Goal: Task Accomplishment & Management: Use online tool/utility

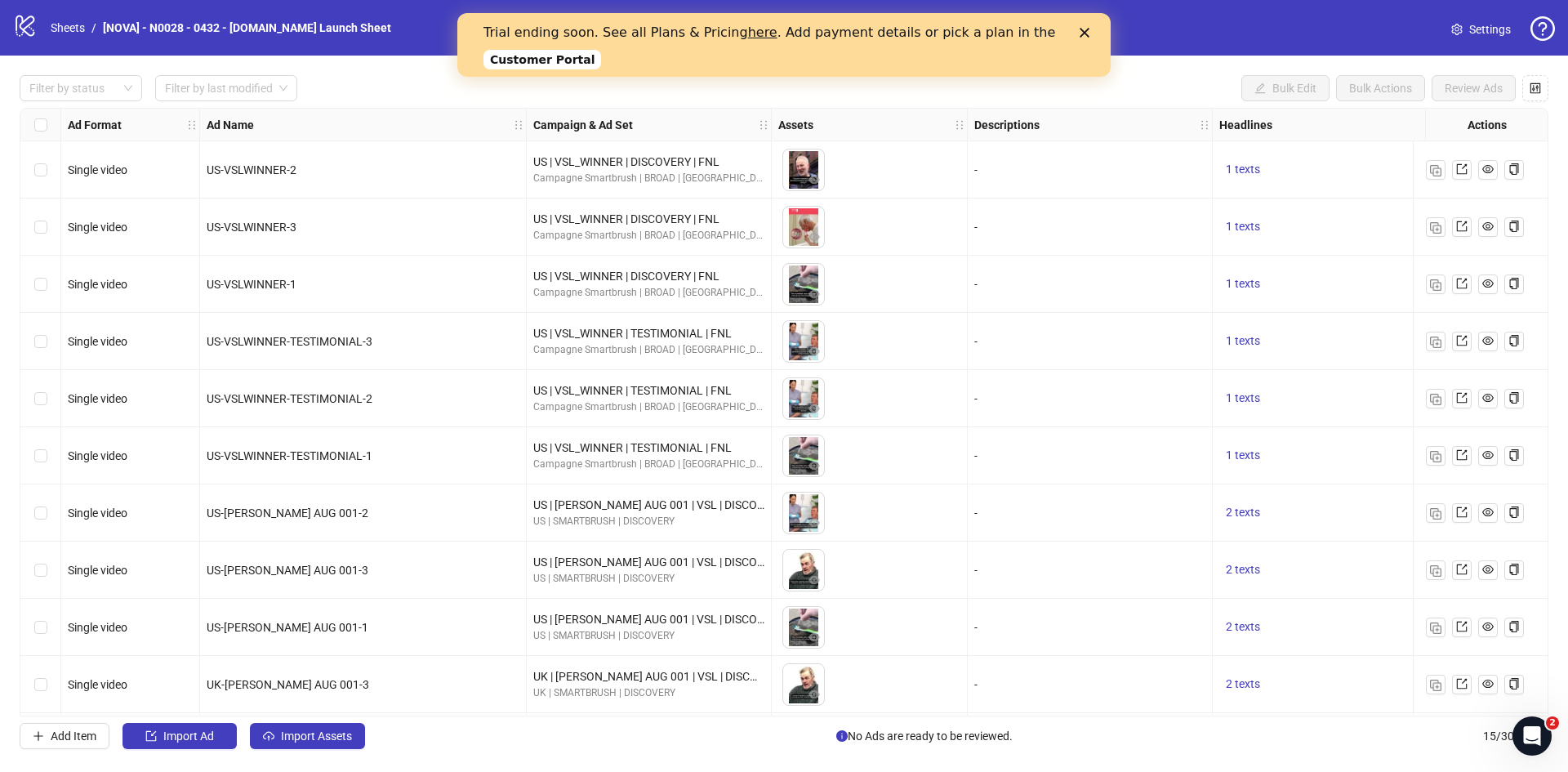
click at [1087, 29] on icon "Close" at bounding box center [1084, 32] width 10 height 10
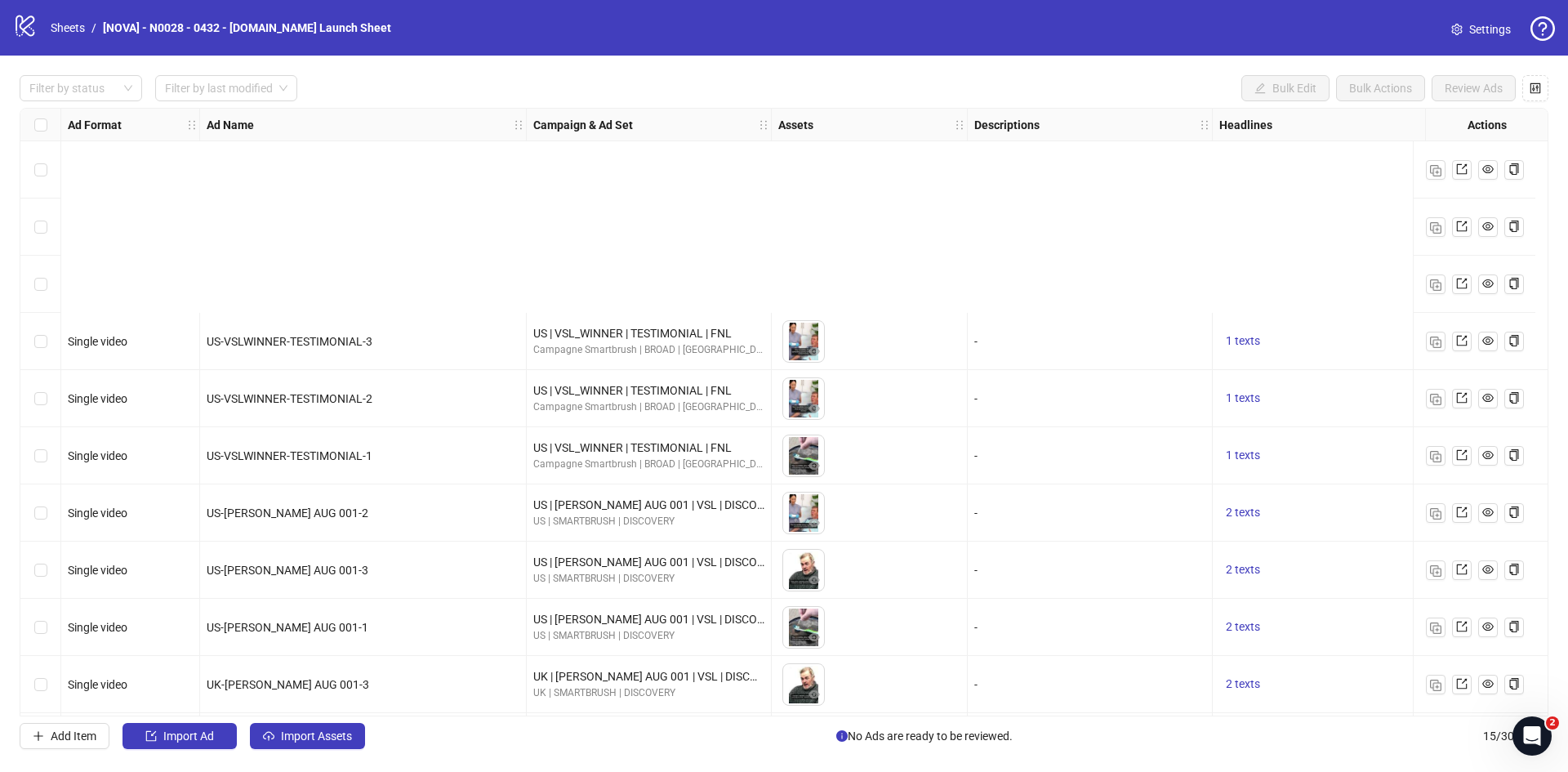
scroll to position [291, 0]
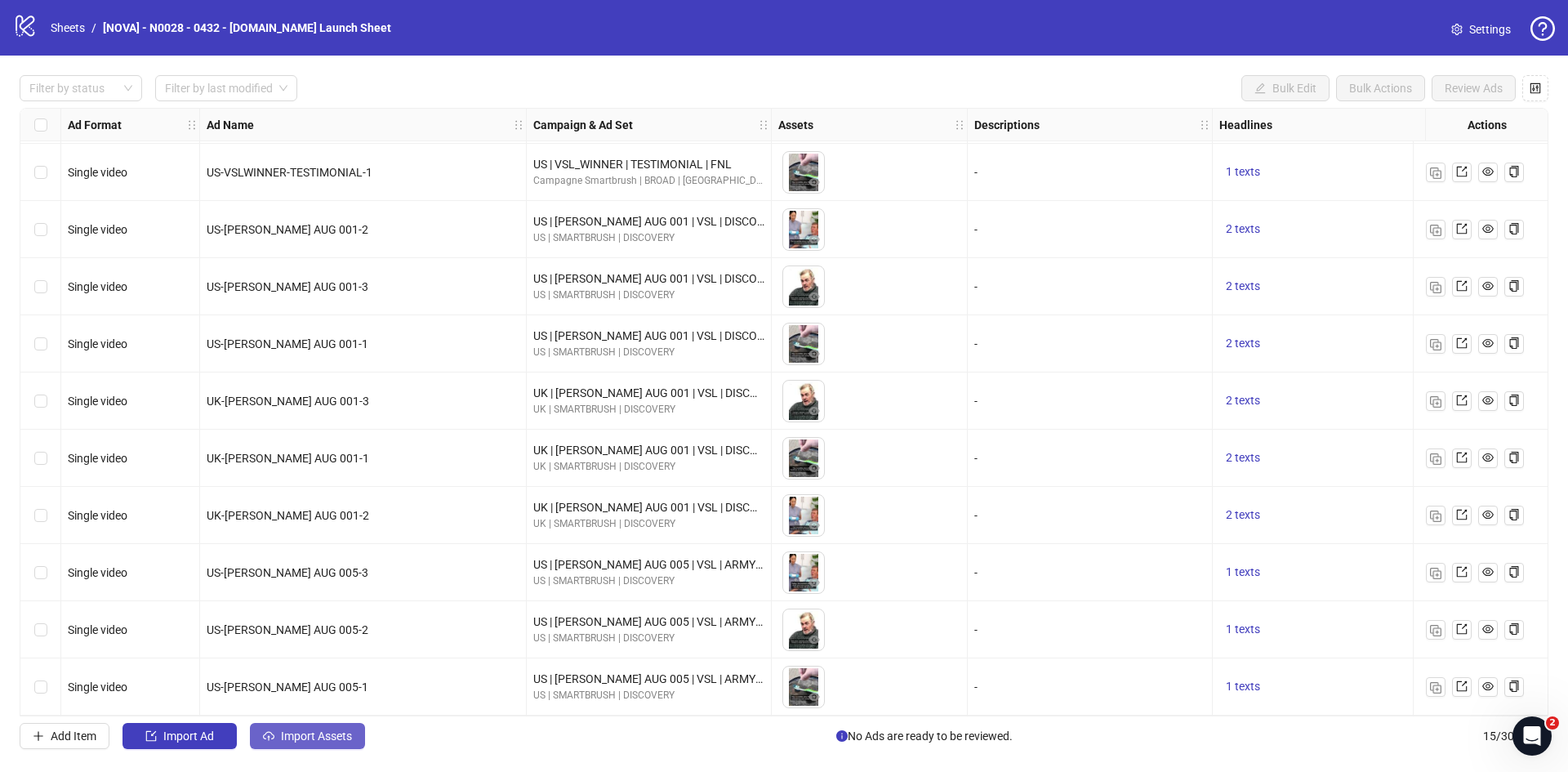
click at [304, 742] on span "Import Assets" at bounding box center [316, 736] width 71 height 13
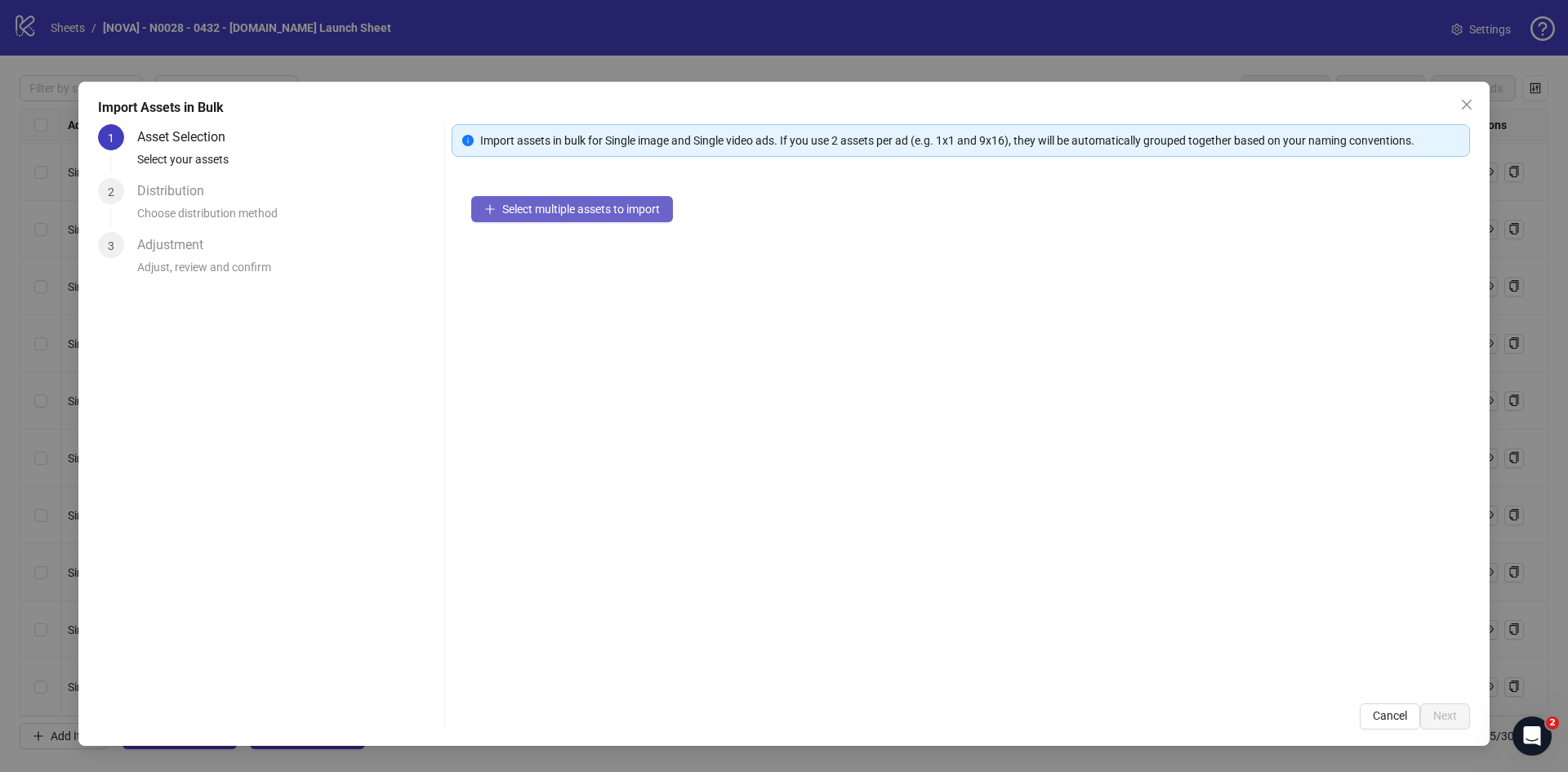
click at [492, 215] on span "button" at bounding box center [489, 209] width 11 height 13
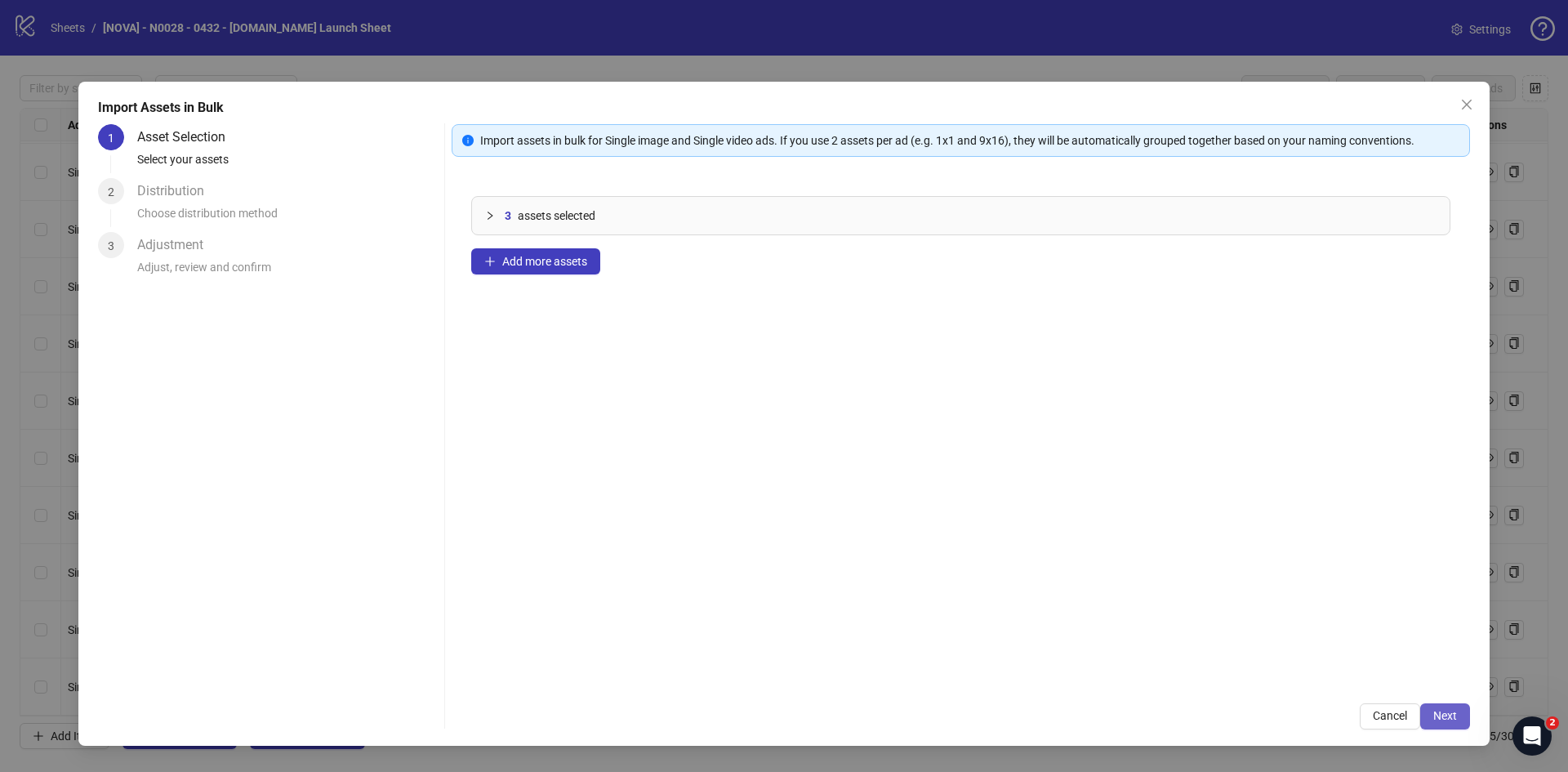
click at [1447, 717] on span "Next" at bounding box center [1445, 716] width 24 height 13
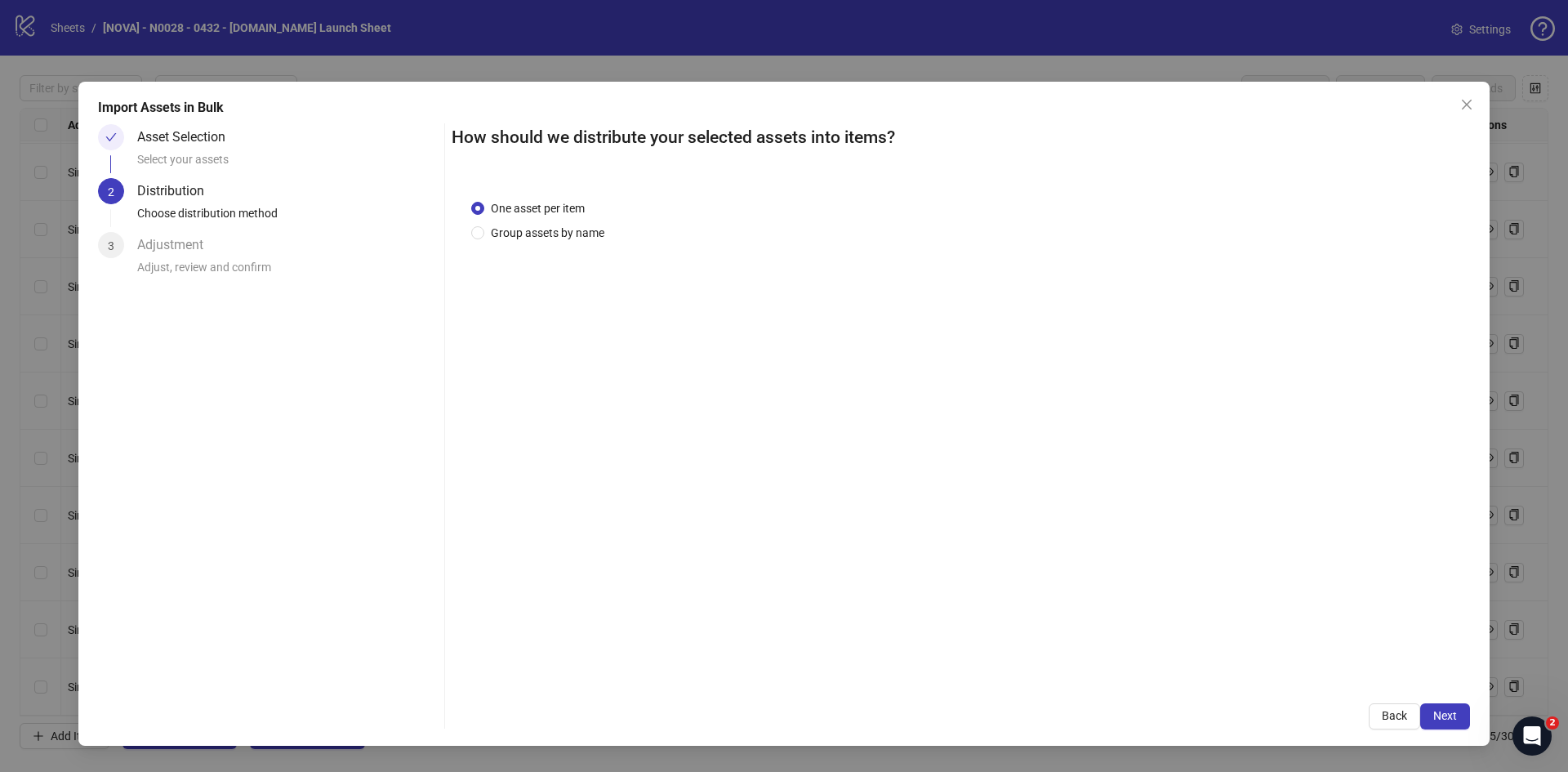
click at [1447, 717] on span "Next" at bounding box center [1445, 716] width 24 height 13
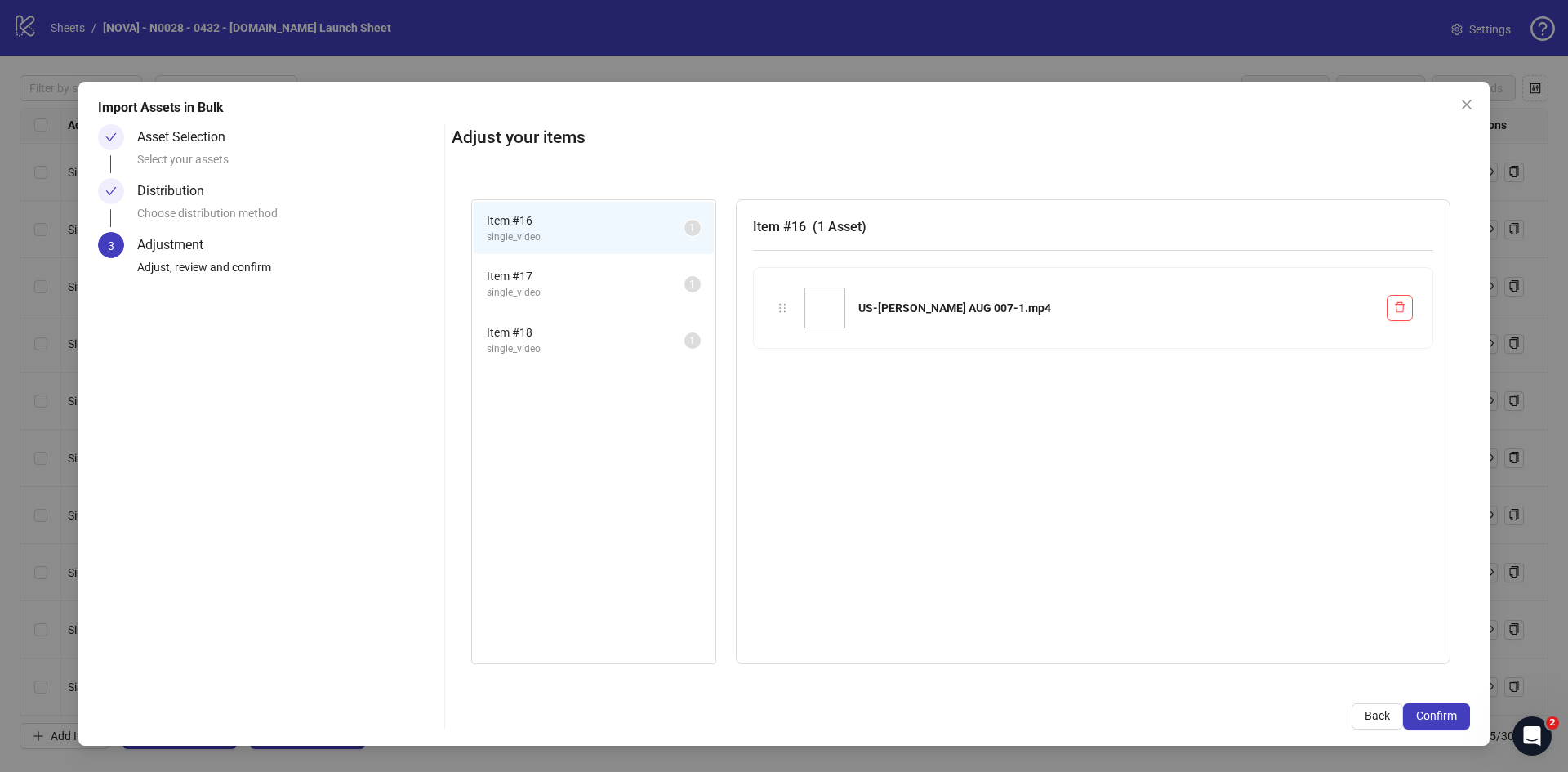
click at [1447, 717] on span "Confirm" at bounding box center [1436, 716] width 41 height 13
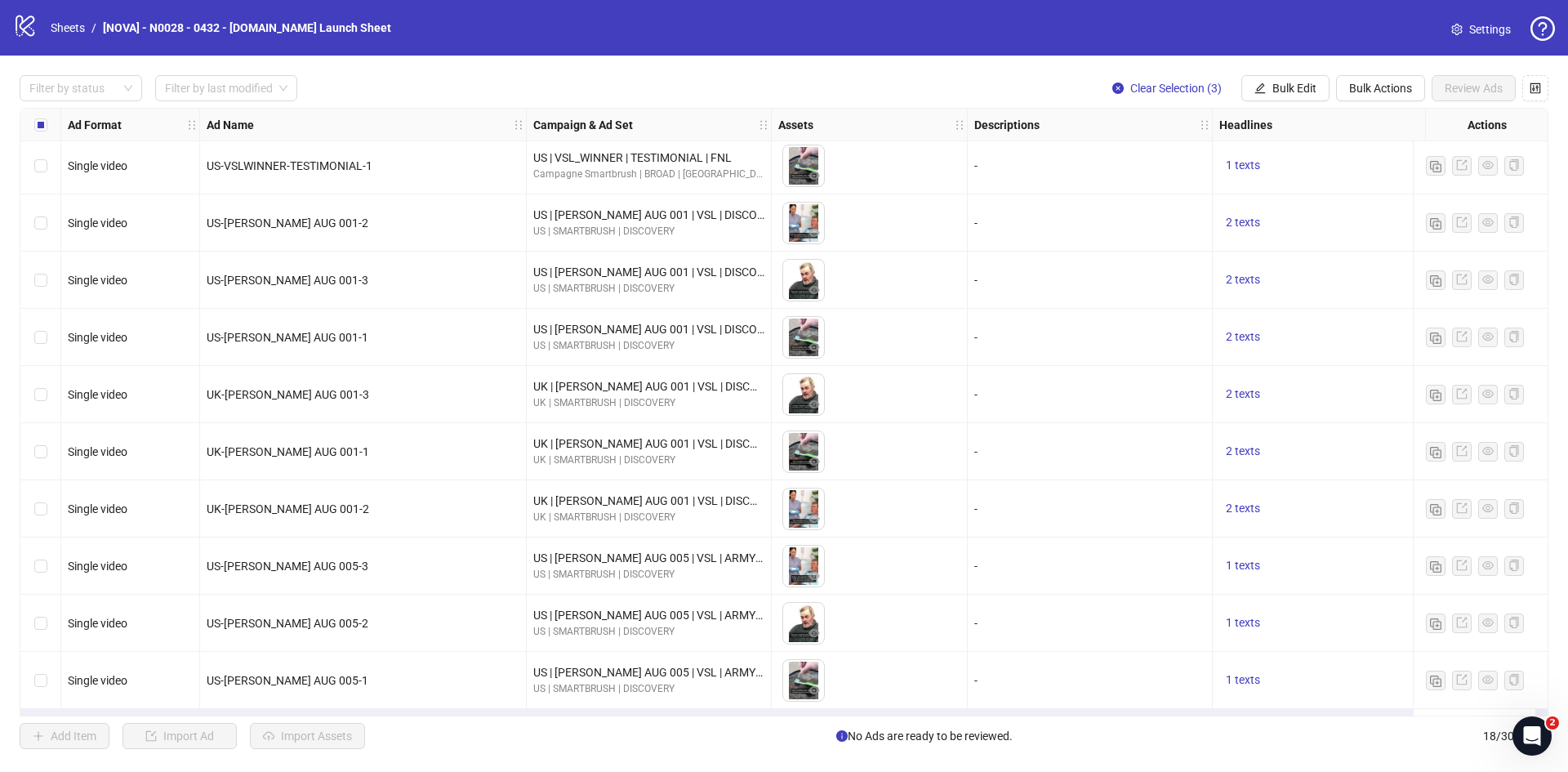
scroll to position [462, 0]
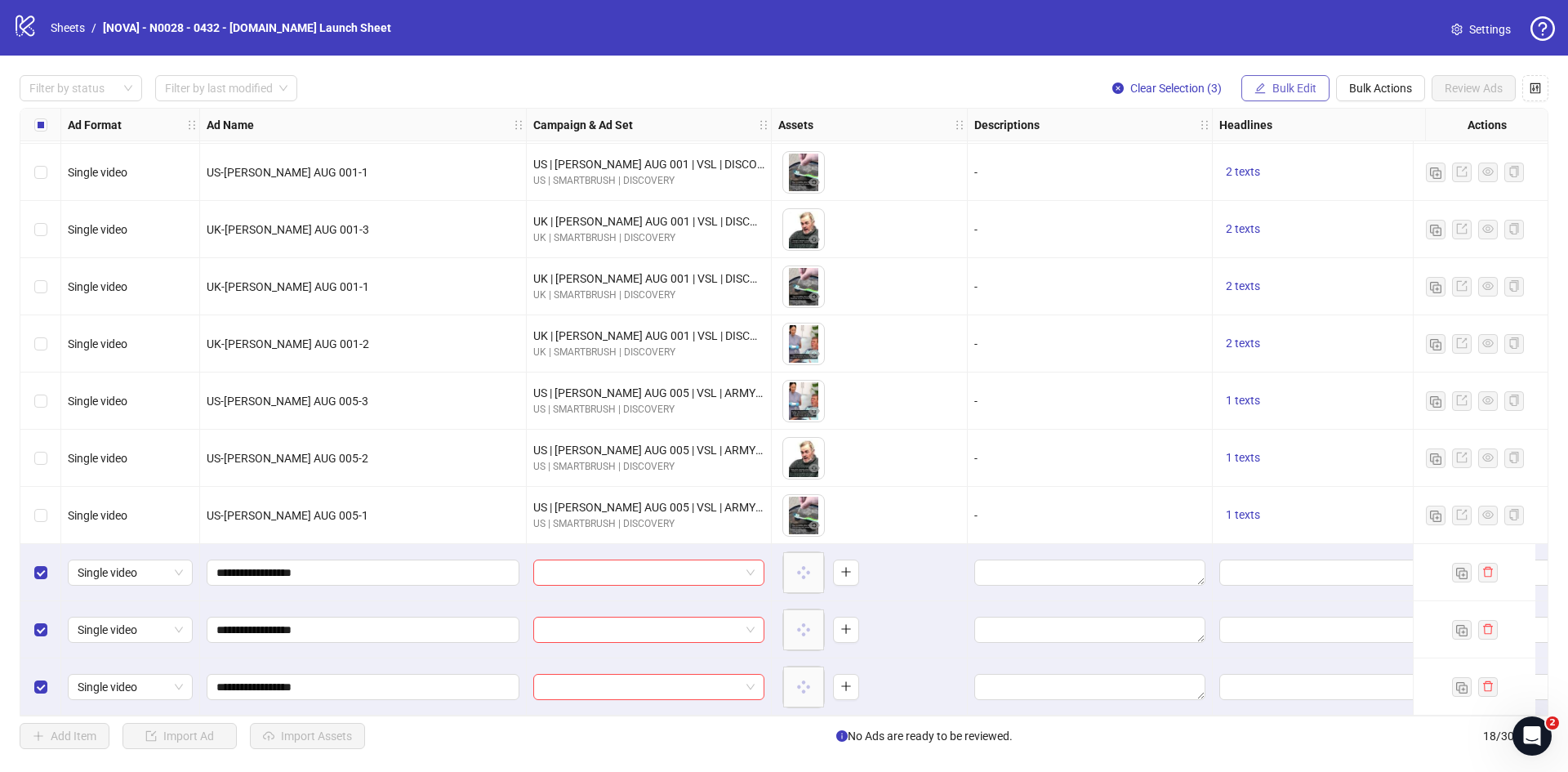
click at [1291, 99] on button "Bulk Edit" at bounding box center [1286, 89] width 88 height 26
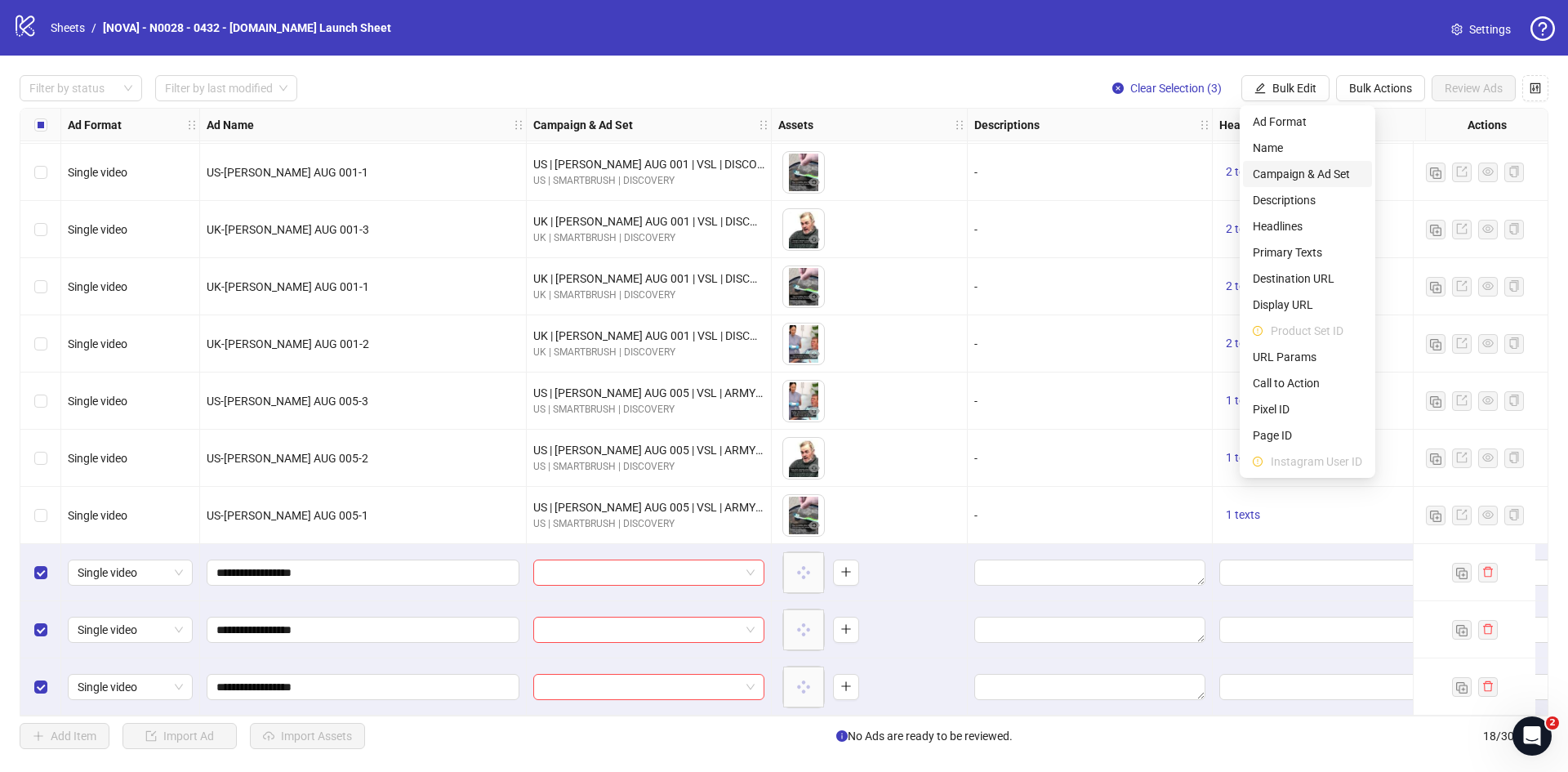
click at [1309, 168] on span "Campaign & Ad Set" at bounding box center [1307, 173] width 110 height 18
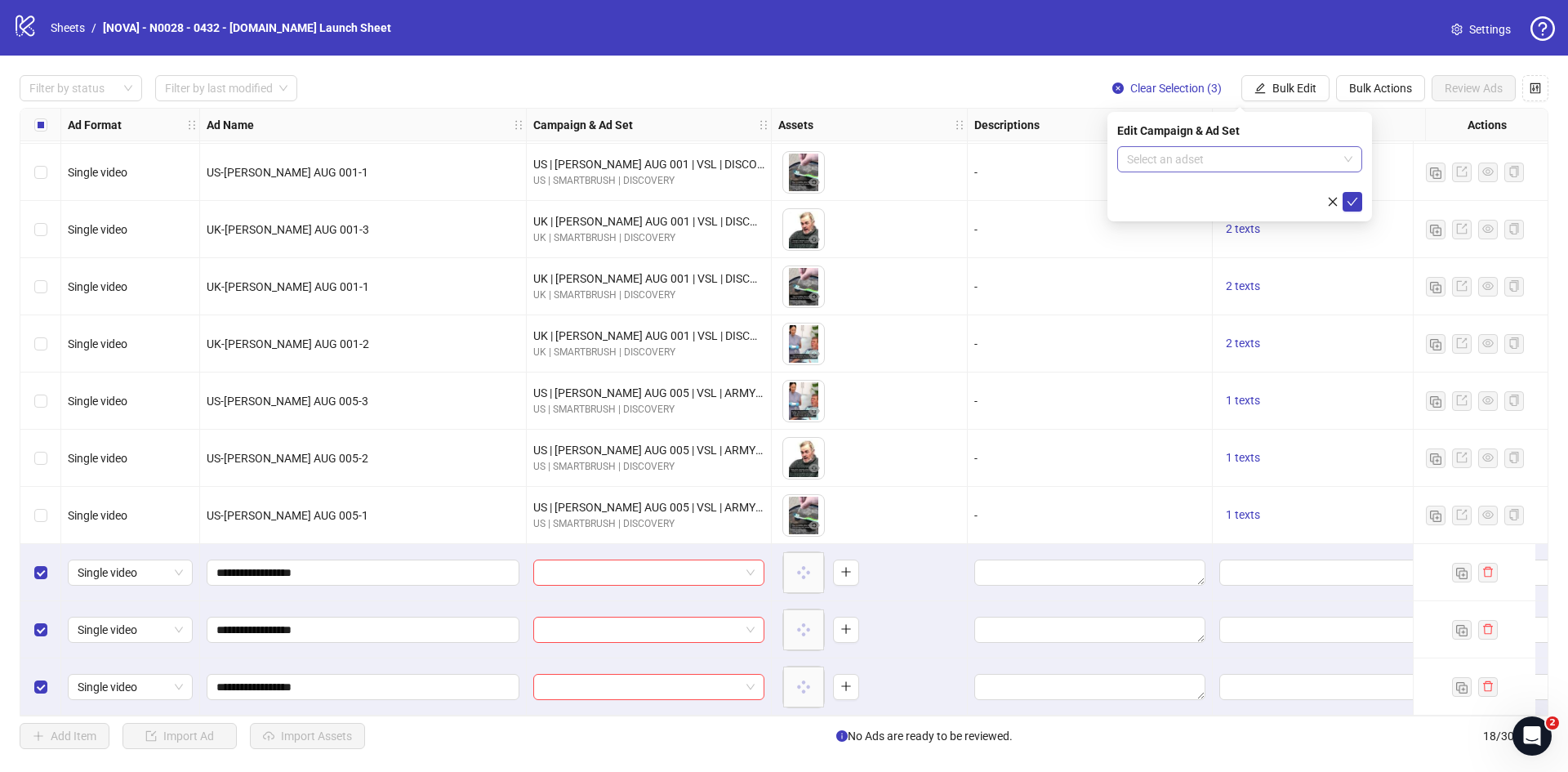
click at [1186, 163] on input "search" at bounding box center [1232, 159] width 211 height 25
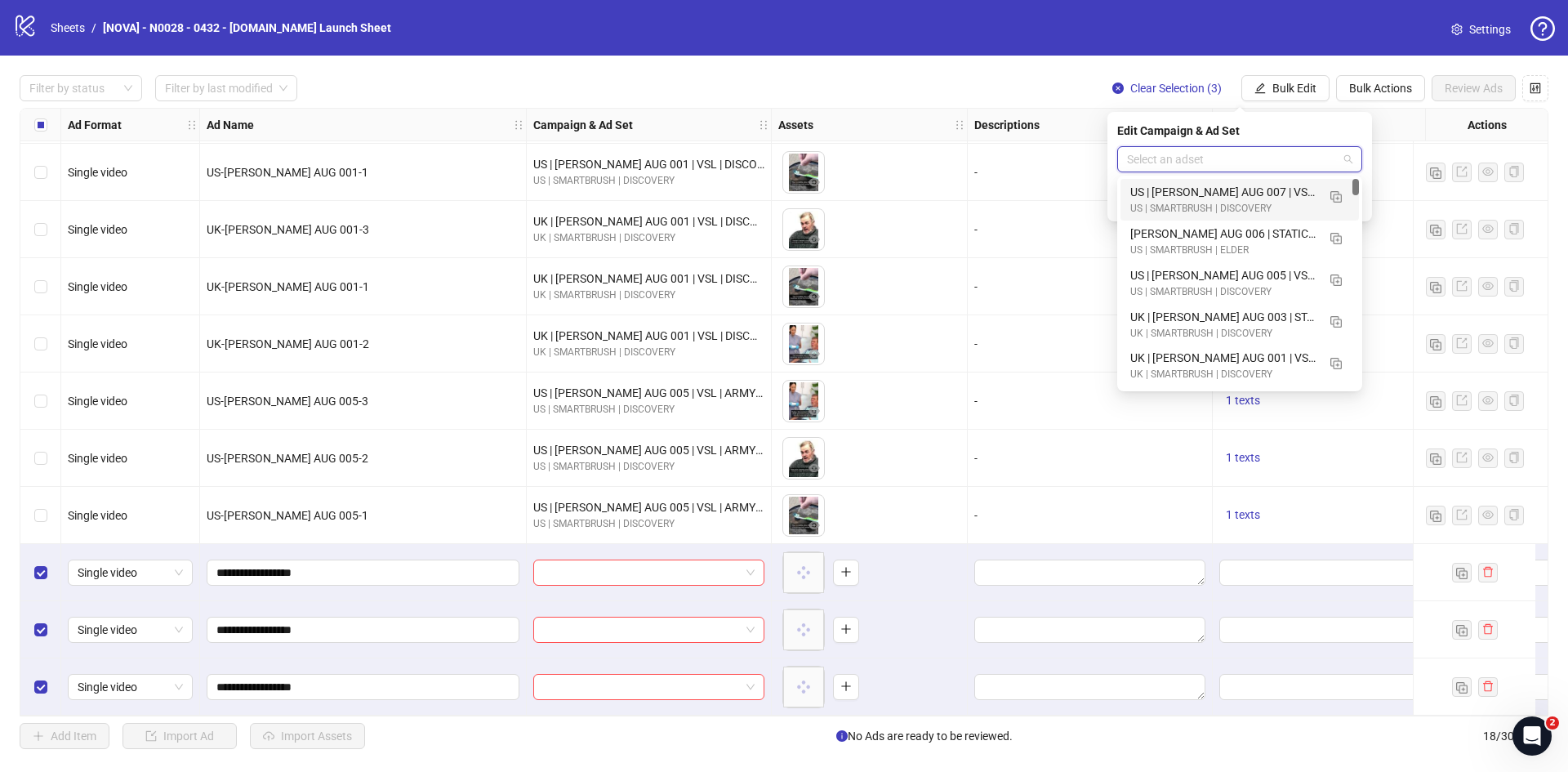
paste input "**********"
type input "**********"
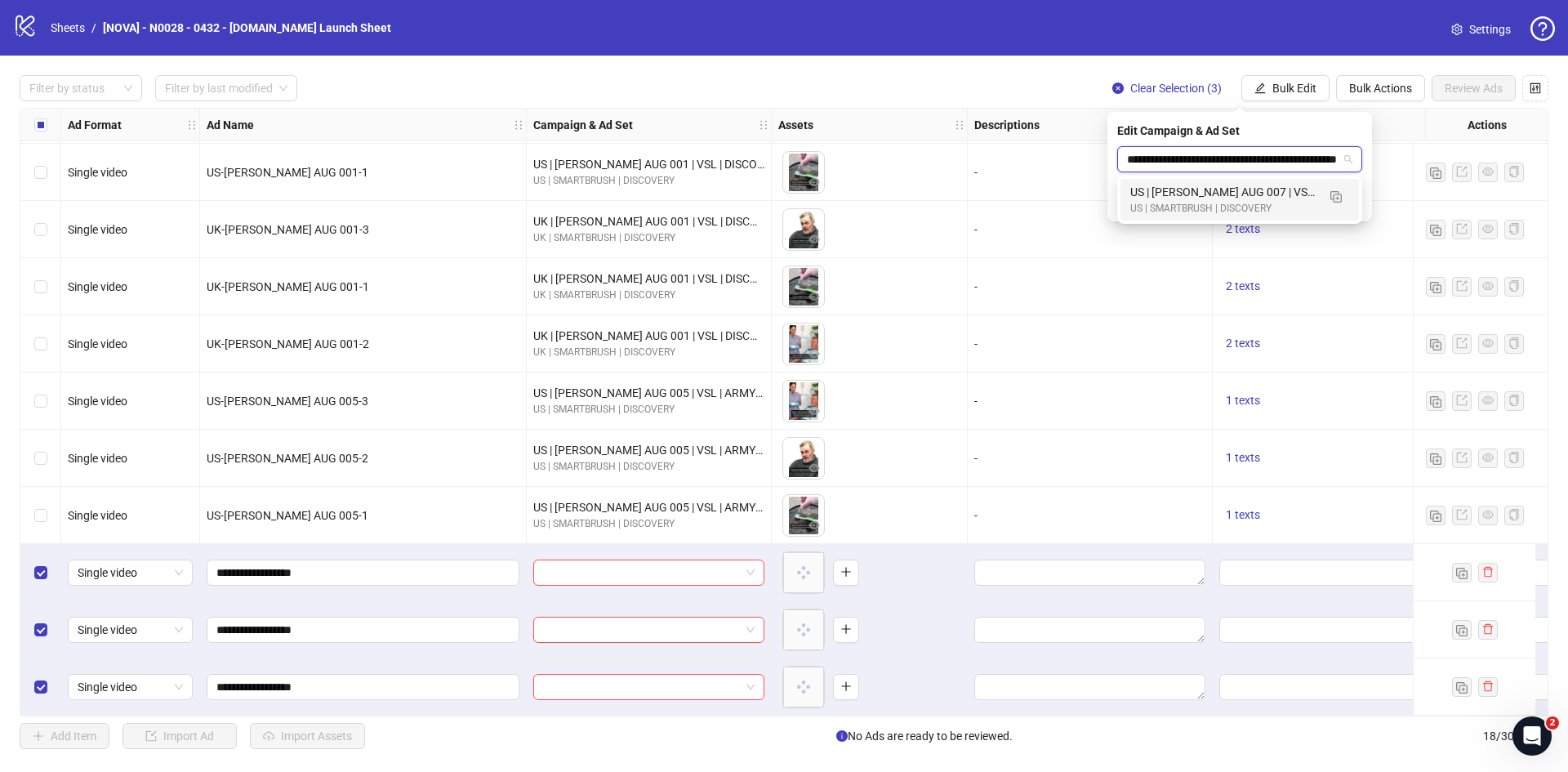
click at [1197, 190] on div "US | ALPER AUG 007 | VSL | ARMY DENTIST | VARIATION" at bounding box center [1223, 191] width 186 height 18
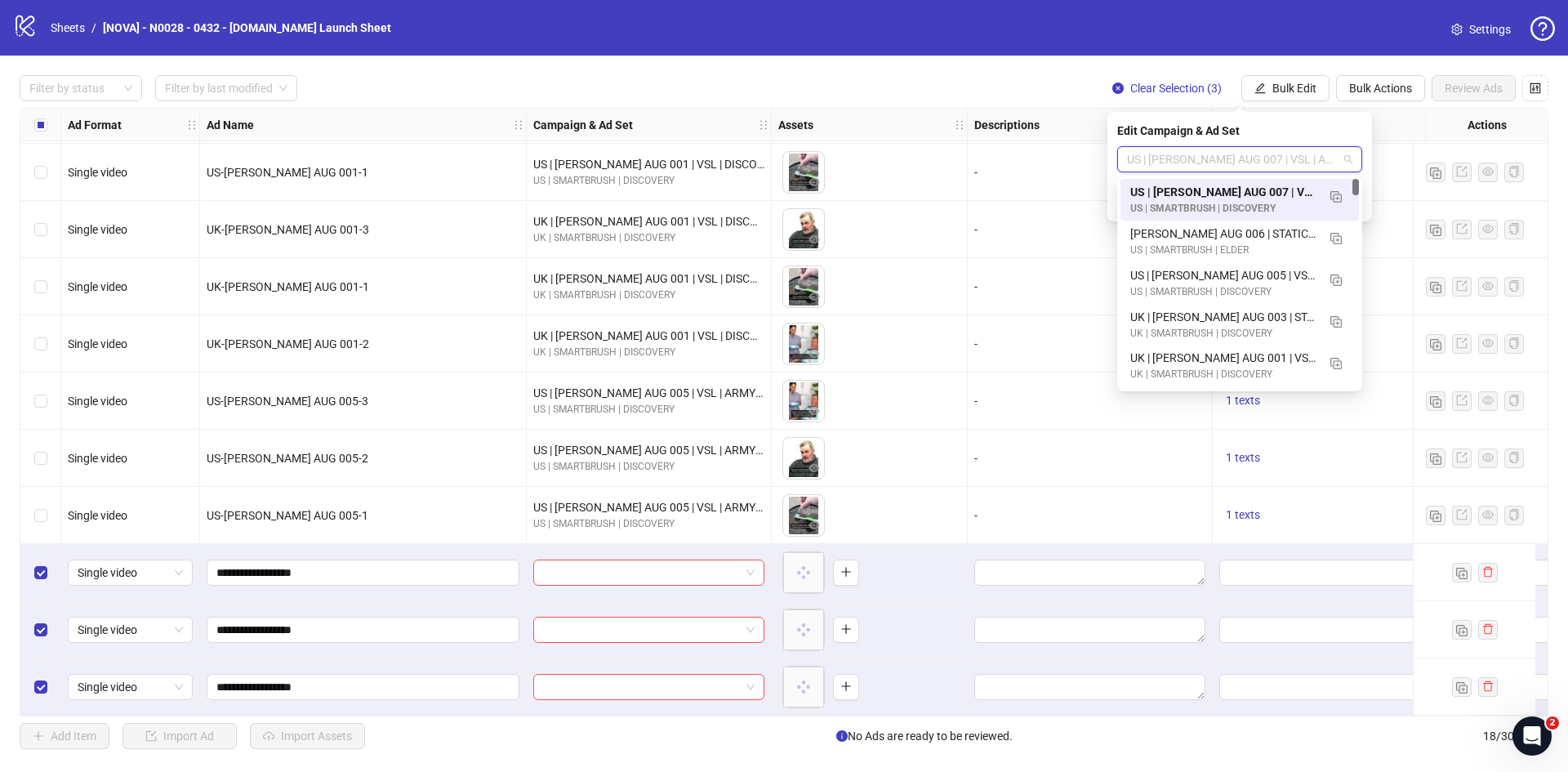
drag, startPoint x: 1299, startPoint y: 159, endPoint x: 1360, endPoint y: 157, distance: 61.0
click at [1360, 157] on div "US | ALPER AUG 007 | VSL | ARMY DENTIST | VARIATION" at bounding box center [1240, 160] width 245 height 26
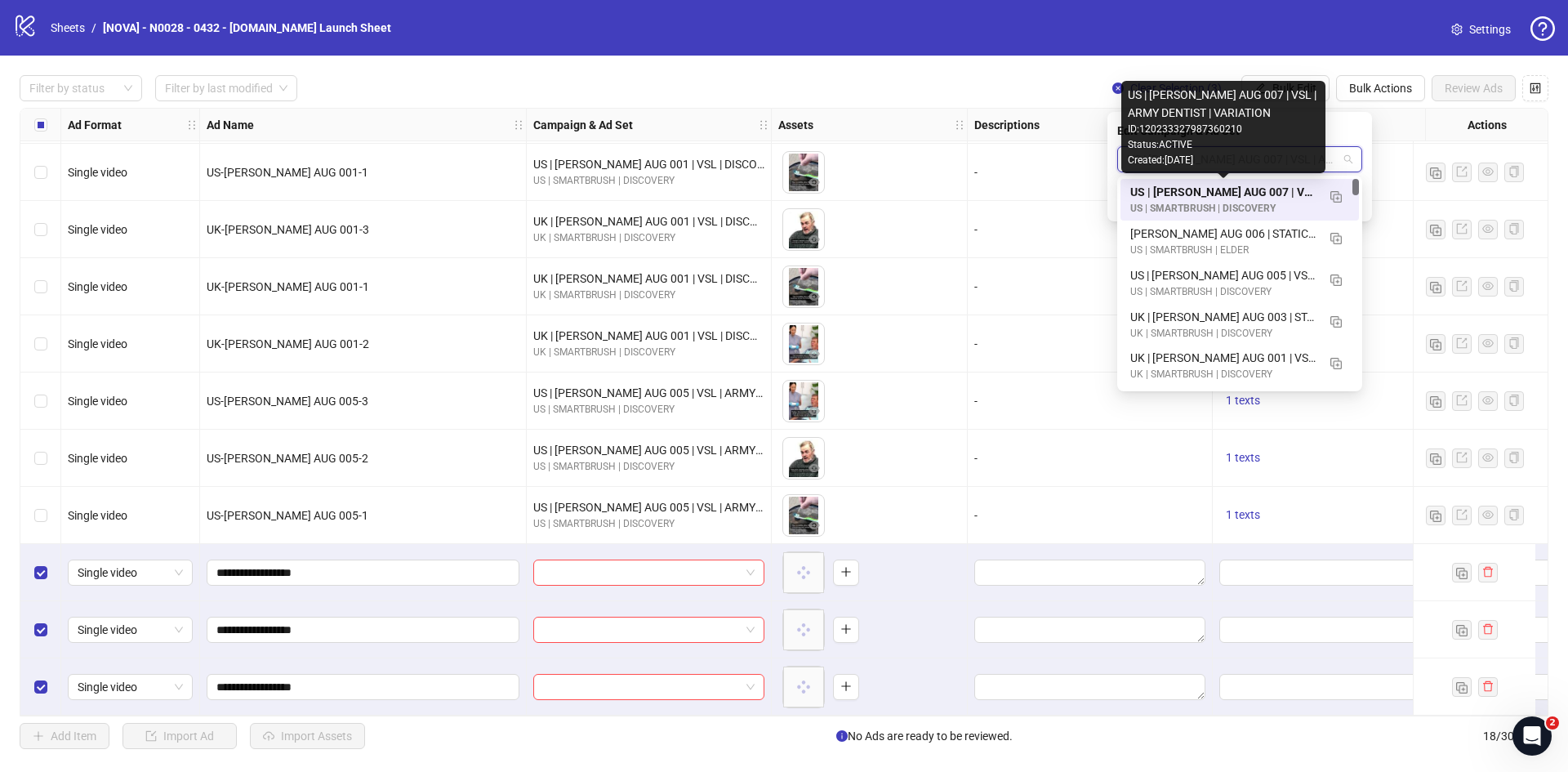
paste input "**********"
type input "**********"
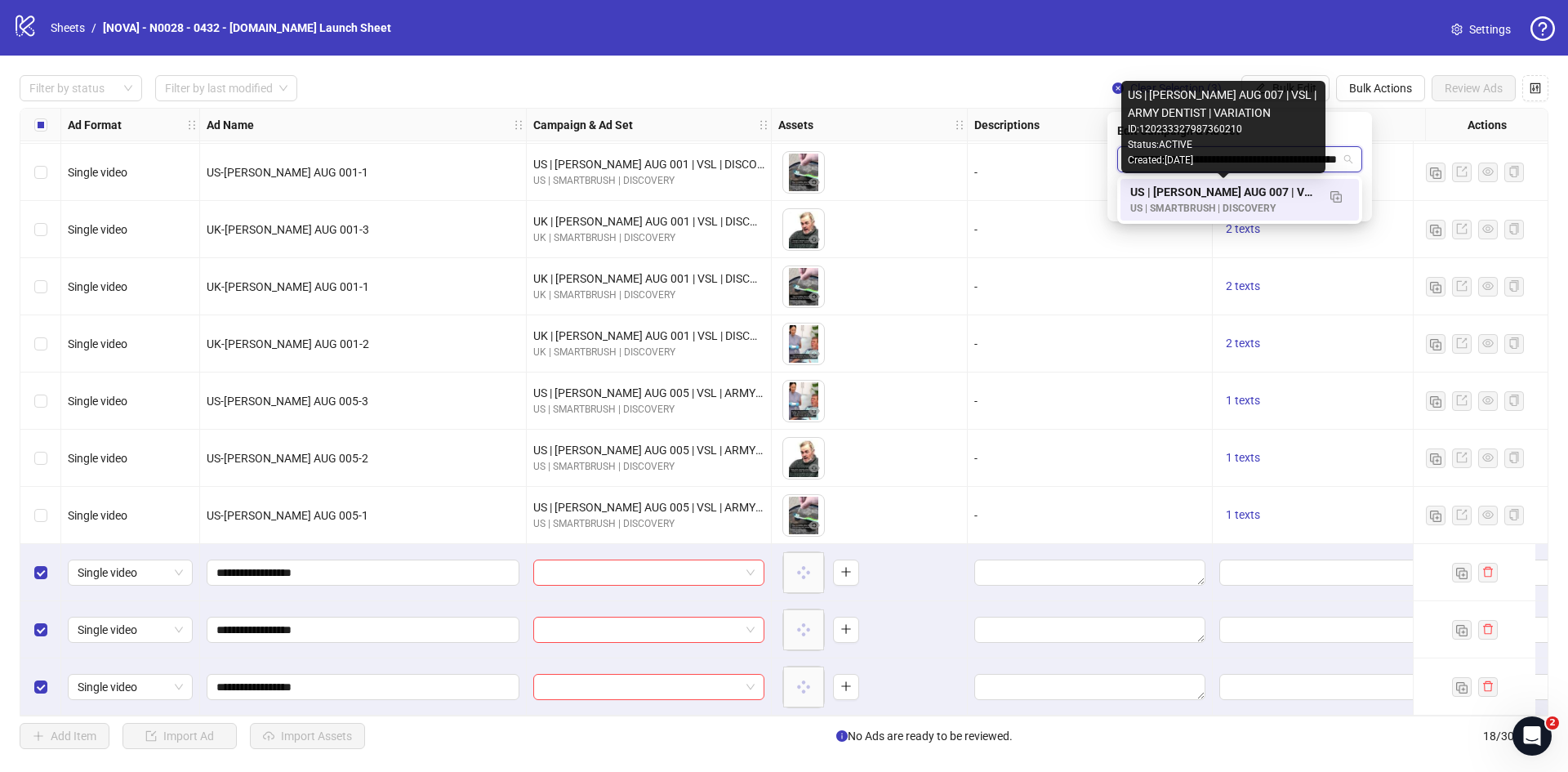
drag, startPoint x: 1256, startPoint y: 196, endPoint x: 1266, endPoint y: 197, distance: 10.0
click at [1256, 196] on div "US | ALPER AUG 007 | VSL | ARMY DENTIST | VARIATION" at bounding box center [1223, 191] width 186 height 18
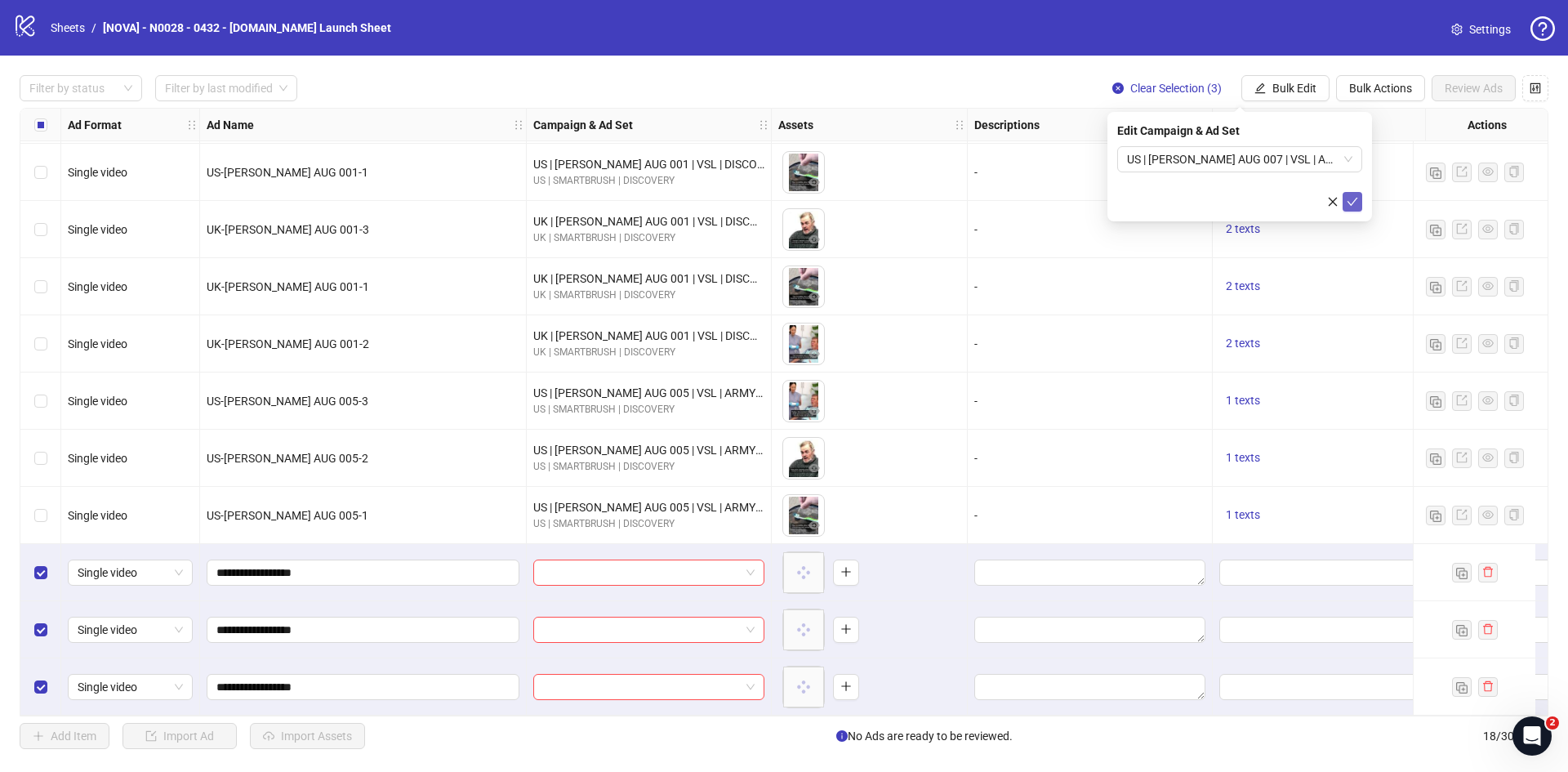
click at [1348, 201] on icon "check" at bounding box center [1352, 202] width 11 height 11
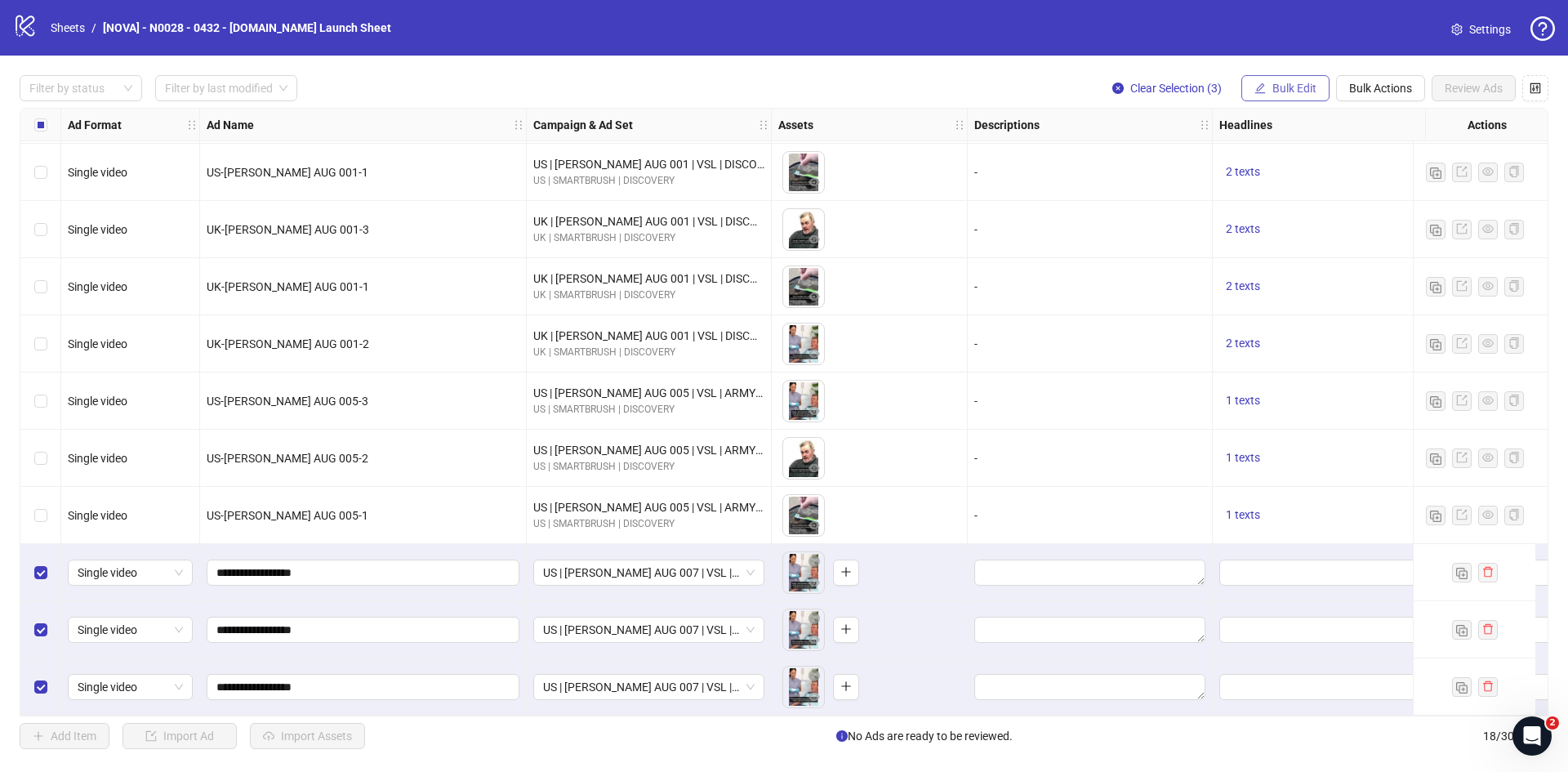
click at [1278, 98] on button "Bulk Edit" at bounding box center [1286, 89] width 88 height 26
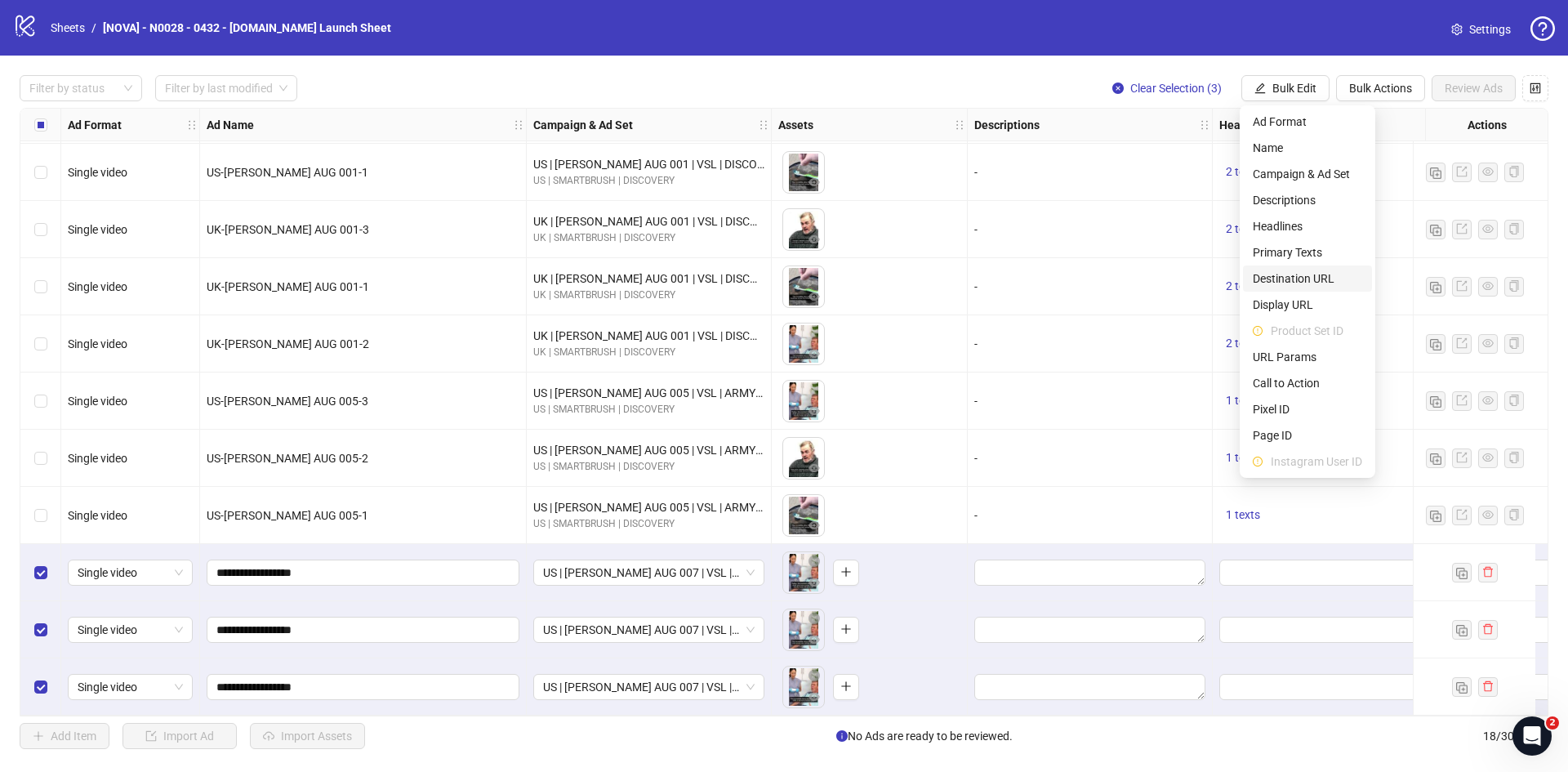
click at [1295, 287] on span "Destination URL" at bounding box center [1307, 278] width 110 height 18
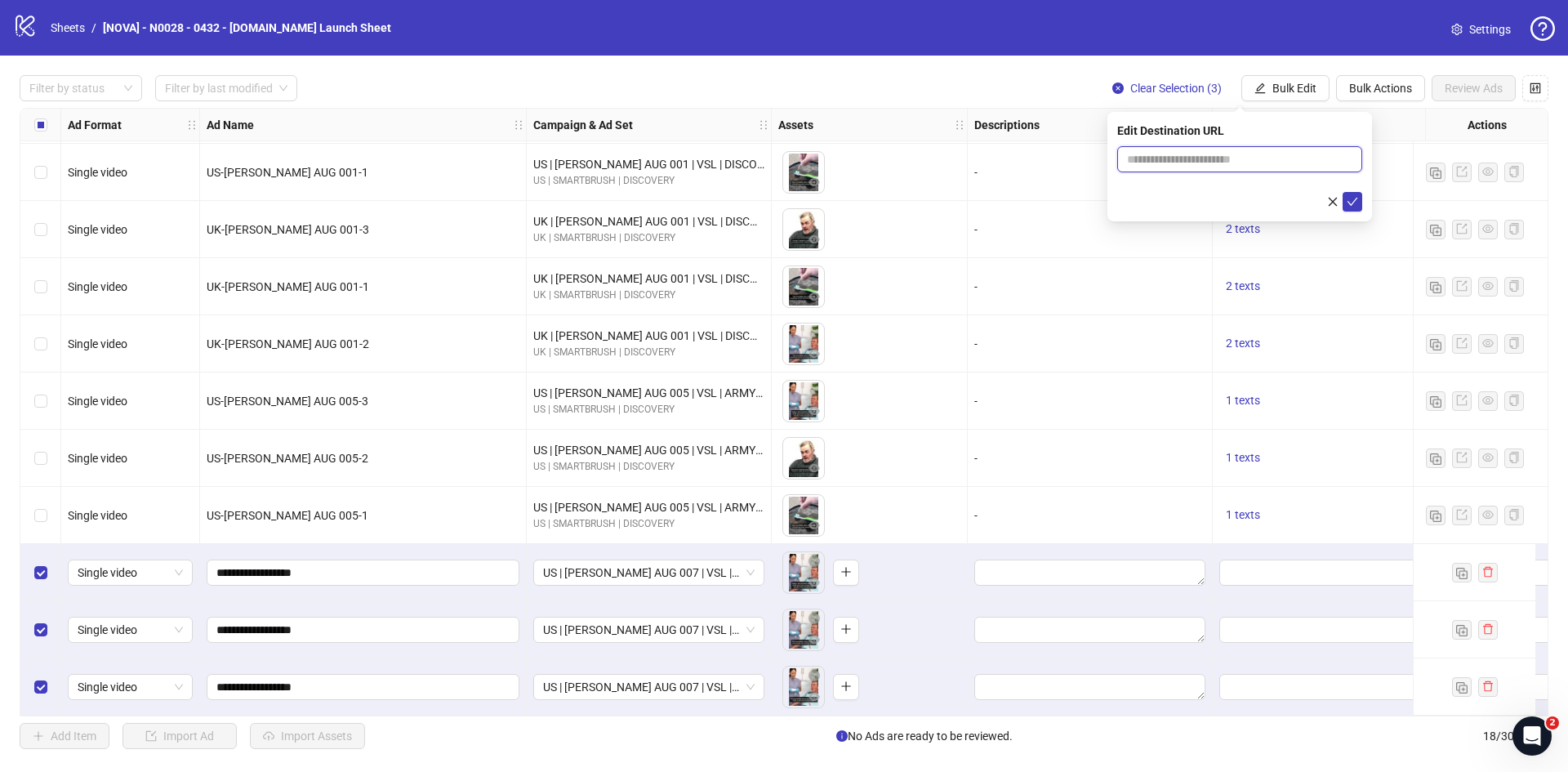
click at [1202, 153] on input "text" at bounding box center [1233, 159] width 212 height 18
paste input "**********"
type input "**********"
click at [1348, 201] on icon "check" at bounding box center [1352, 202] width 11 height 11
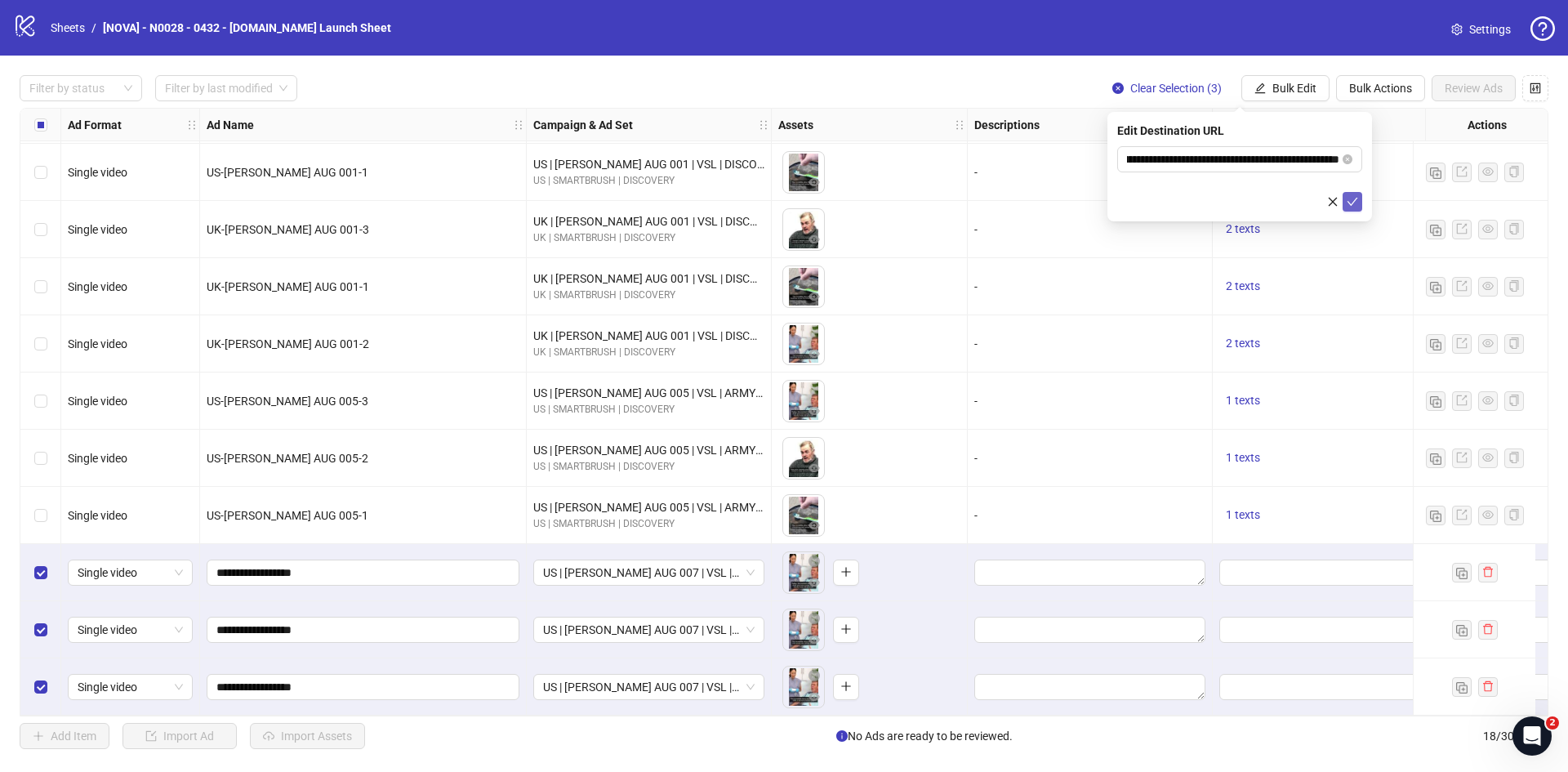
scroll to position [0, 0]
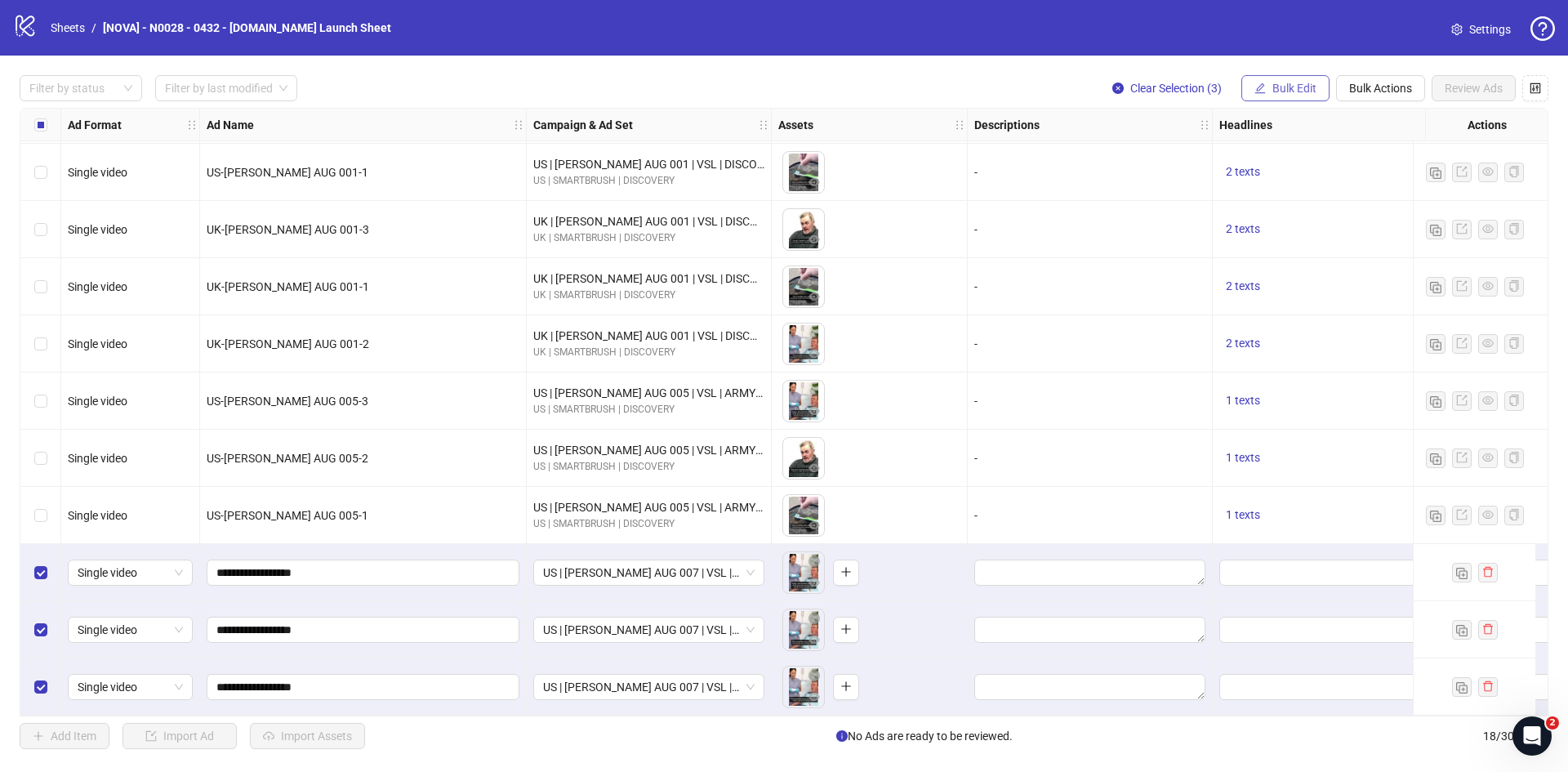
click at [1264, 97] on button "Bulk Edit" at bounding box center [1286, 89] width 88 height 26
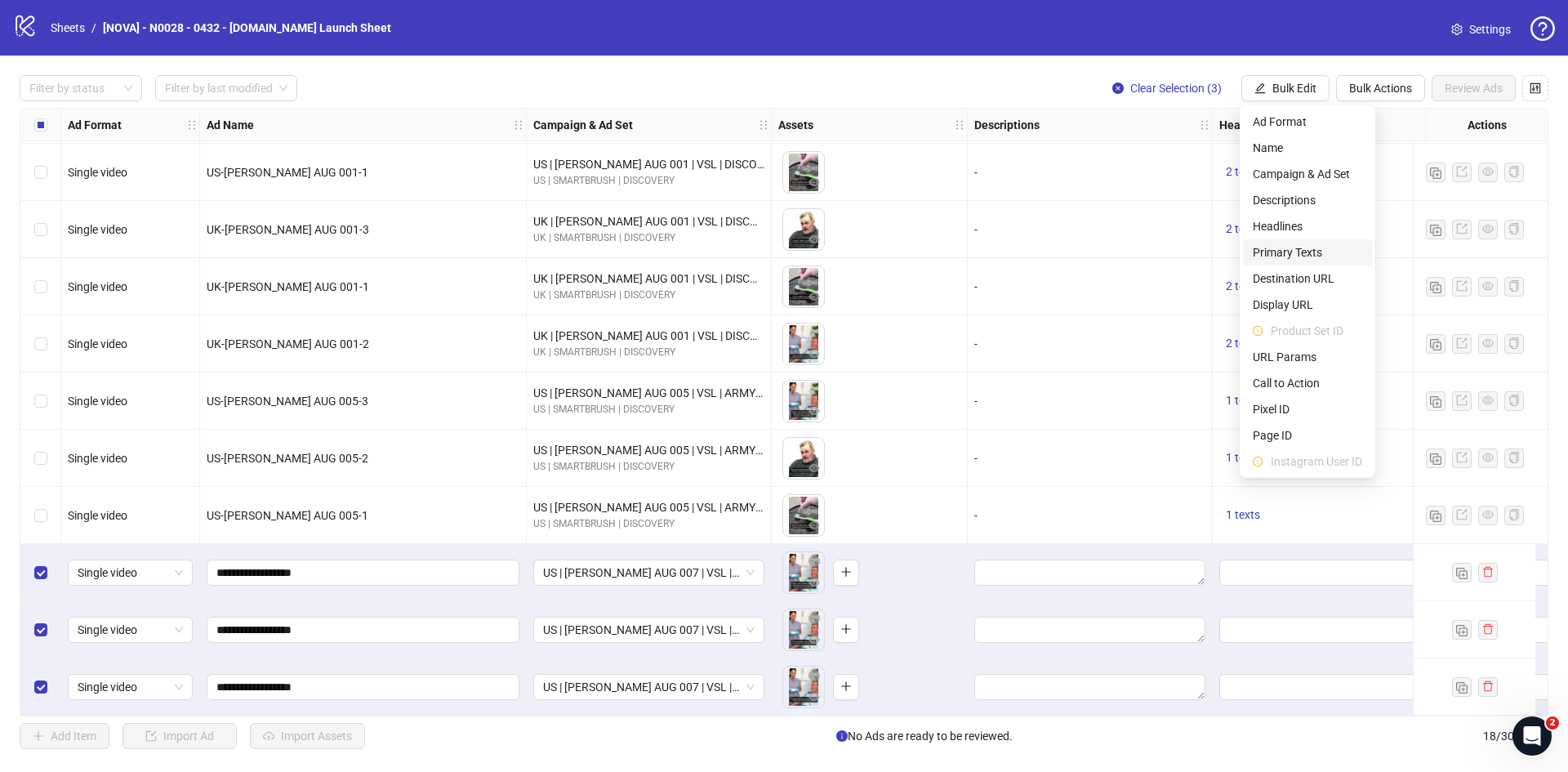
click at [1307, 254] on span "Primary Texts" at bounding box center [1307, 252] width 110 height 18
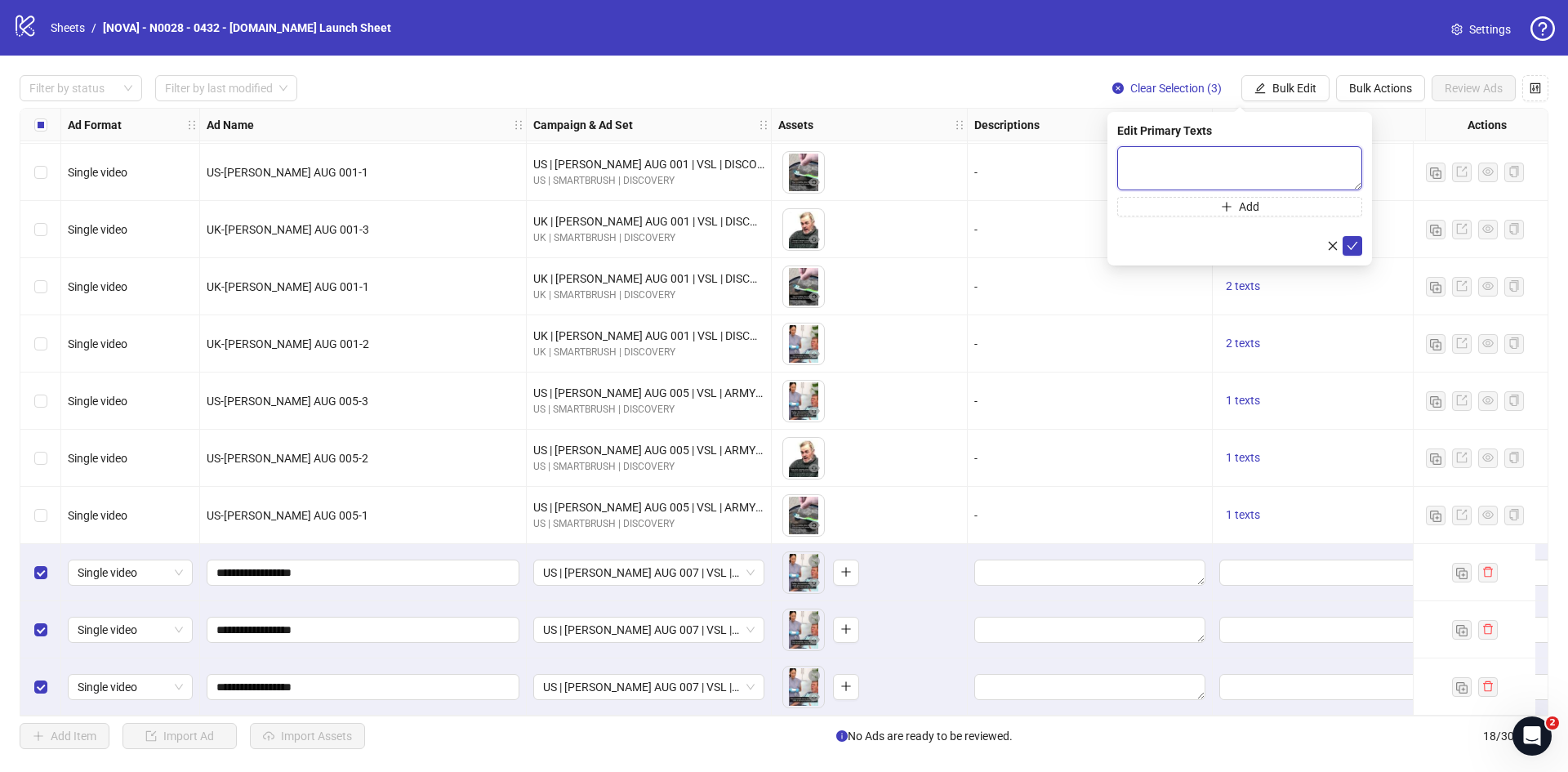
click at [1203, 162] on textarea at bounding box center [1240, 169] width 245 height 44
paste textarea "**********"
type textarea "**********"
click at [1351, 247] on icon "check" at bounding box center [1352, 246] width 11 height 11
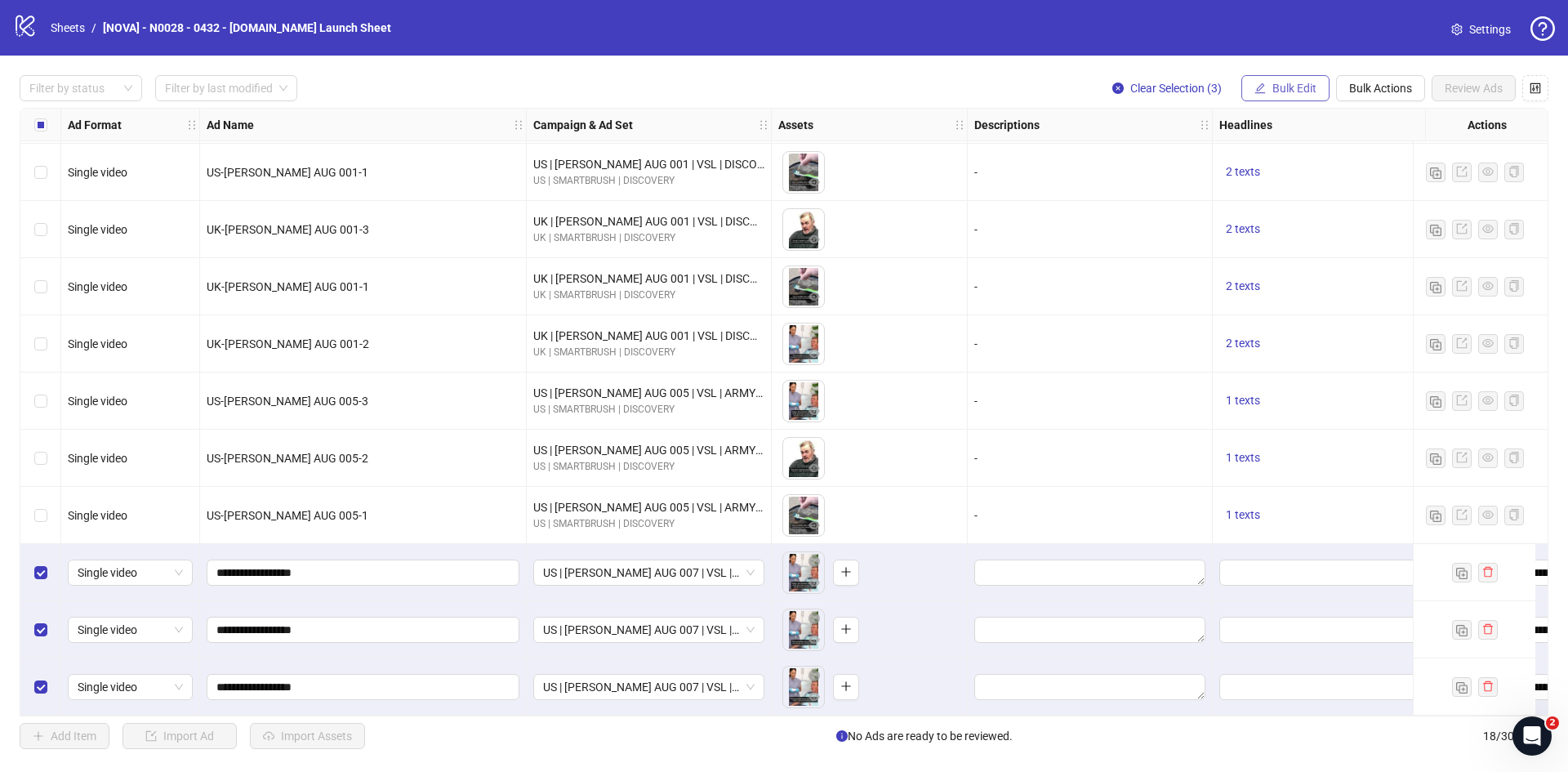
click at [1280, 89] on span "Bulk Edit" at bounding box center [1295, 89] width 44 height 13
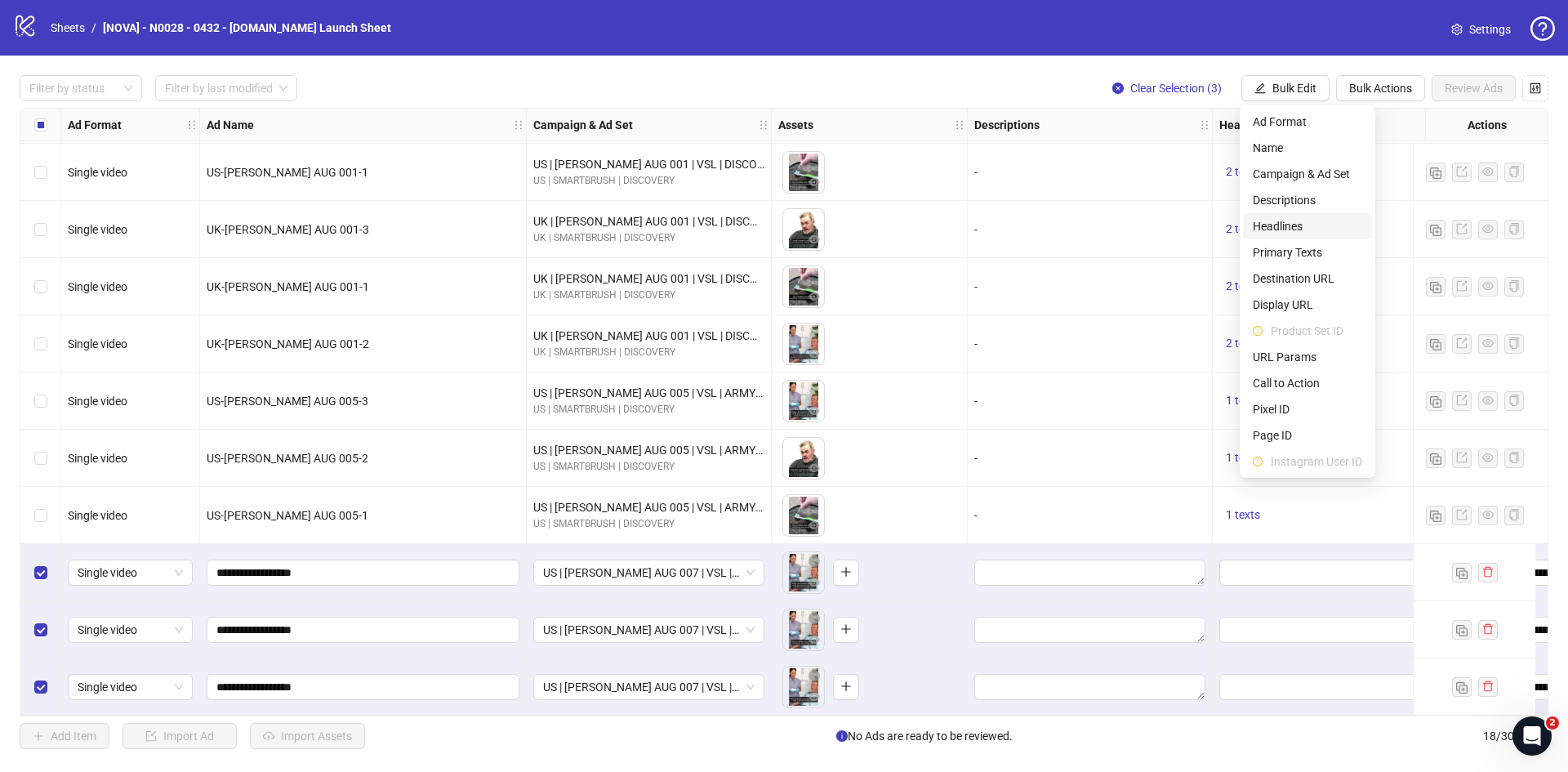
click at [1294, 229] on span "Headlines" at bounding box center [1307, 226] width 110 height 18
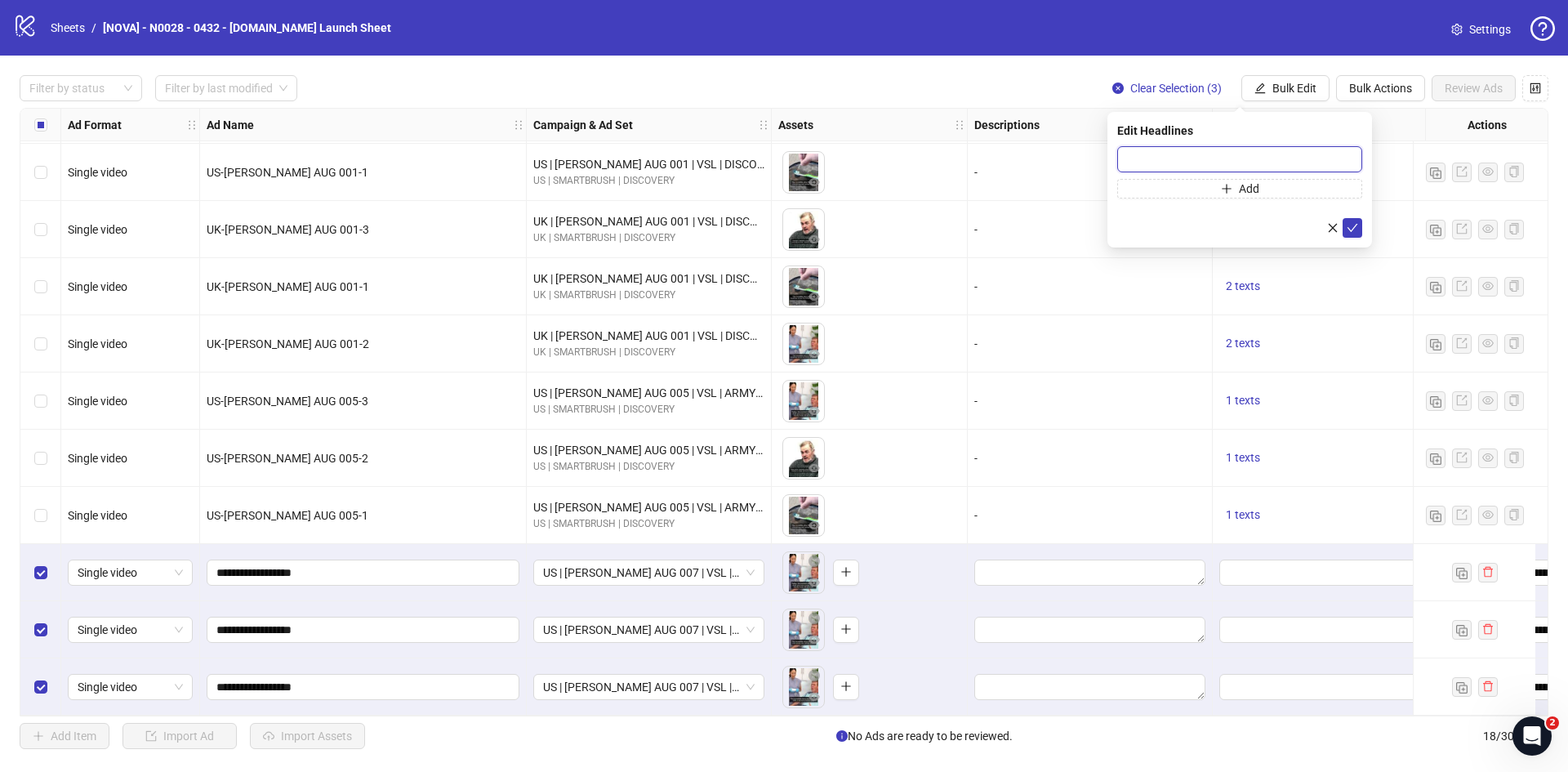
click at [1187, 159] on input "text" at bounding box center [1240, 160] width 245 height 26
paste input "**********"
drag, startPoint x: 1242, startPoint y: 154, endPoint x: 1093, endPoint y: 144, distance: 149.3
click at [1068, 140] on body "logo/logo-mobile Sheets / [NOVA] - N0028 - 0432 - glowsmile.nl Launch Sheet Set…" at bounding box center [784, 386] width 1568 height 772
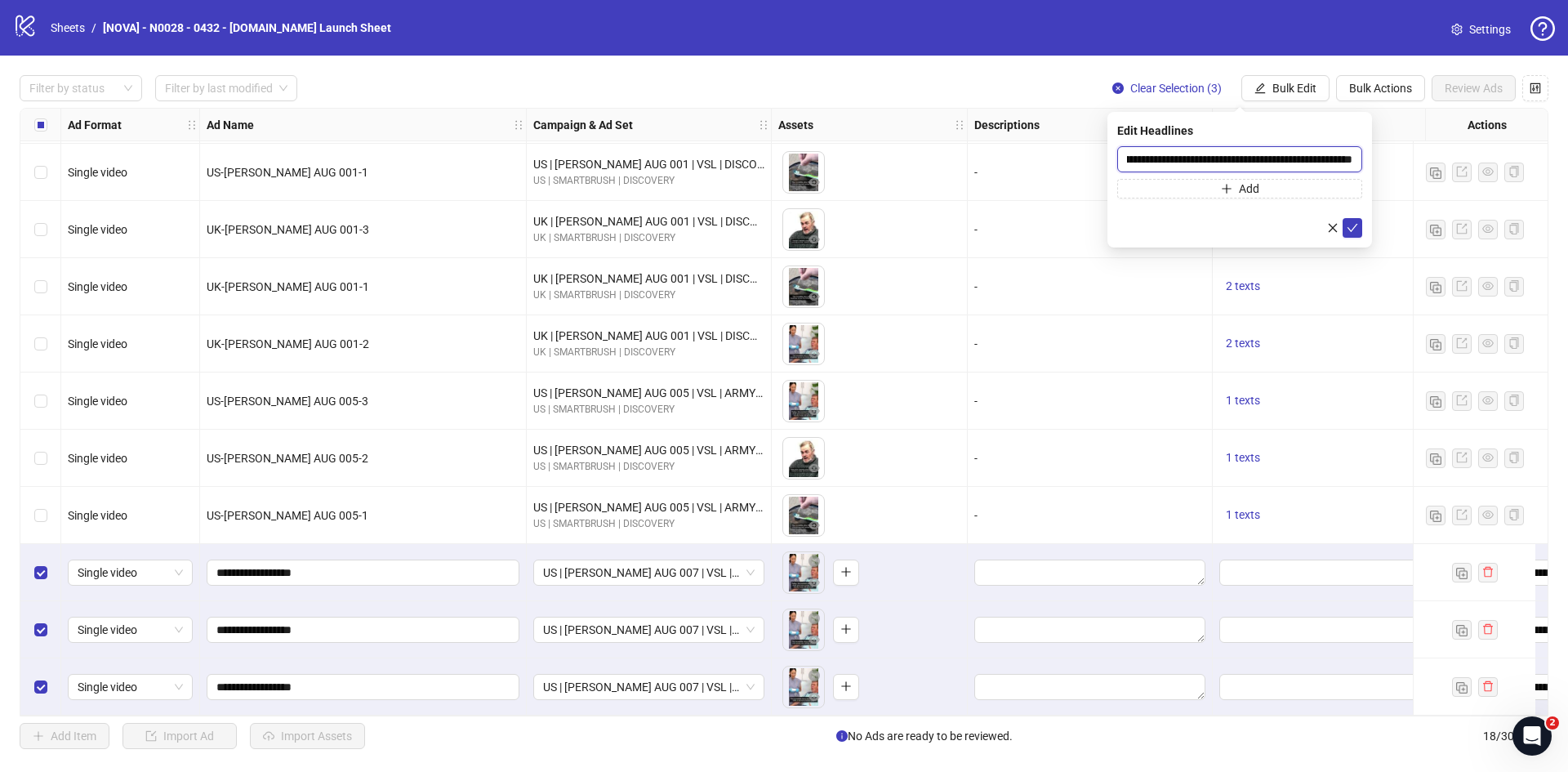
scroll to position [0, 1894]
click at [1252, 150] on input "**********" at bounding box center [1240, 160] width 245 height 26
paste input "text"
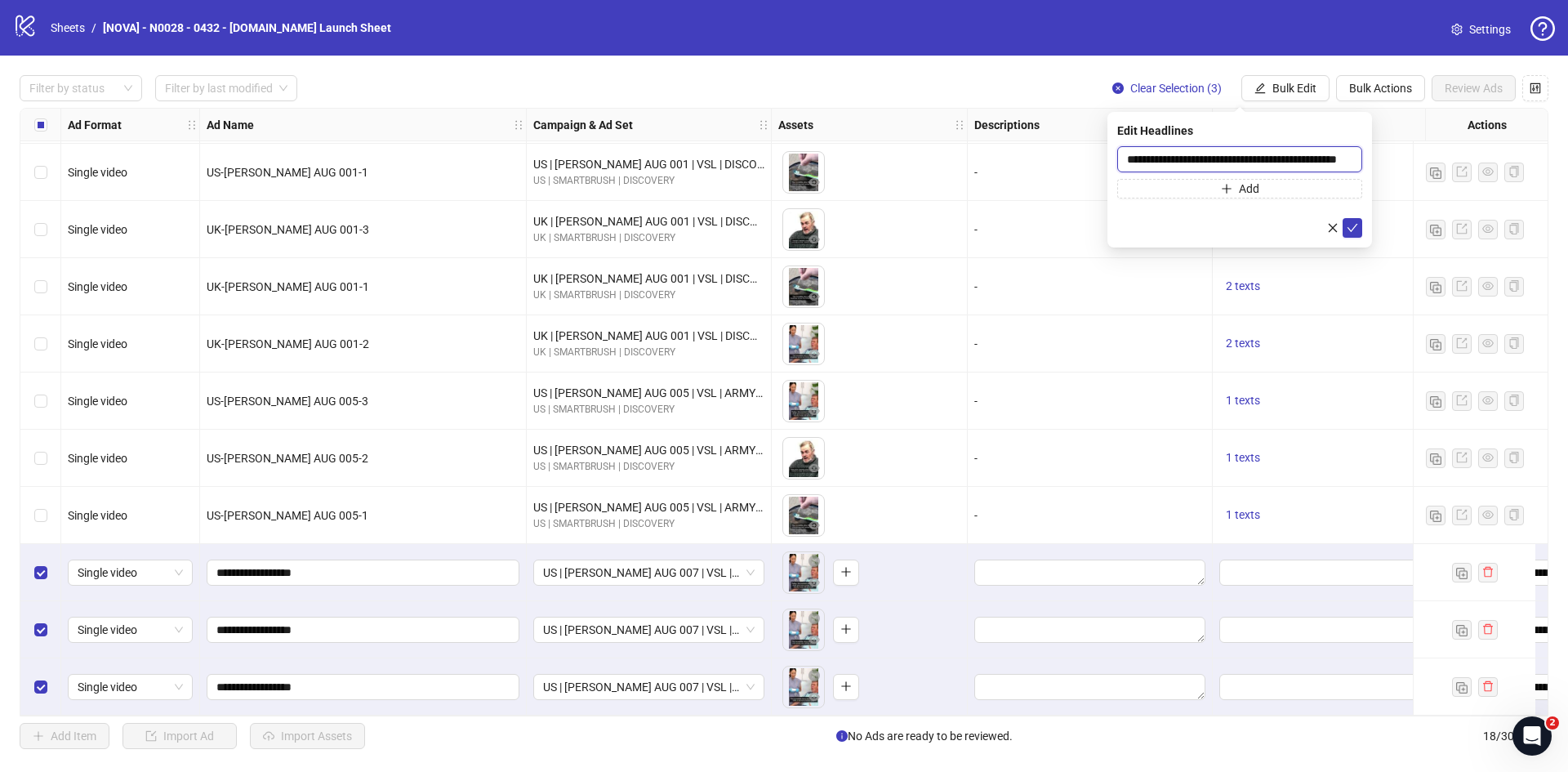
scroll to position [0, 46]
type input "**********"
click at [1348, 223] on icon "check" at bounding box center [1352, 228] width 11 height 11
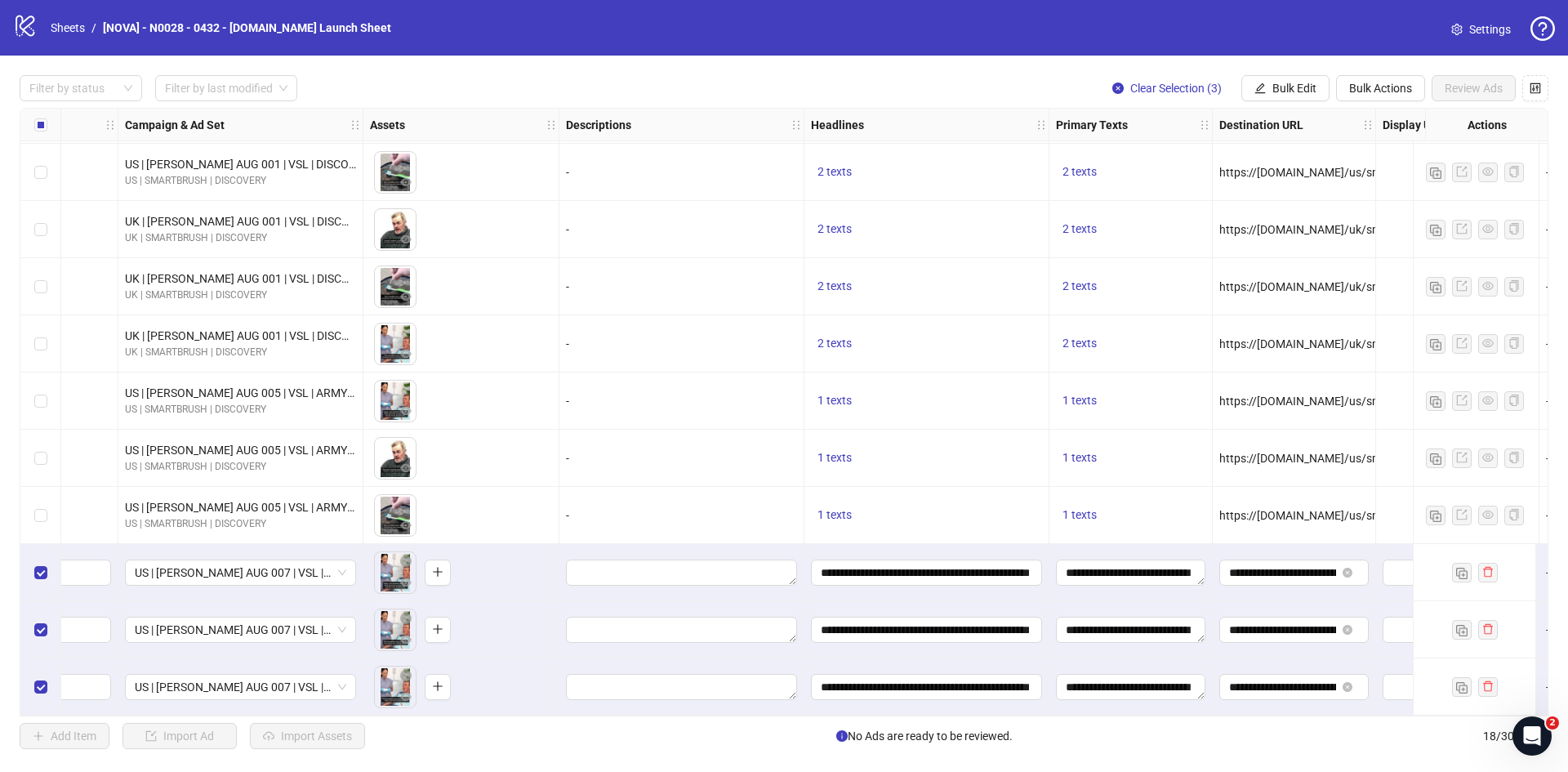
scroll to position [462, 490]
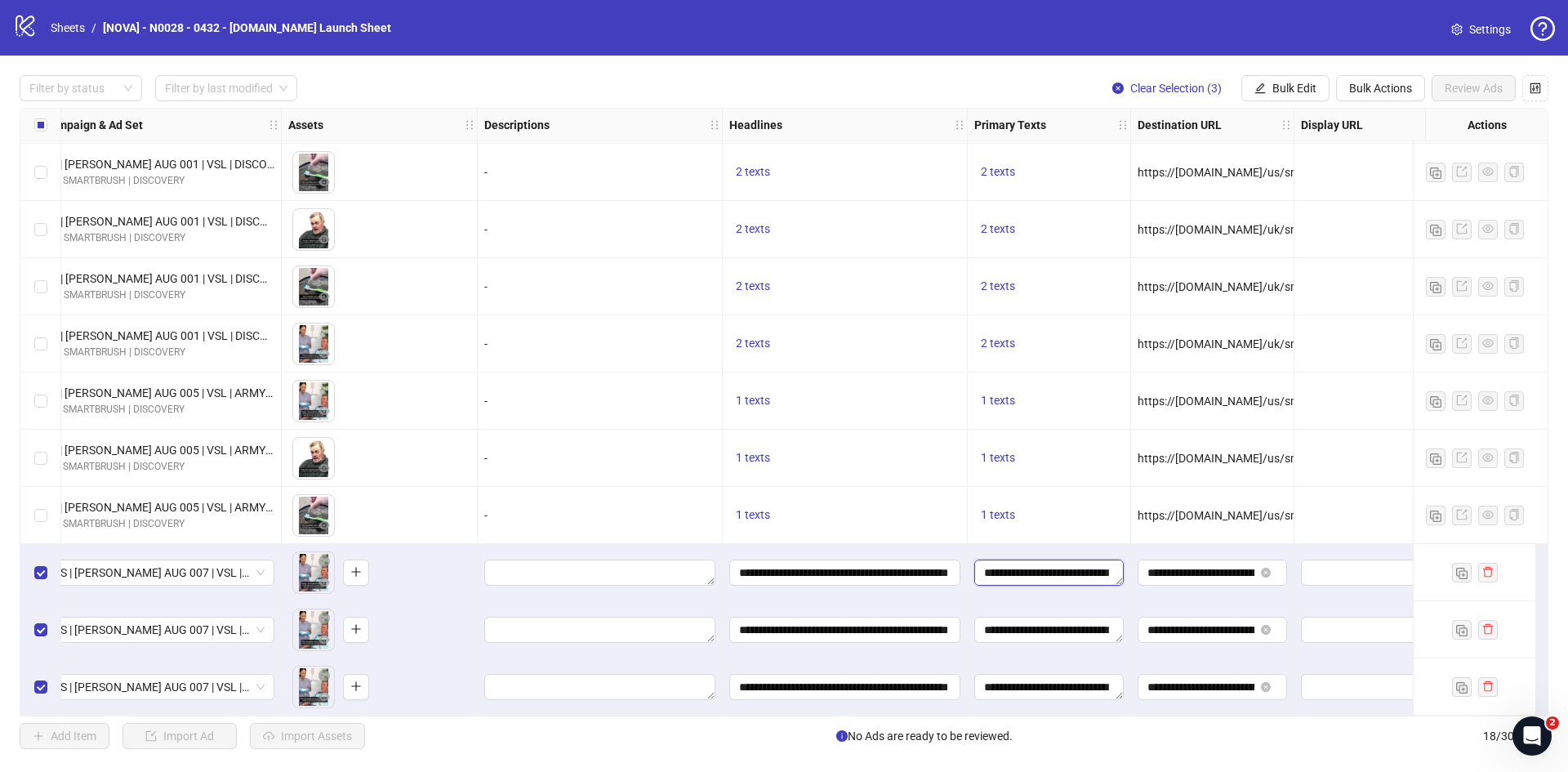
drag, startPoint x: 1118, startPoint y: 579, endPoint x: 1132, endPoint y: 606, distance: 30.4
click at [1123, 576] on textarea "**********" at bounding box center [1049, 573] width 149 height 26
drag, startPoint x: 1121, startPoint y: 576, endPoint x: 1173, endPoint y: 578, distance: 52.0
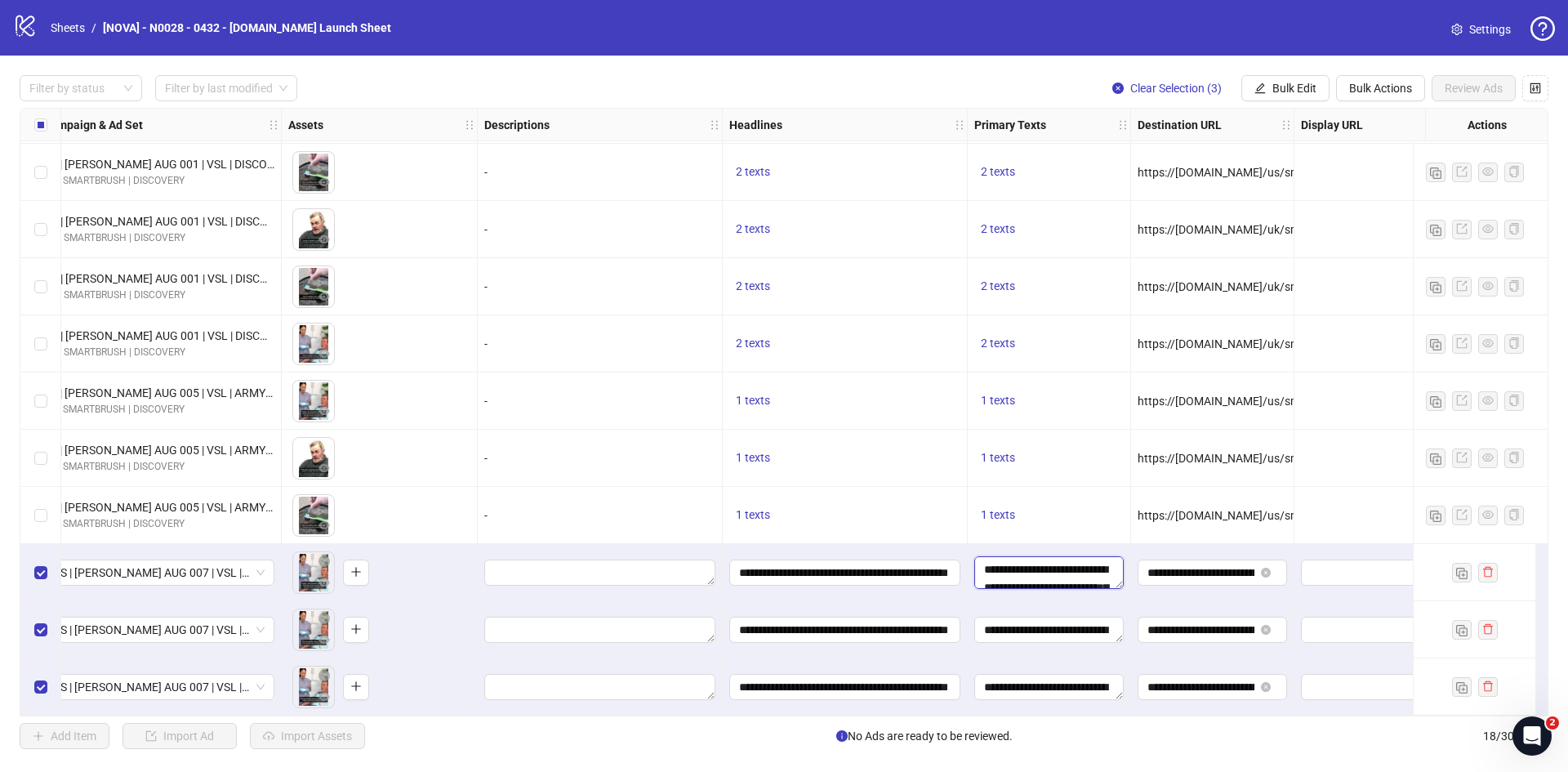
click at [1069, 564] on textarea "**********" at bounding box center [1049, 572] width 149 height 32
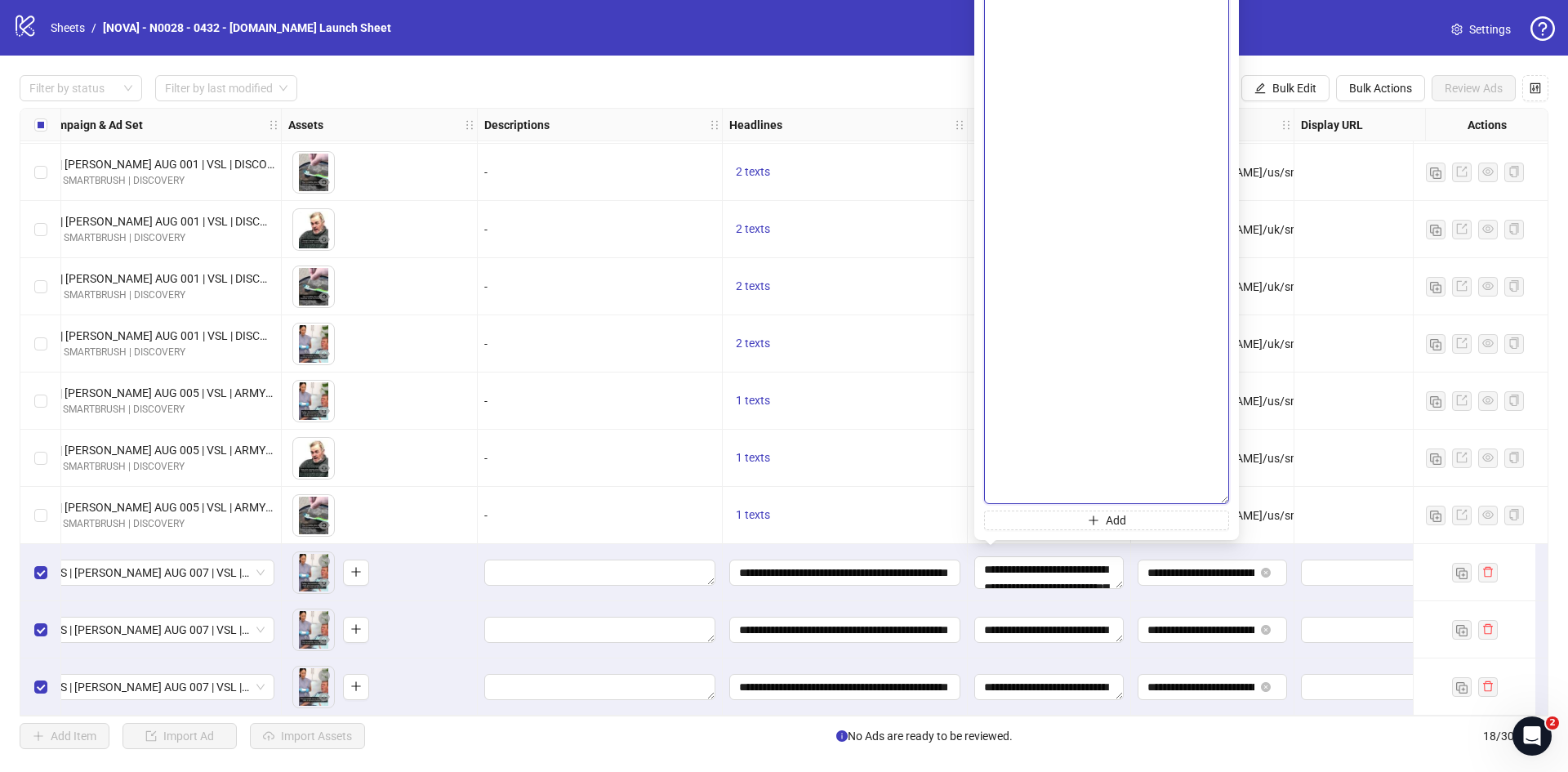
drag, startPoint x: 1220, startPoint y: 644, endPoint x: 1215, endPoint y: 771, distance: 127.1
click at [1215, 771] on body "logo/logo-mobile Sheets / [NOVA] - N0028 - 0432 - glowsmile.nl Launch Sheet Set…" at bounding box center [784, 386] width 1568 height 772
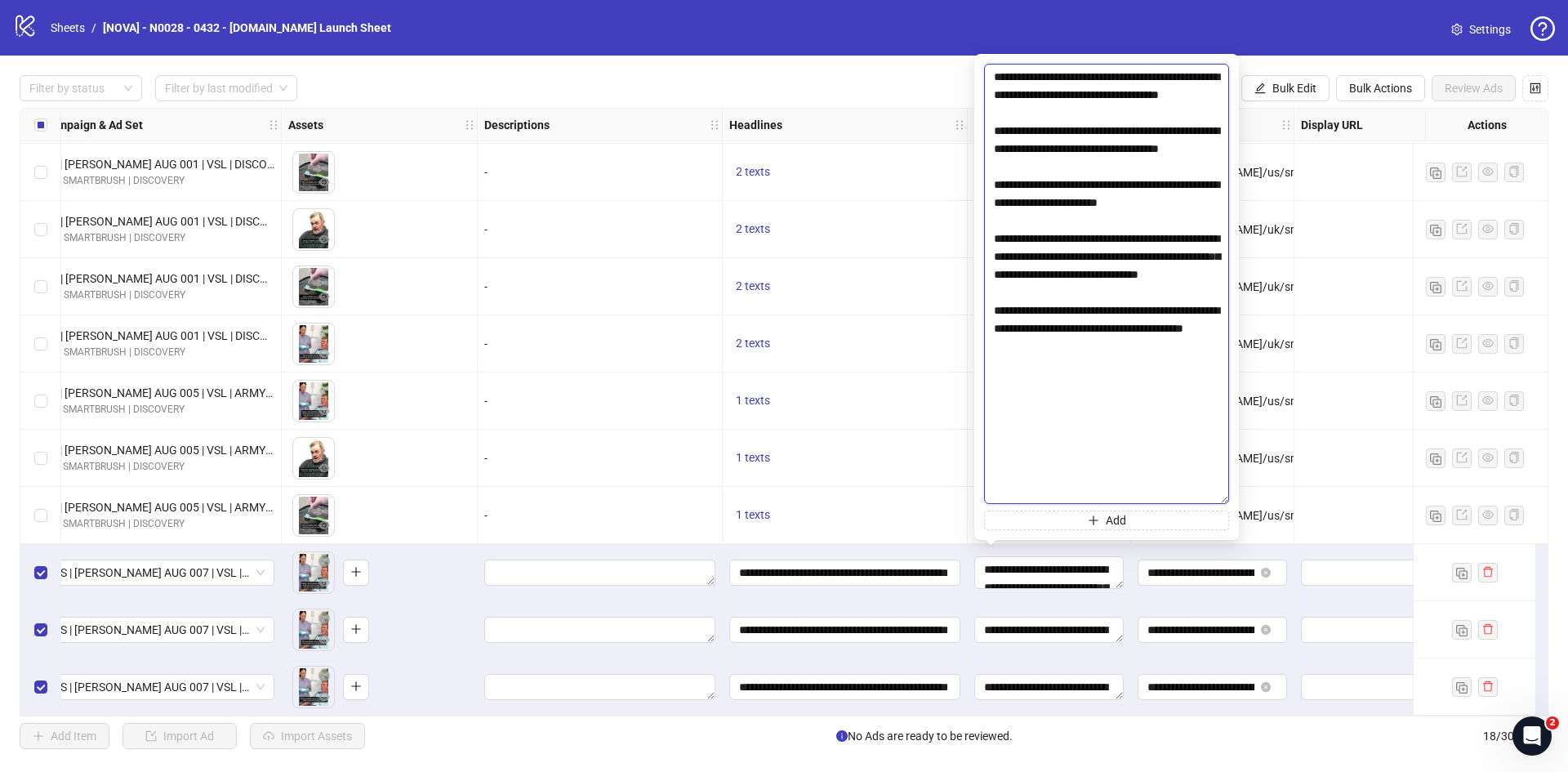
click at [1093, 451] on textarea "**********" at bounding box center [1107, 284] width 245 height 441
click at [897, 430] on div "1 texts" at bounding box center [845, 458] width 245 height 57
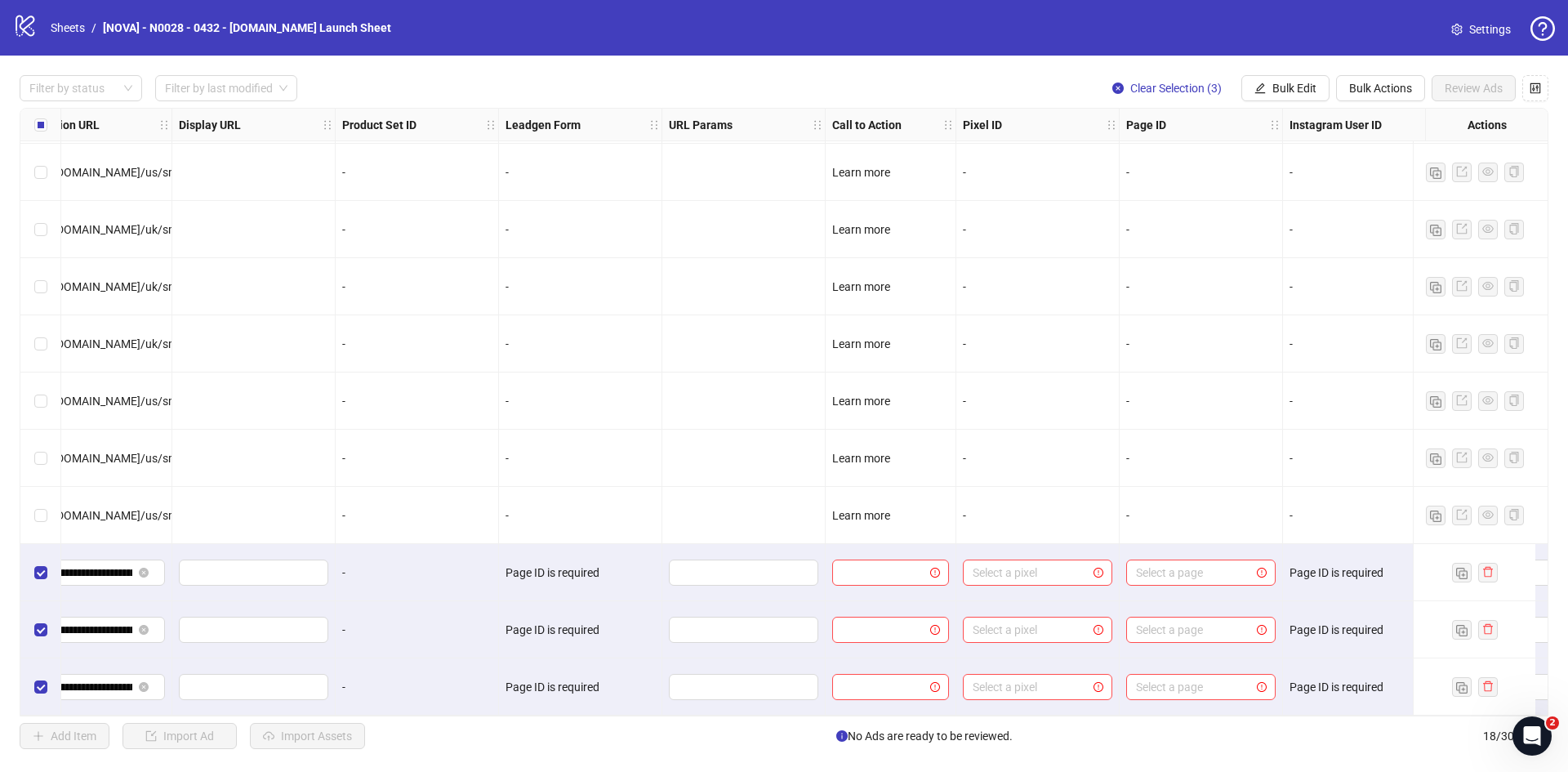
scroll to position [462, 1715]
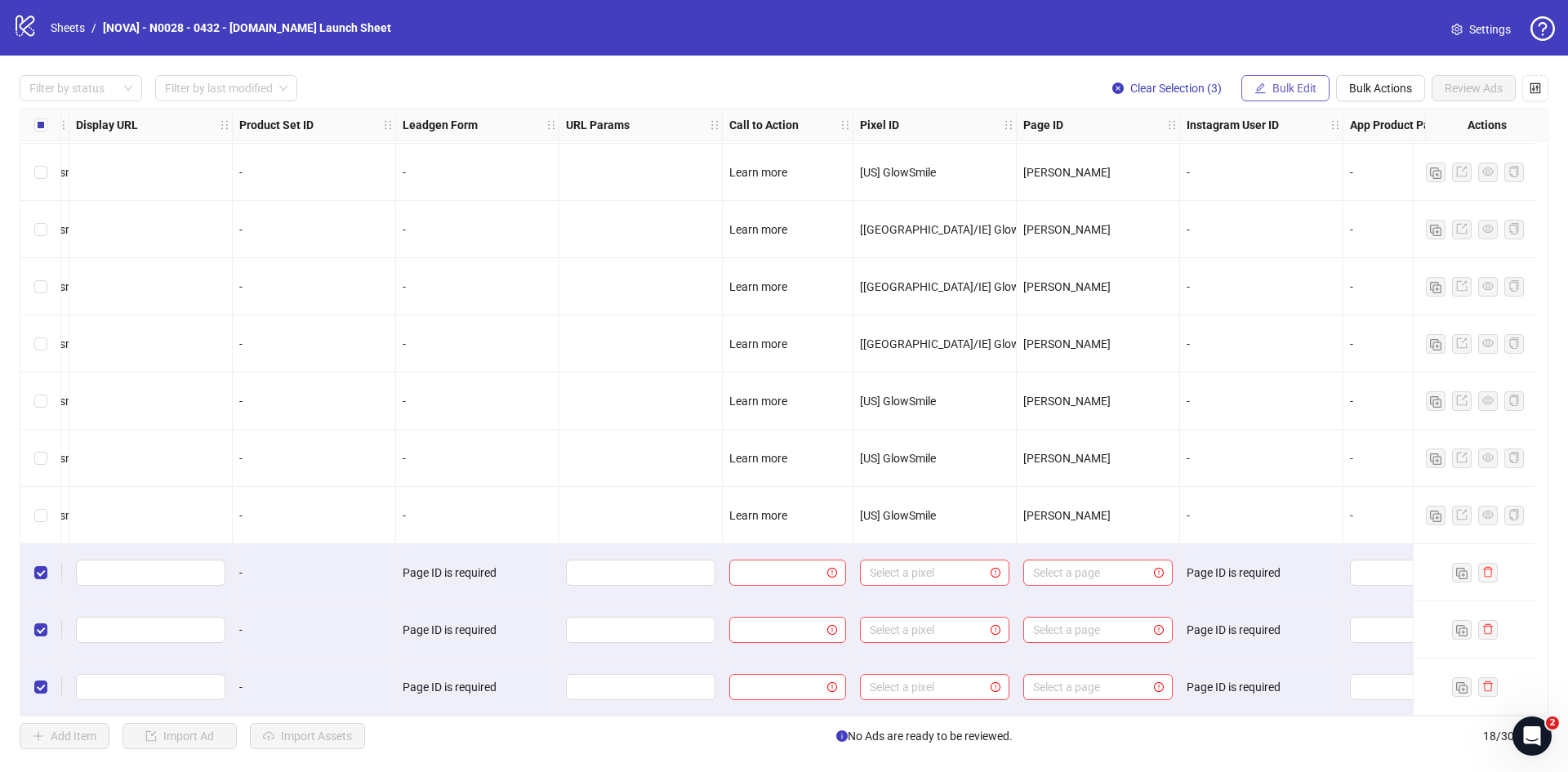
click at [1270, 96] on button "Bulk Edit" at bounding box center [1286, 89] width 88 height 26
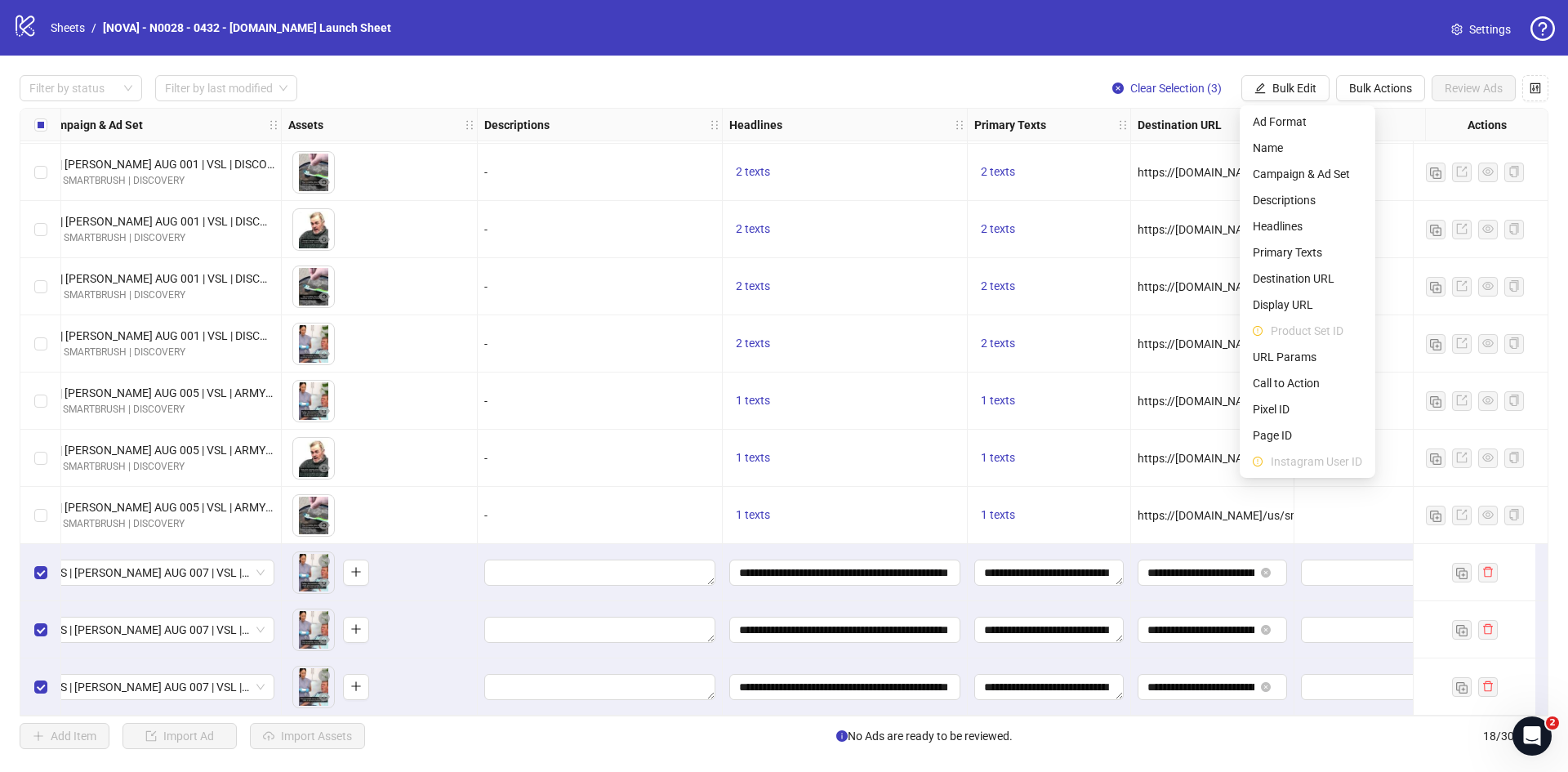
scroll to position [462, 1810]
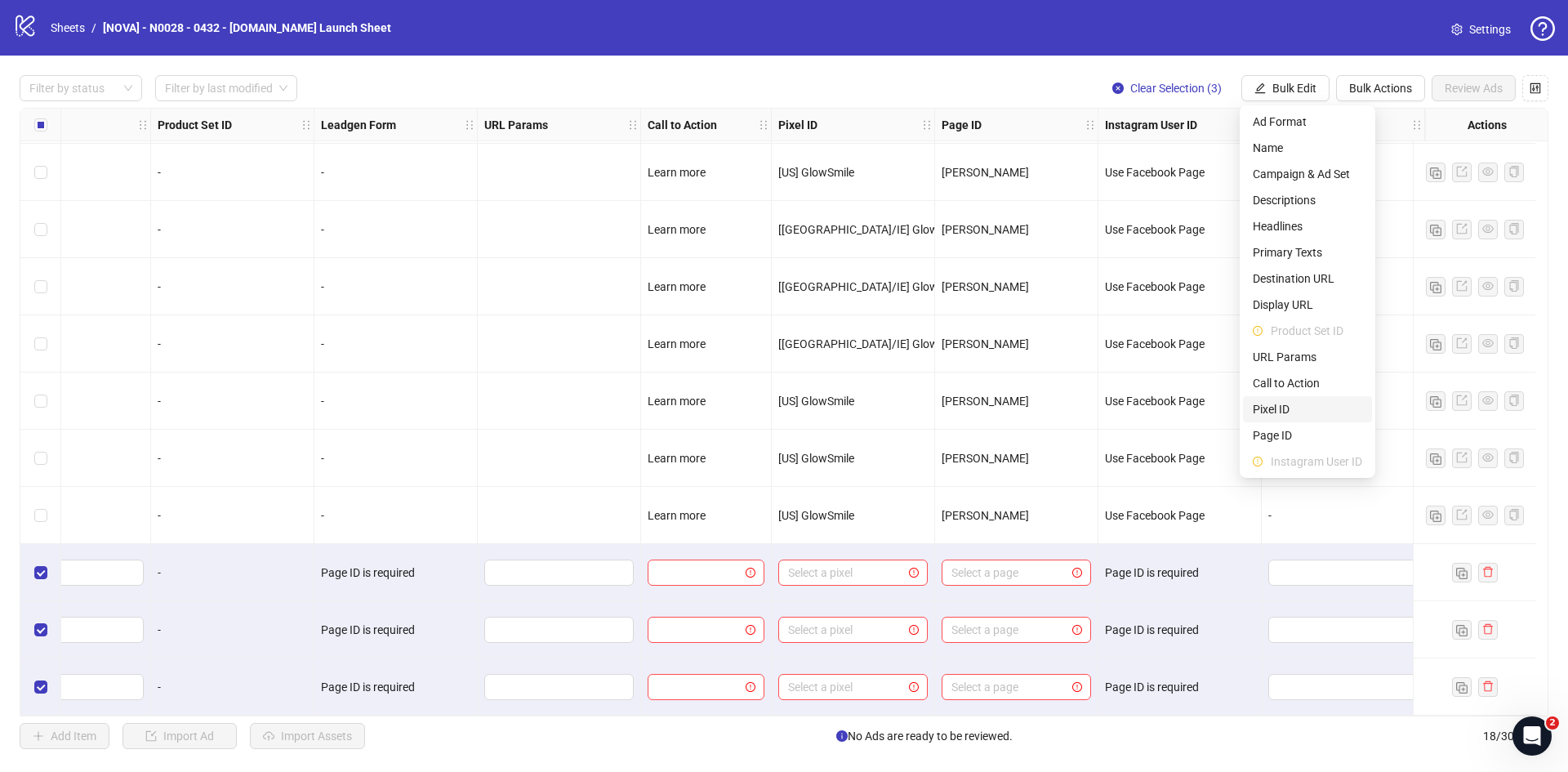
click at [1287, 409] on span "Pixel ID" at bounding box center [1307, 409] width 110 height 18
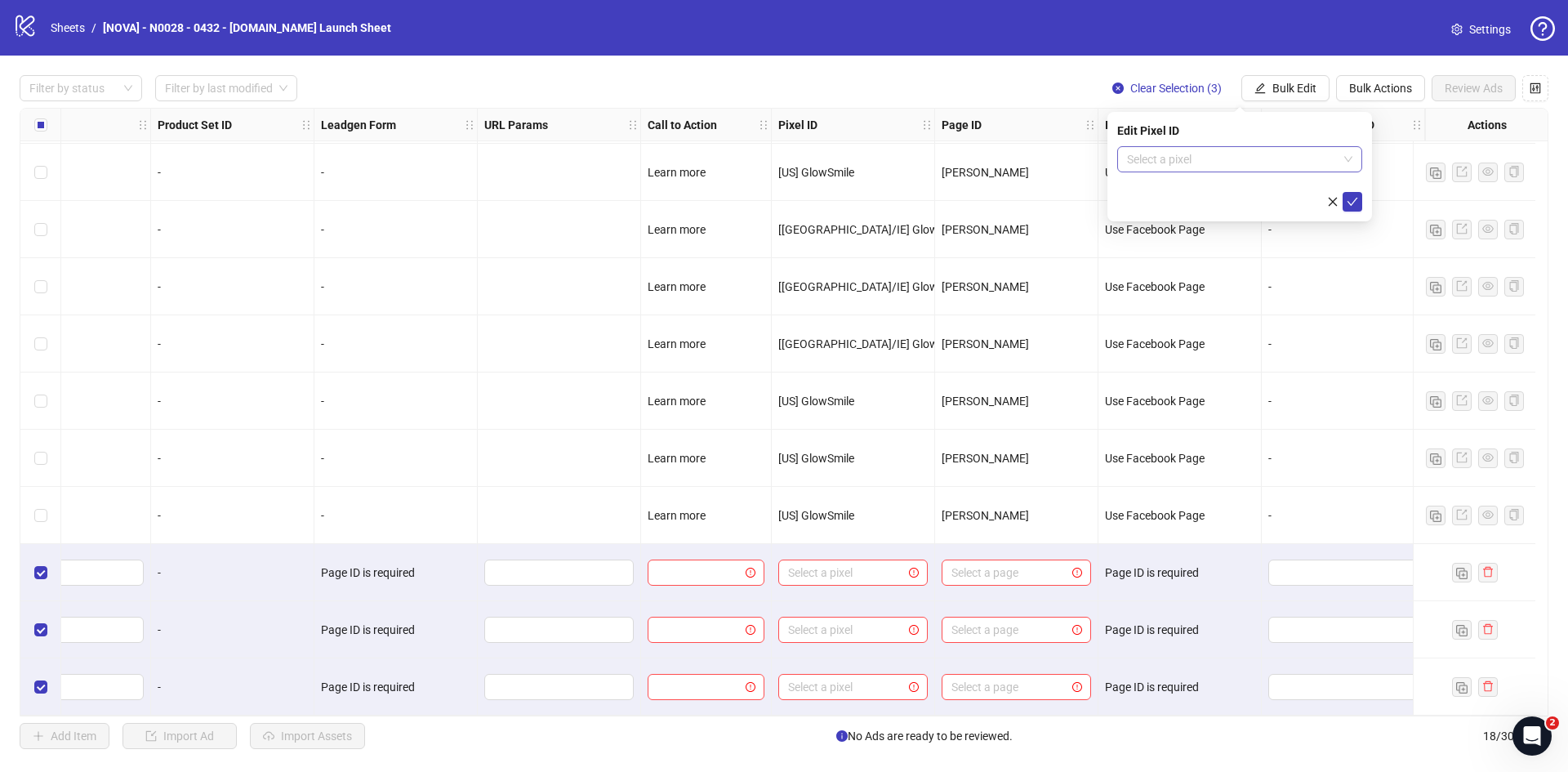
click at [1177, 161] on input "search" at bounding box center [1232, 159] width 211 height 25
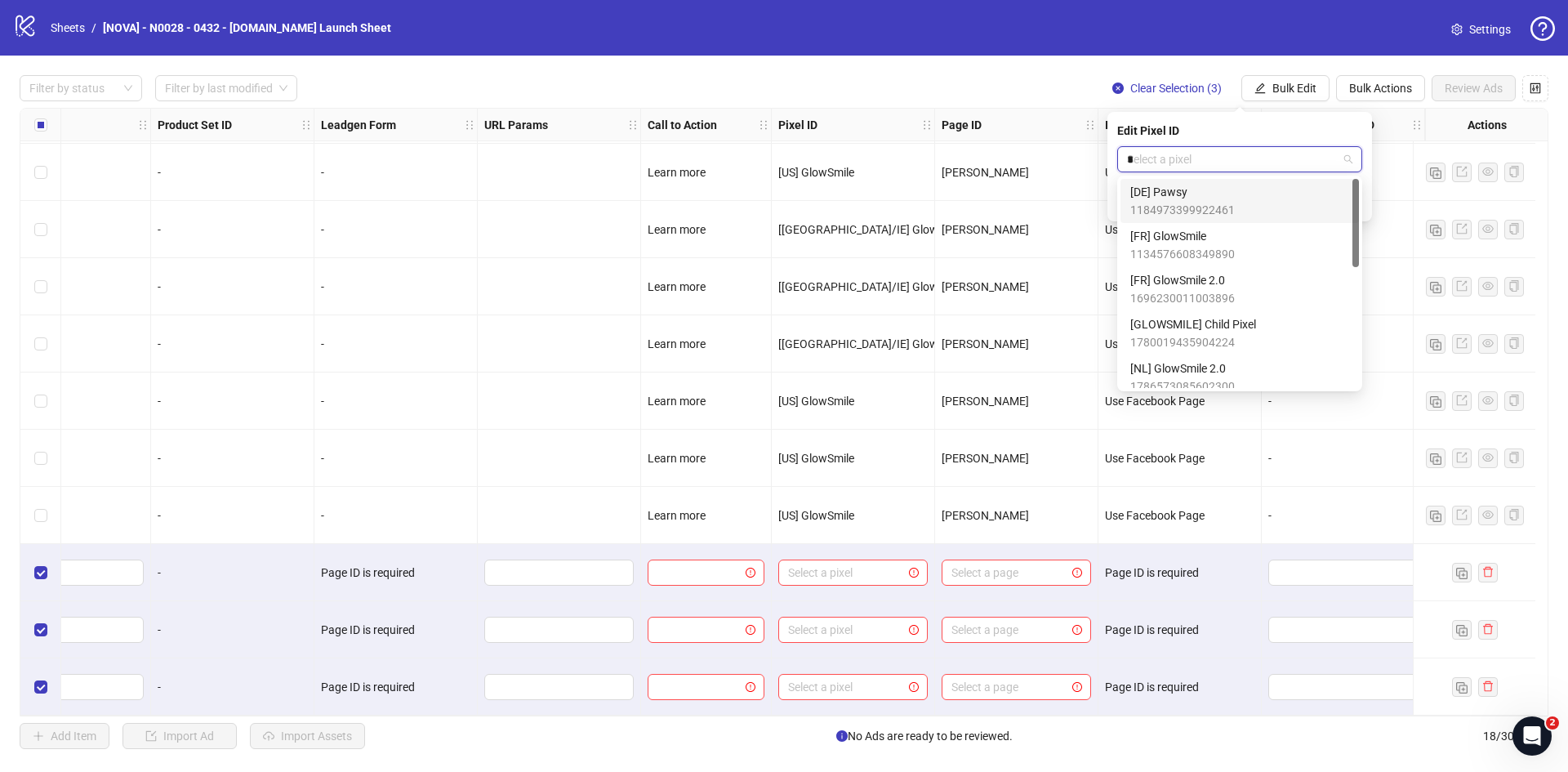
type input "**"
click at [1191, 196] on span "[US] GlowSmile" at bounding box center [1182, 191] width 104 height 18
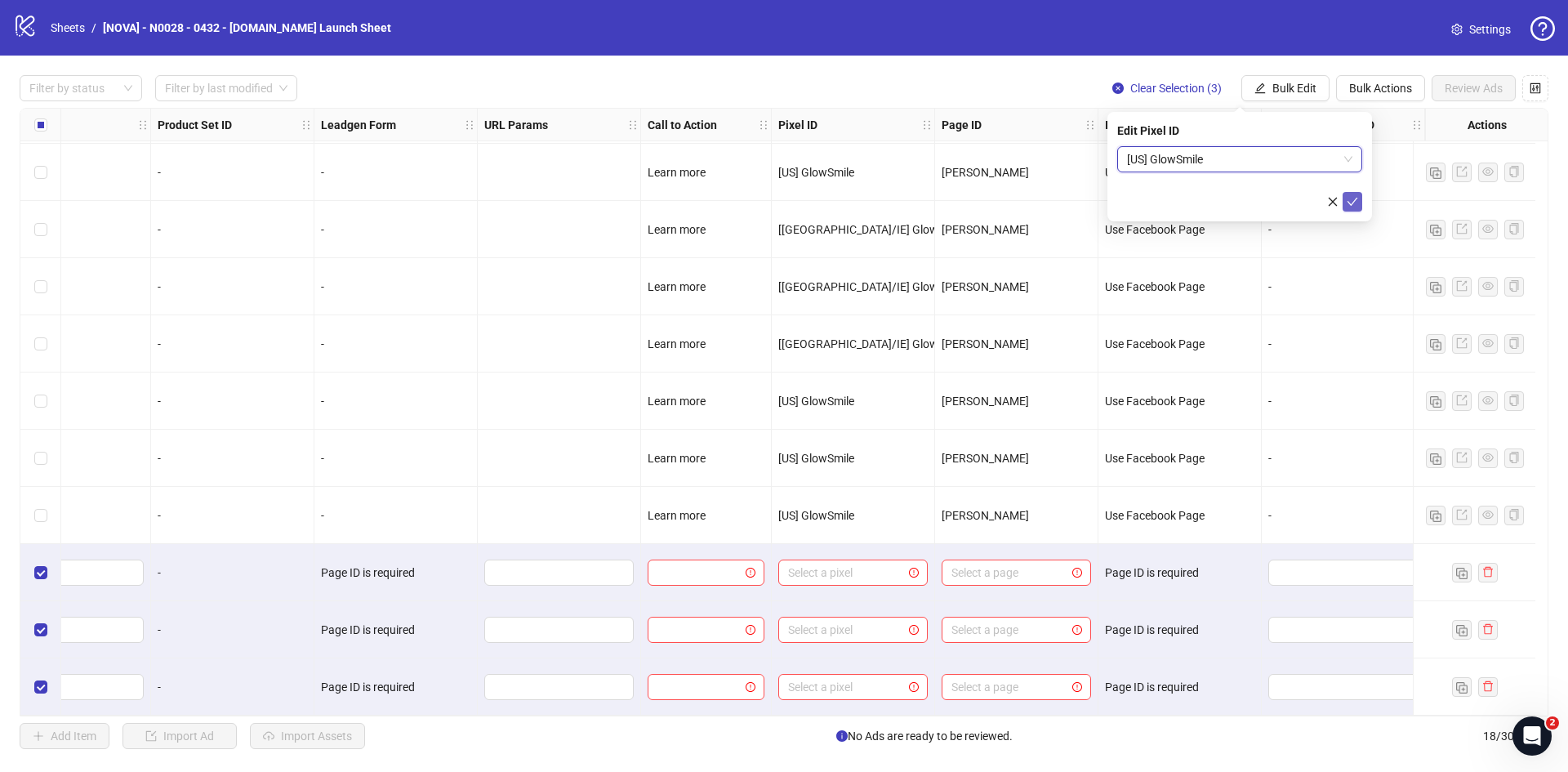
click at [1344, 208] on button "submit" at bounding box center [1352, 201] width 19 height 19
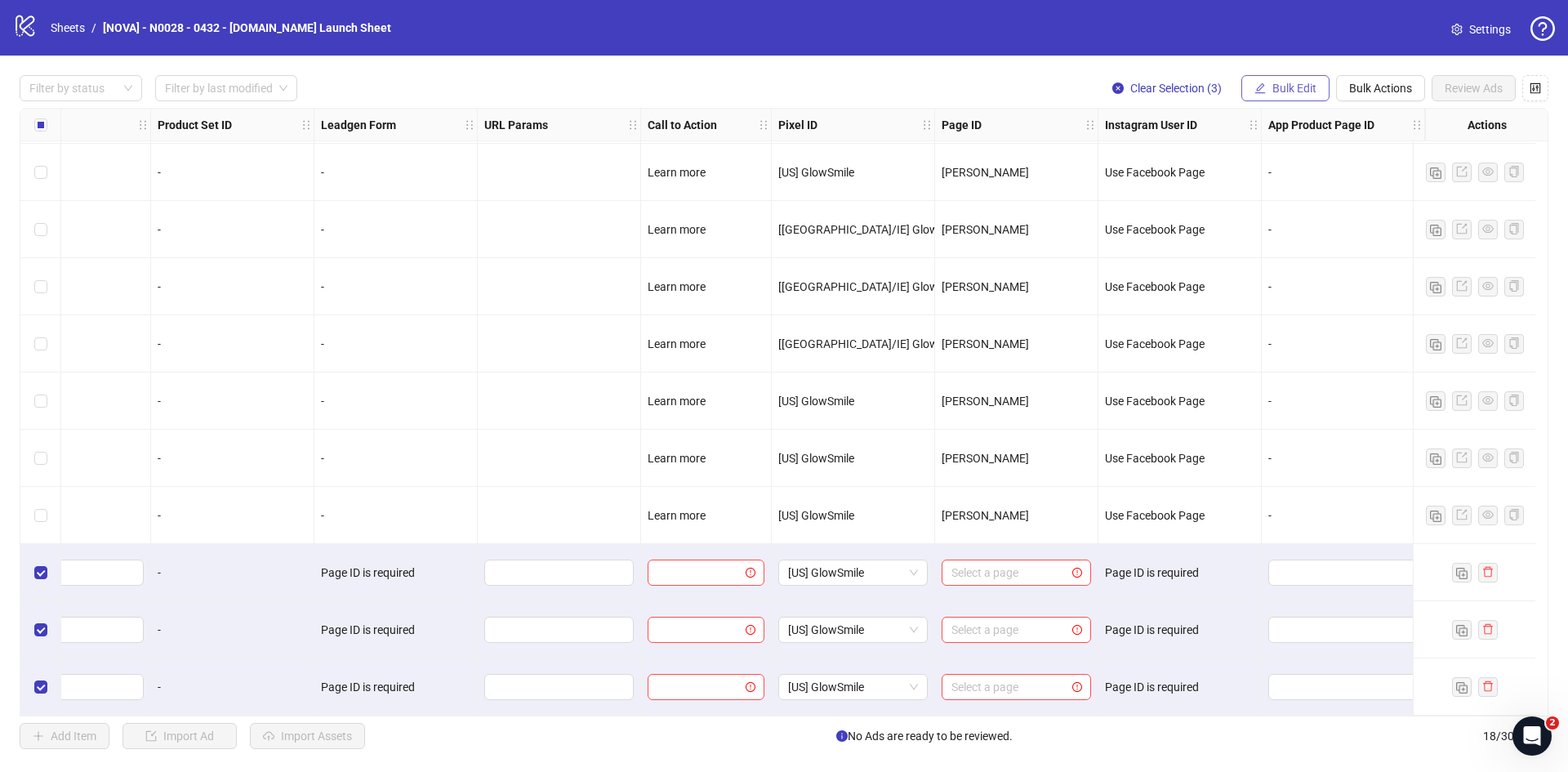
click at [1267, 86] on button "Bulk Edit" at bounding box center [1286, 89] width 88 height 26
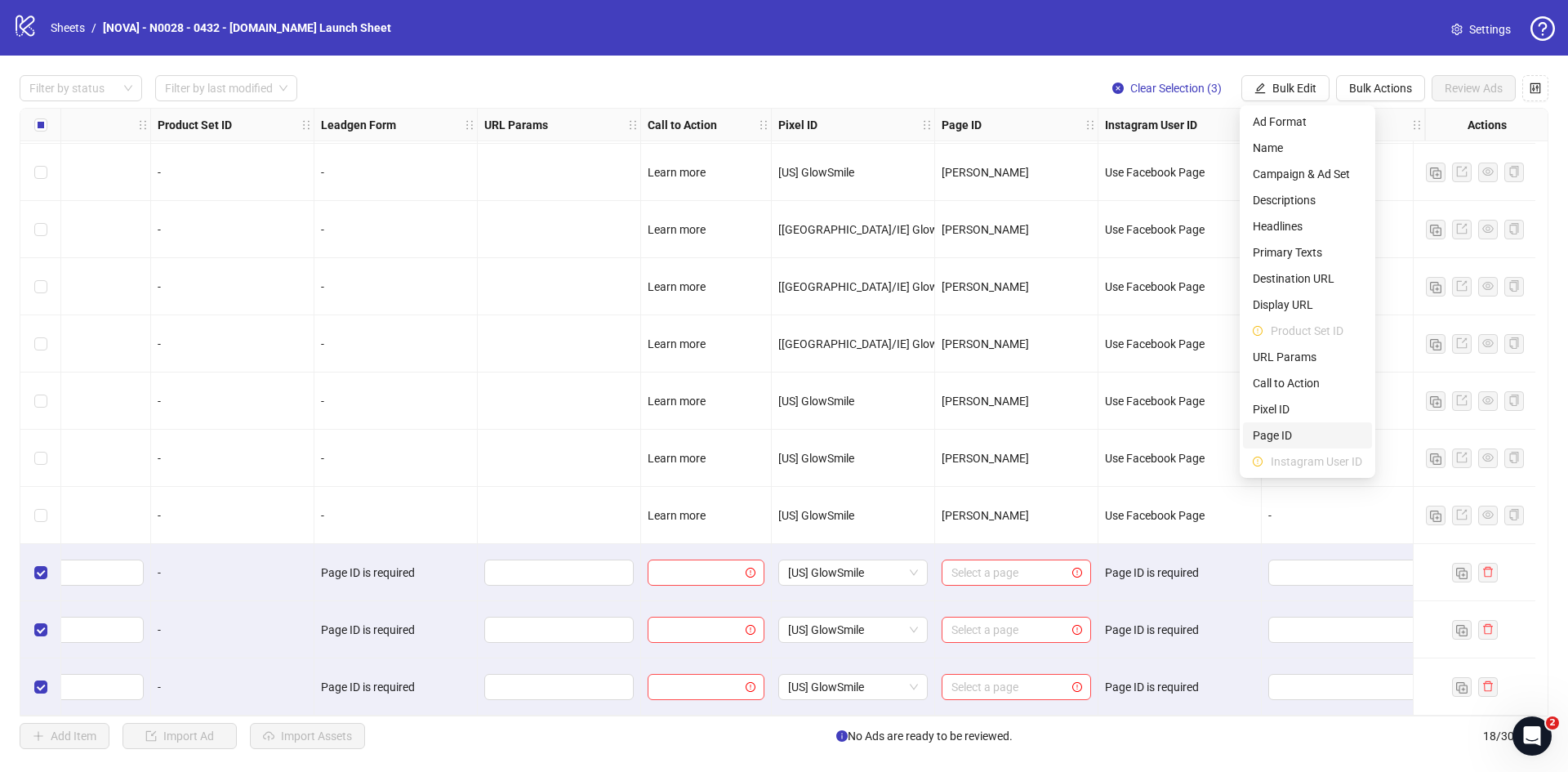
click at [1287, 434] on span "Page ID" at bounding box center [1307, 435] width 110 height 18
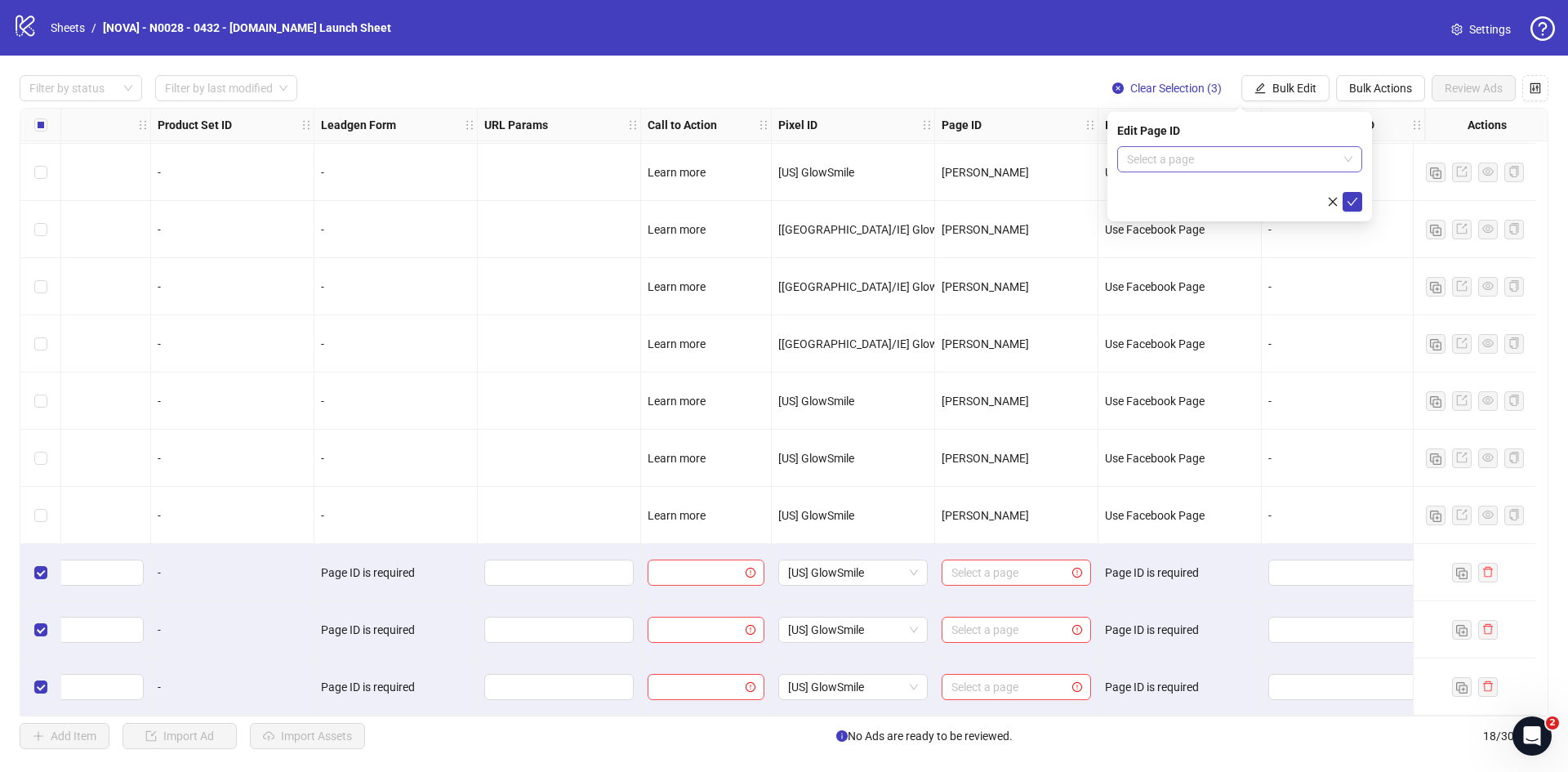
click at [1176, 172] on div "Select a page" at bounding box center [1240, 160] width 245 height 26
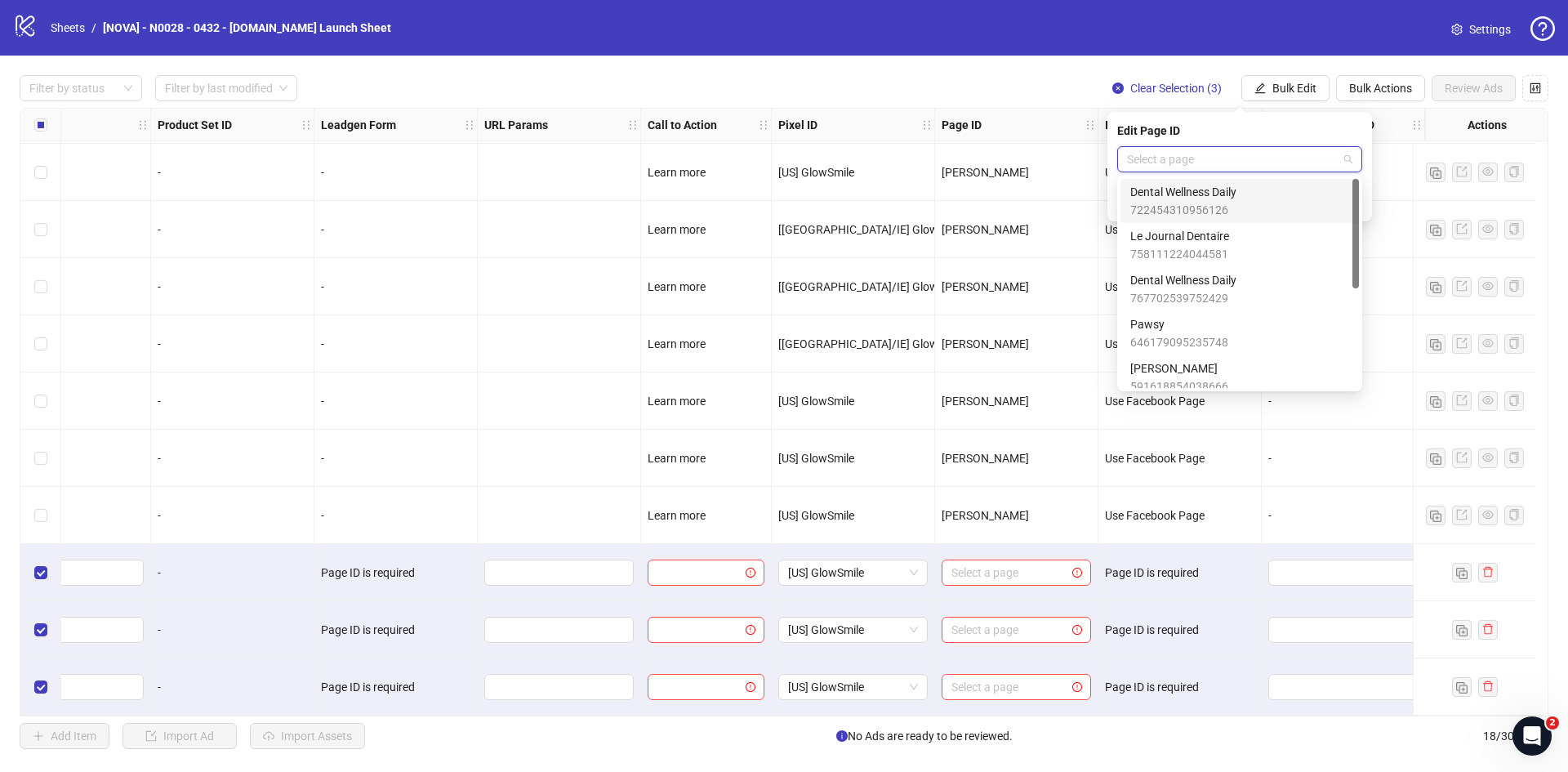
click at [1174, 164] on input "search" at bounding box center [1232, 159] width 211 height 25
type input "**"
click at [1208, 245] on span "591618854038666" at bounding box center [1179, 254] width 98 height 18
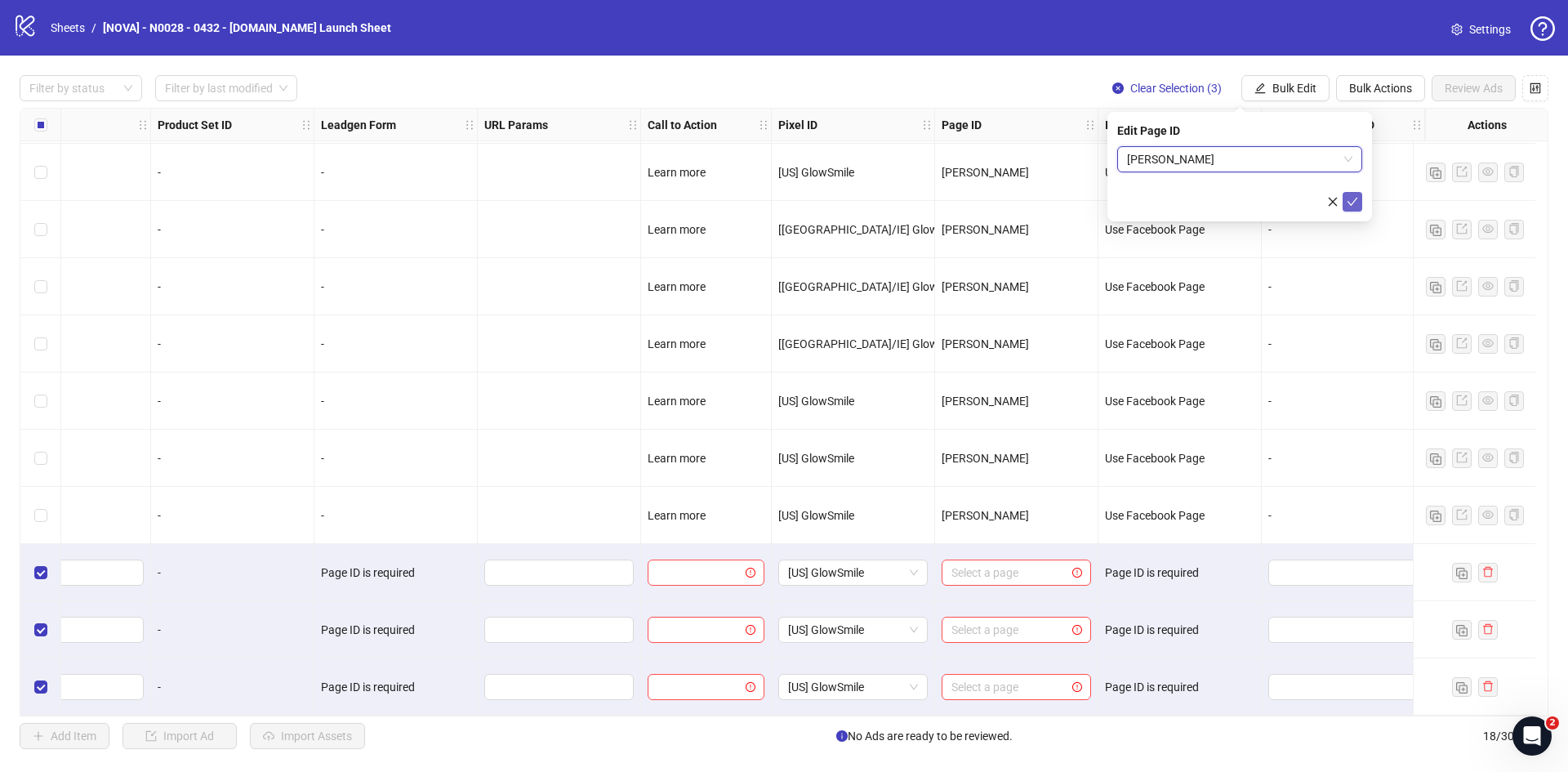
click at [1351, 201] on icon "check" at bounding box center [1352, 202] width 11 height 11
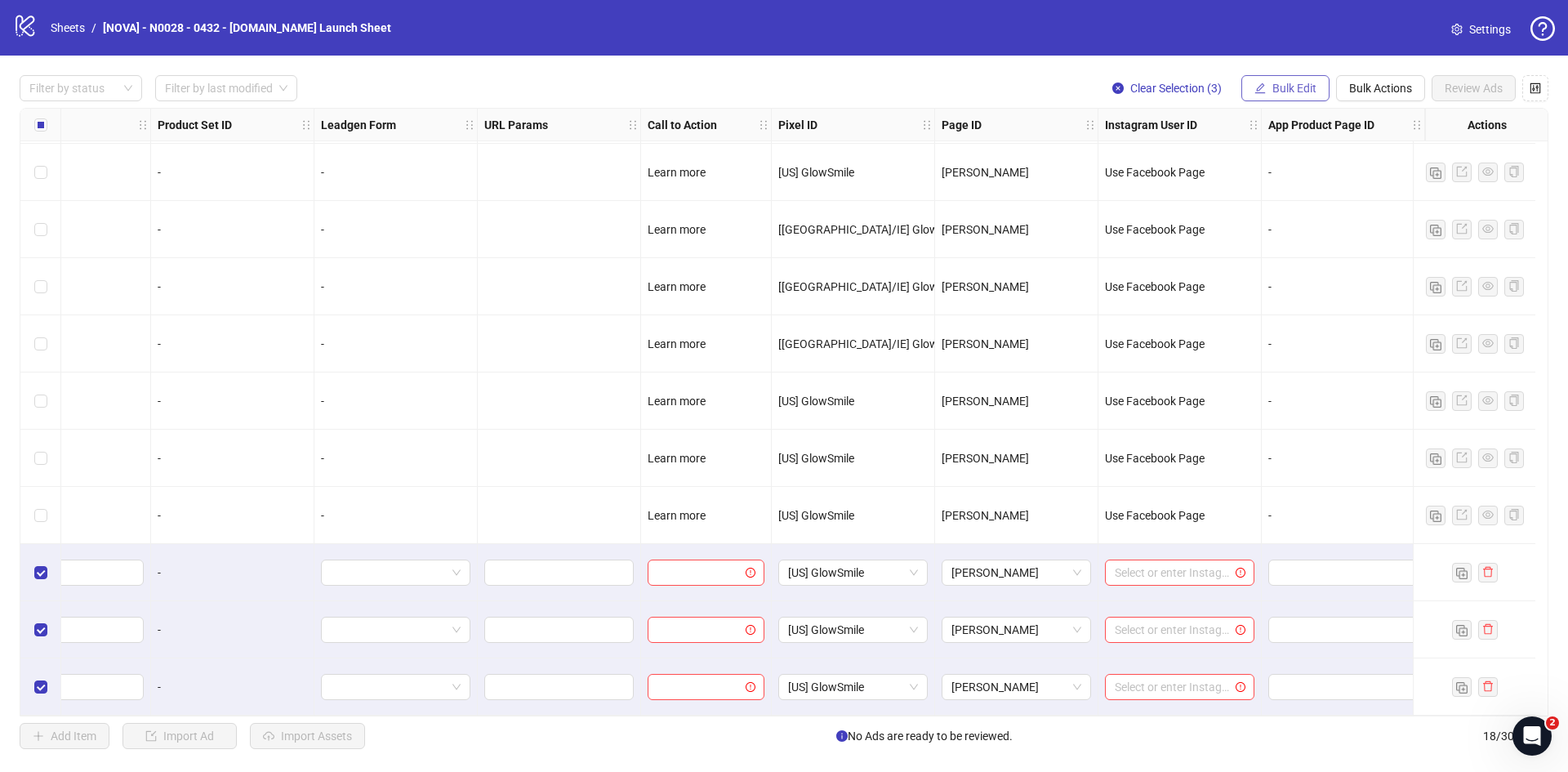
click at [1277, 82] on span "Bulk Edit" at bounding box center [1295, 89] width 44 height 13
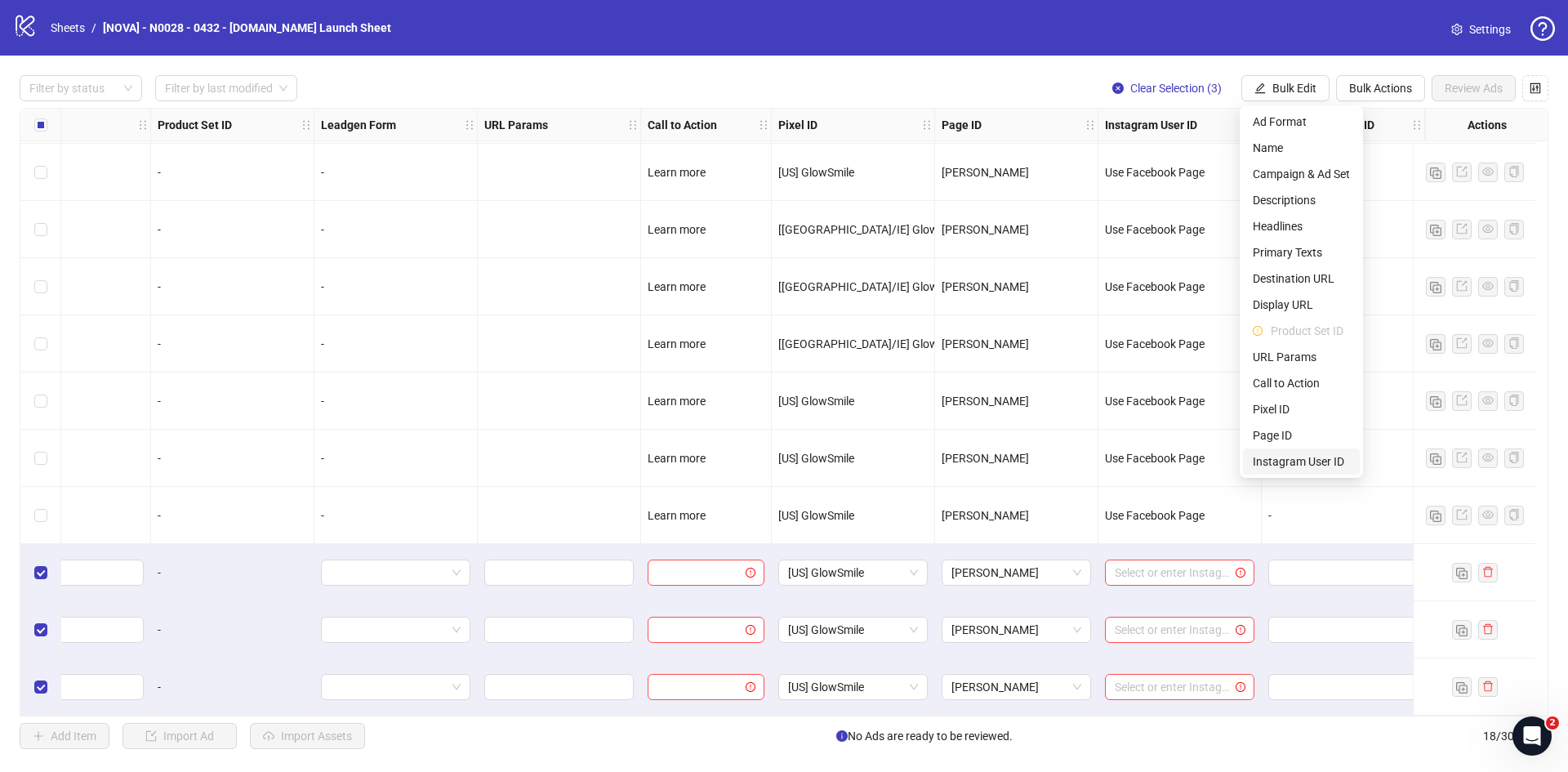
click at [1294, 457] on span "Instagram User ID" at bounding box center [1301, 461] width 97 height 18
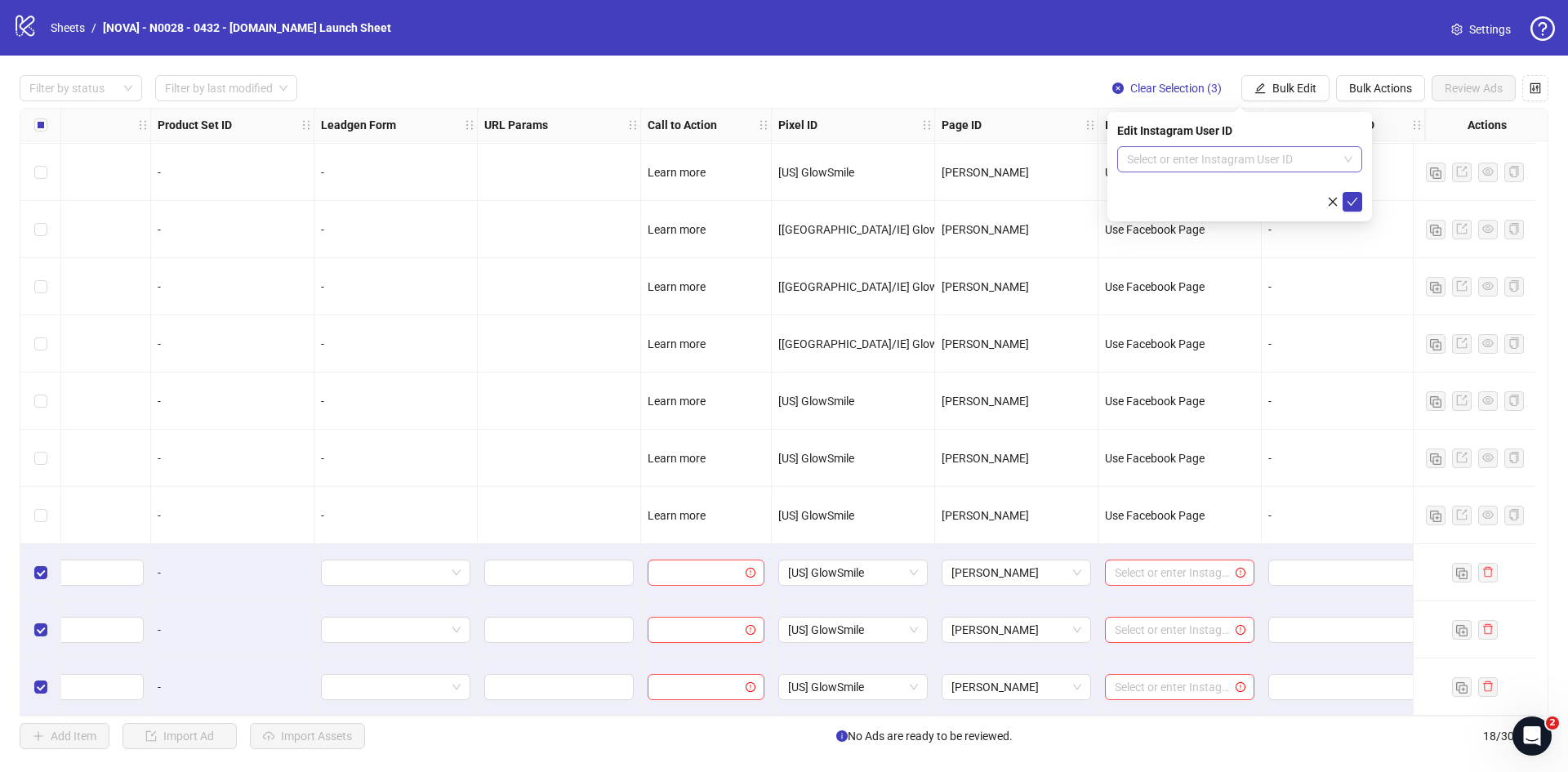
click at [1232, 163] on input "search" at bounding box center [1232, 159] width 211 height 25
click at [1254, 194] on div "Use Facebook Page" at bounding box center [1239, 191] width 218 height 18
click at [1348, 199] on icon "check" at bounding box center [1352, 202] width 11 height 11
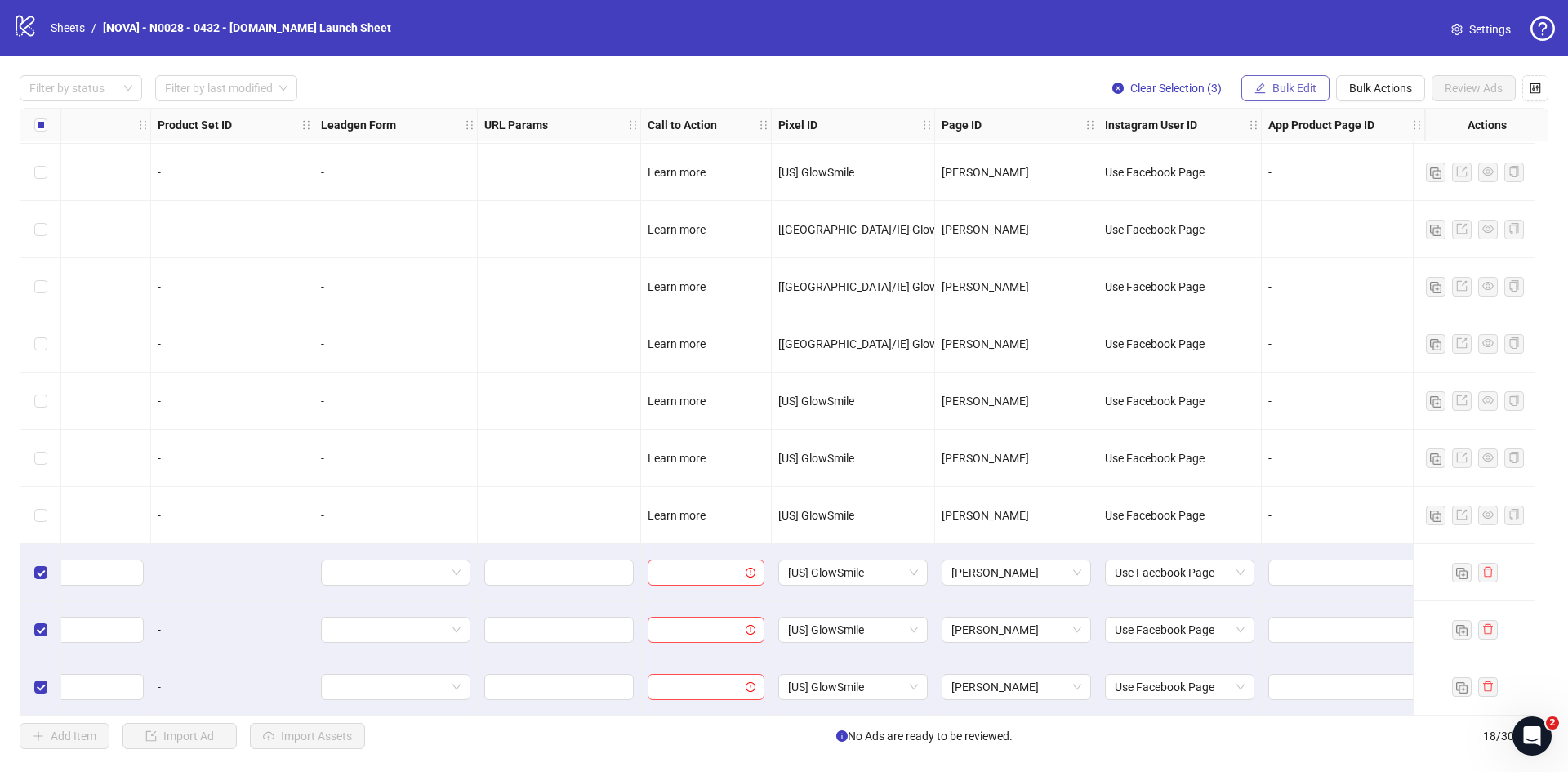
click at [1261, 92] on icon "edit" at bounding box center [1261, 88] width 11 height 11
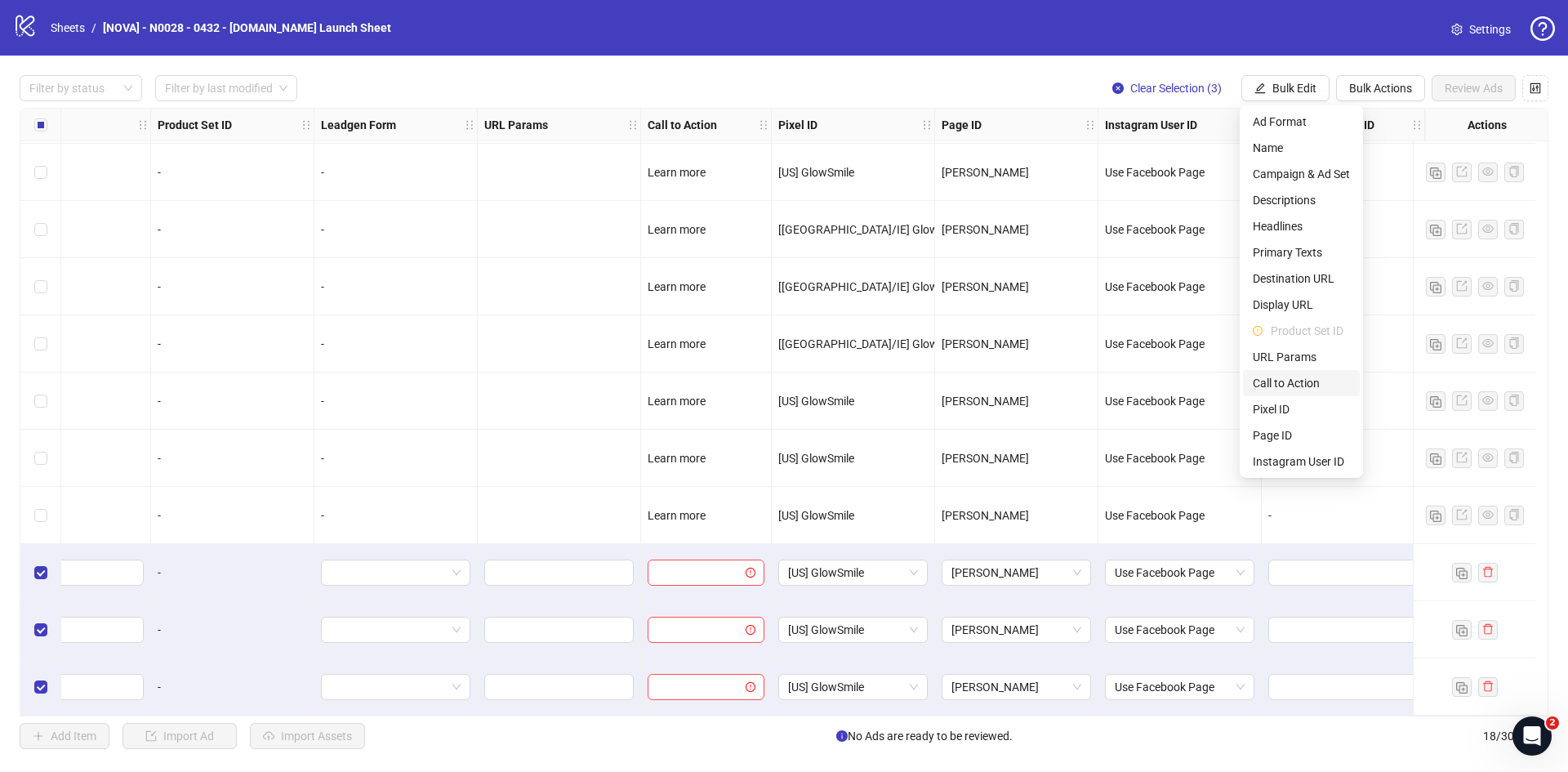
click at [1298, 381] on span "Call to Action" at bounding box center [1301, 383] width 97 height 18
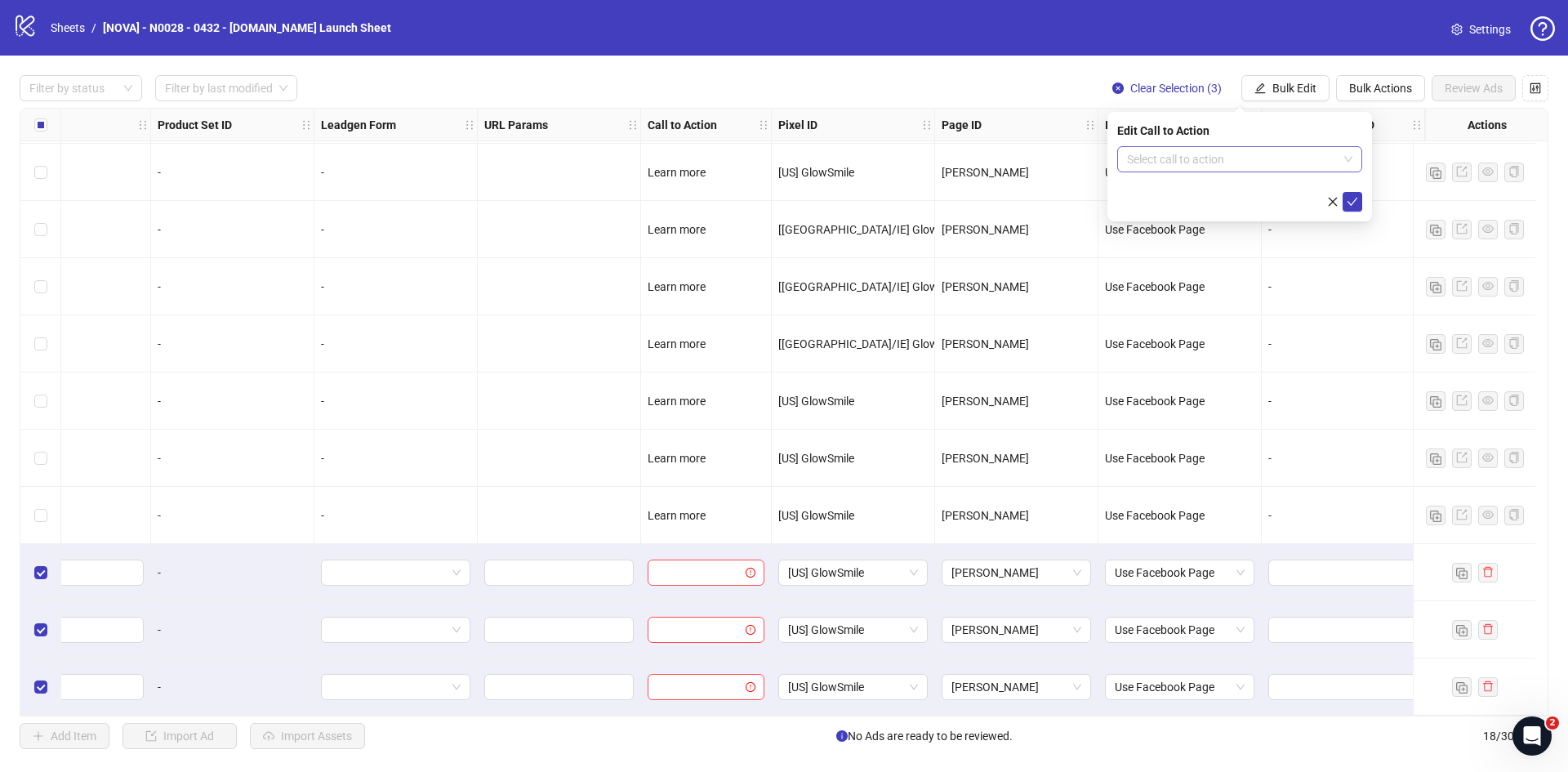
click at [1247, 160] on input "search" at bounding box center [1232, 159] width 211 height 25
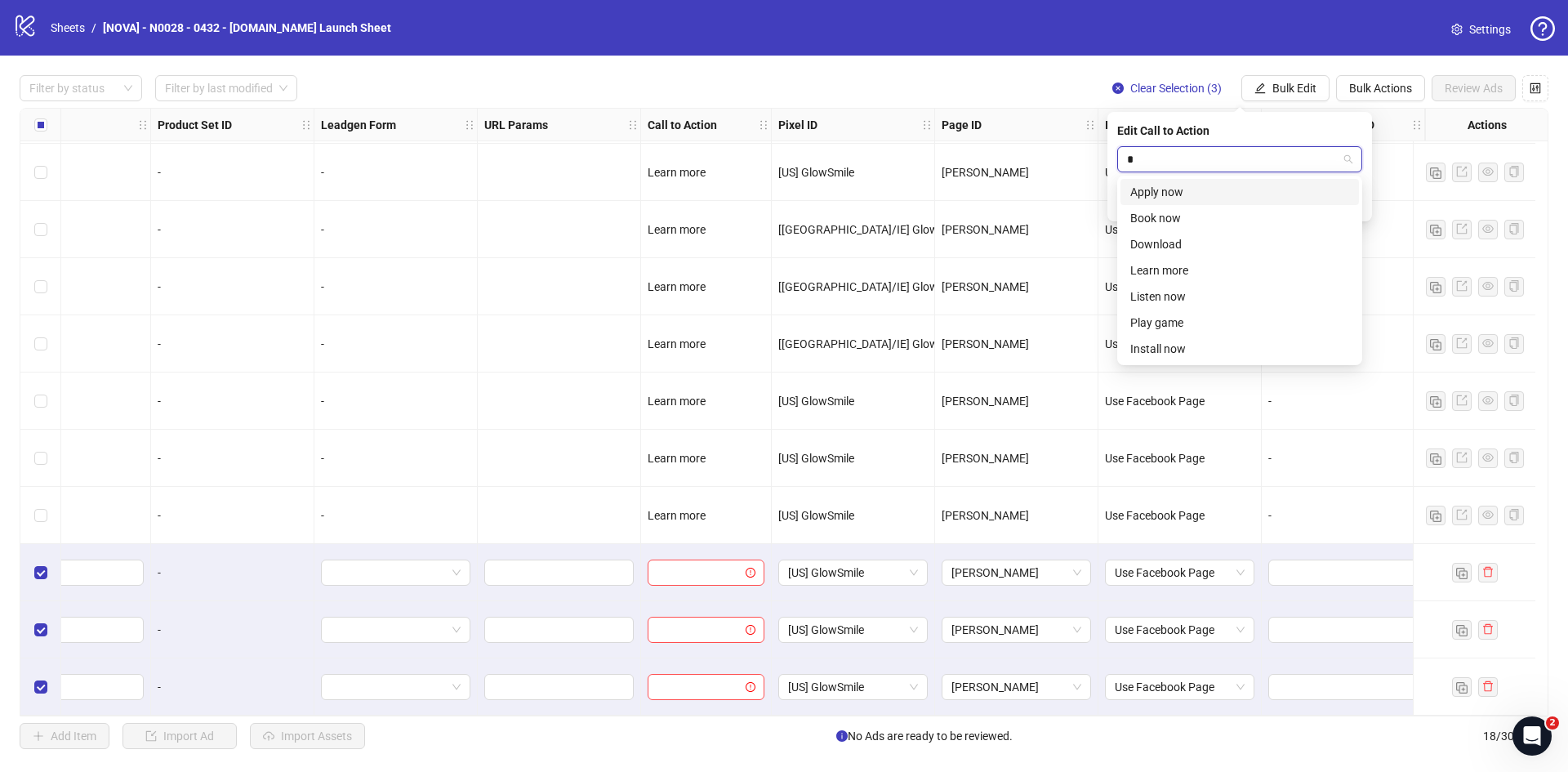
scroll to position [0, 0]
type input "****"
click at [1211, 191] on div "Learn more" at bounding box center [1239, 191] width 218 height 18
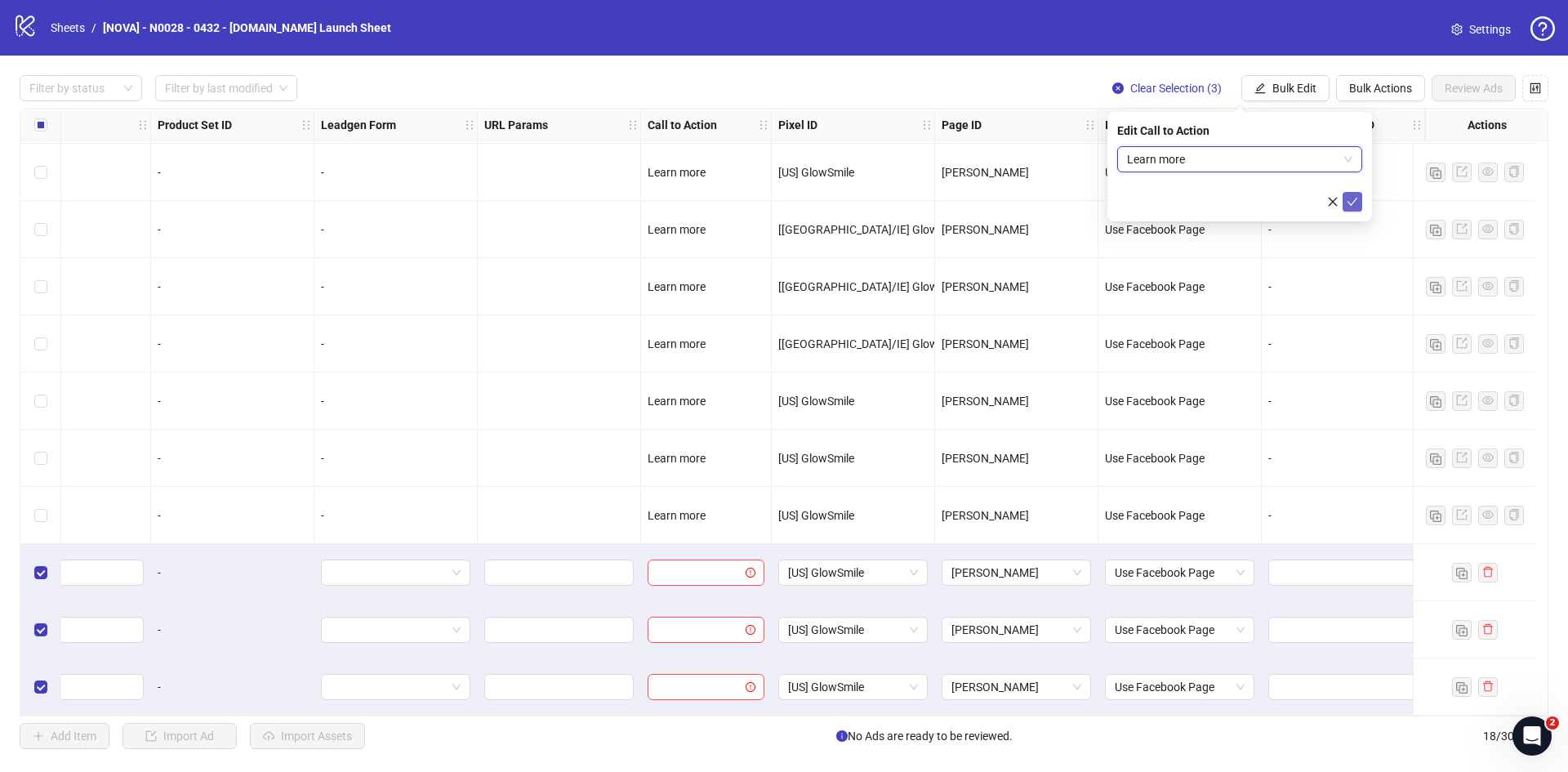
click at [1352, 198] on icon "check" at bounding box center [1352, 202] width 11 height 11
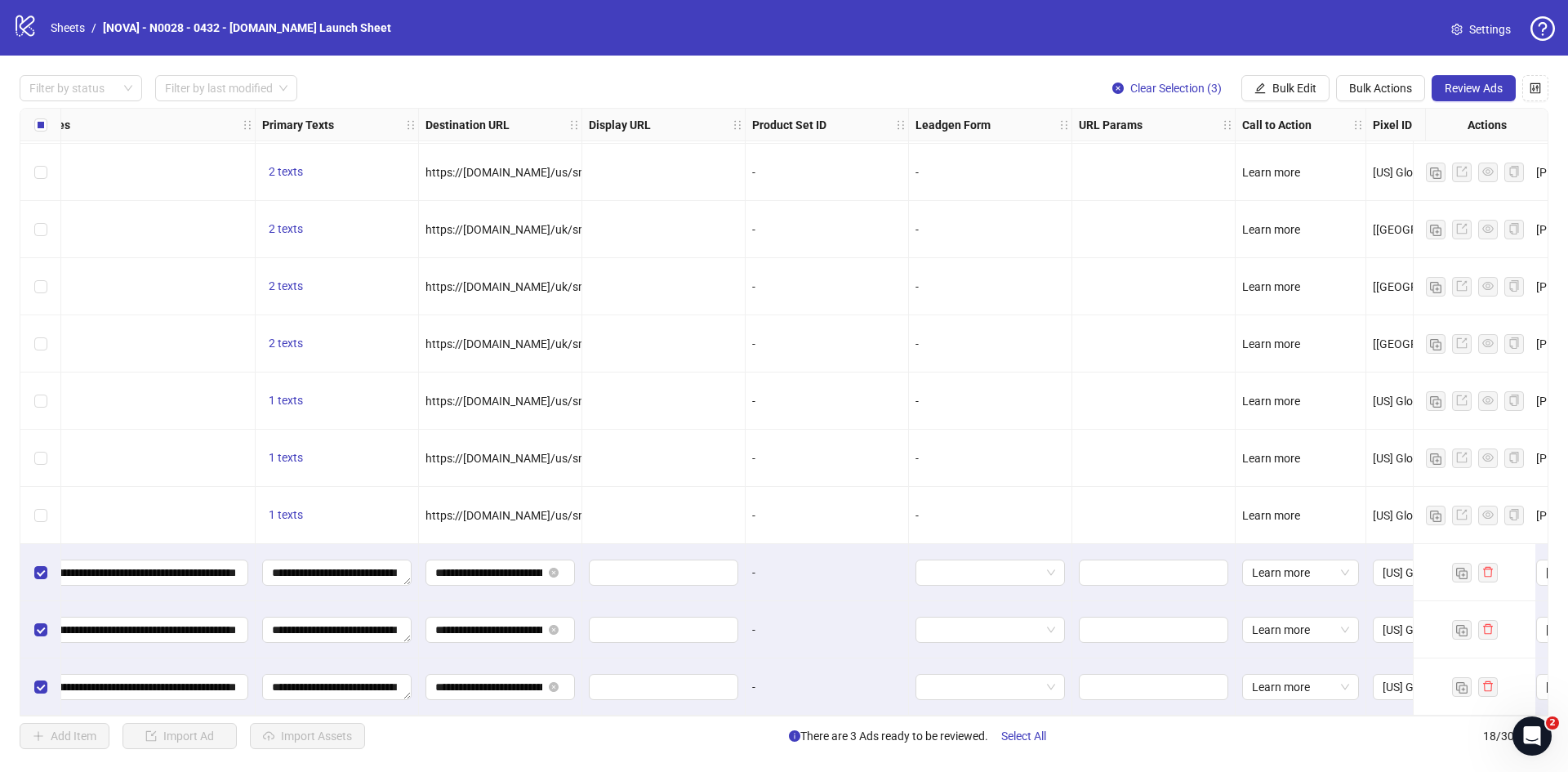
scroll to position [462, 0]
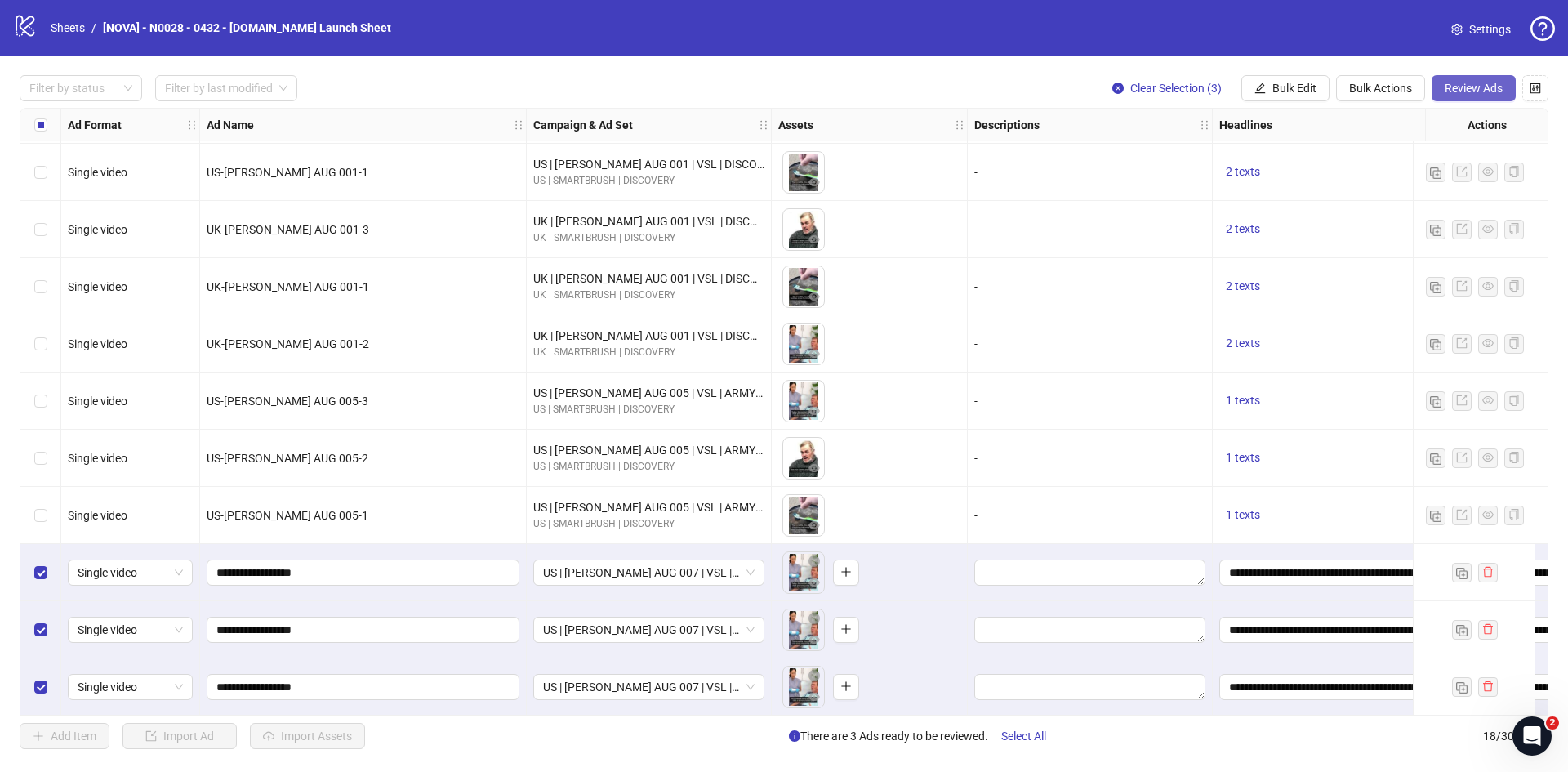
click at [1465, 89] on span "Review Ads" at bounding box center [1474, 89] width 58 height 13
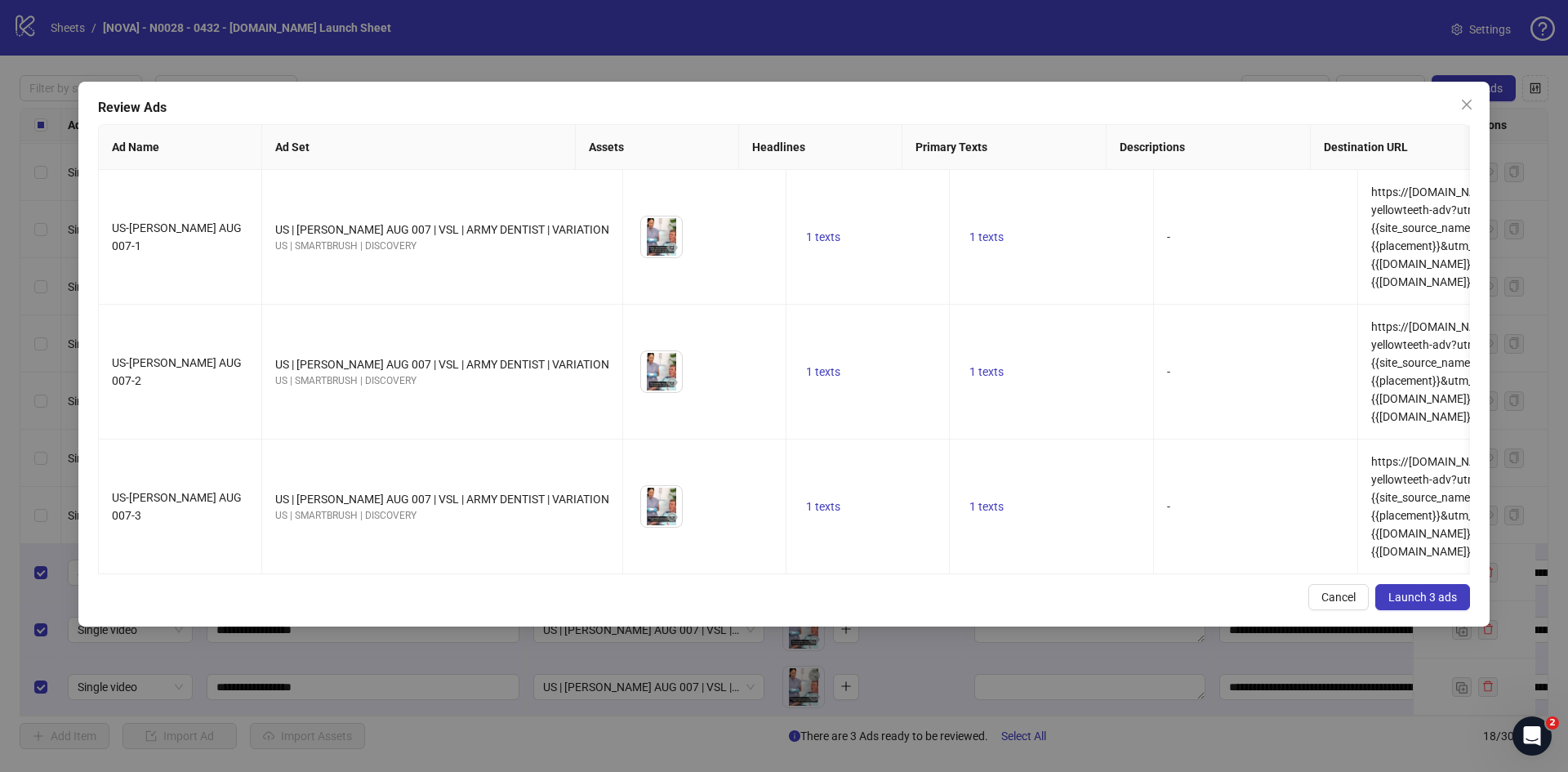
drag, startPoint x: 1398, startPoint y: 553, endPoint x: 1394, endPoint y: 565, distance: 12.6
click at [1398, 591] on span "Launch 3 ads" at bounding box center [1422, 598] width 68 height 13
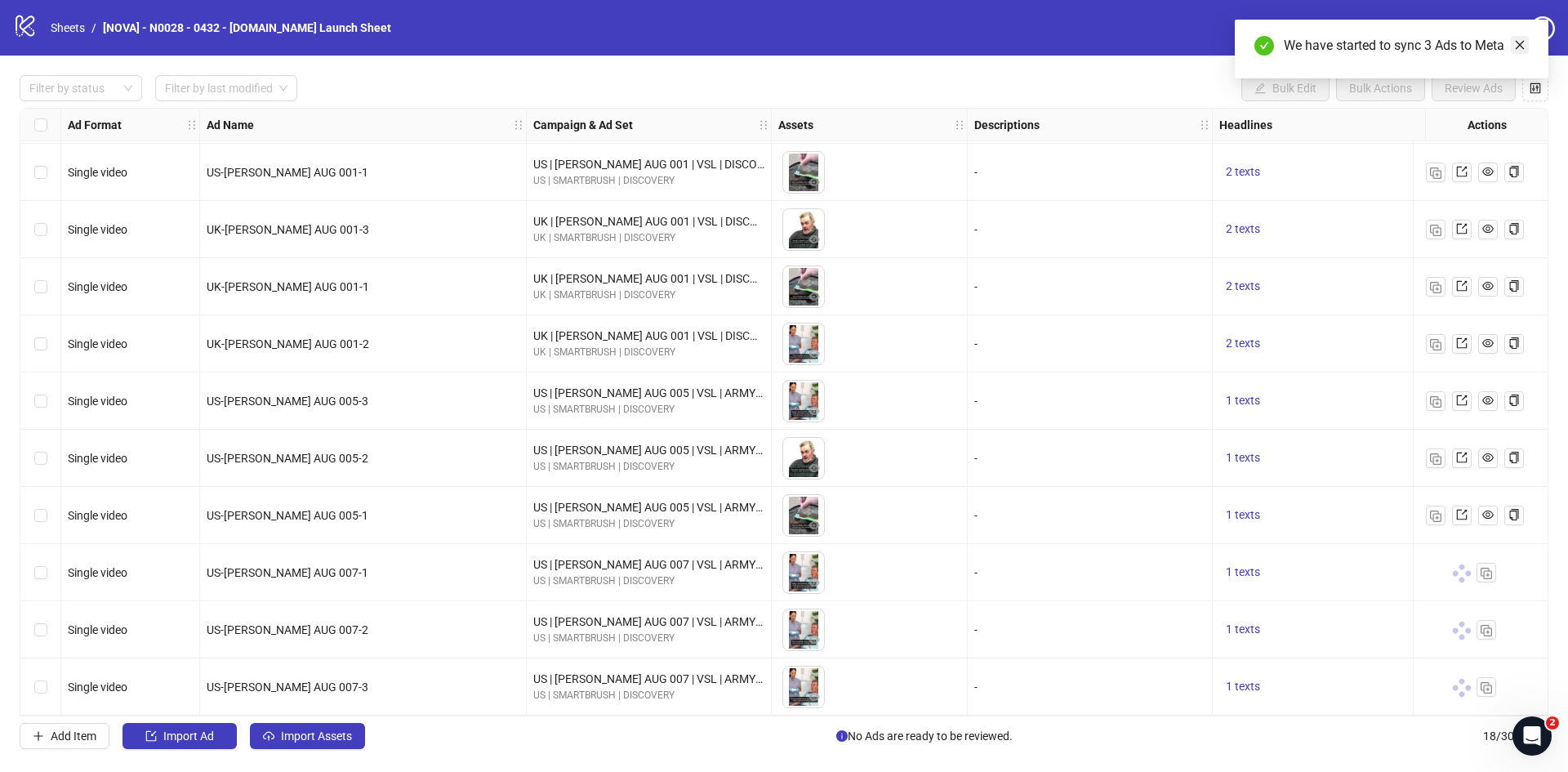
click at [1522, 44] on icon "close" at bounding box center [1520, 45] width 11 height 11
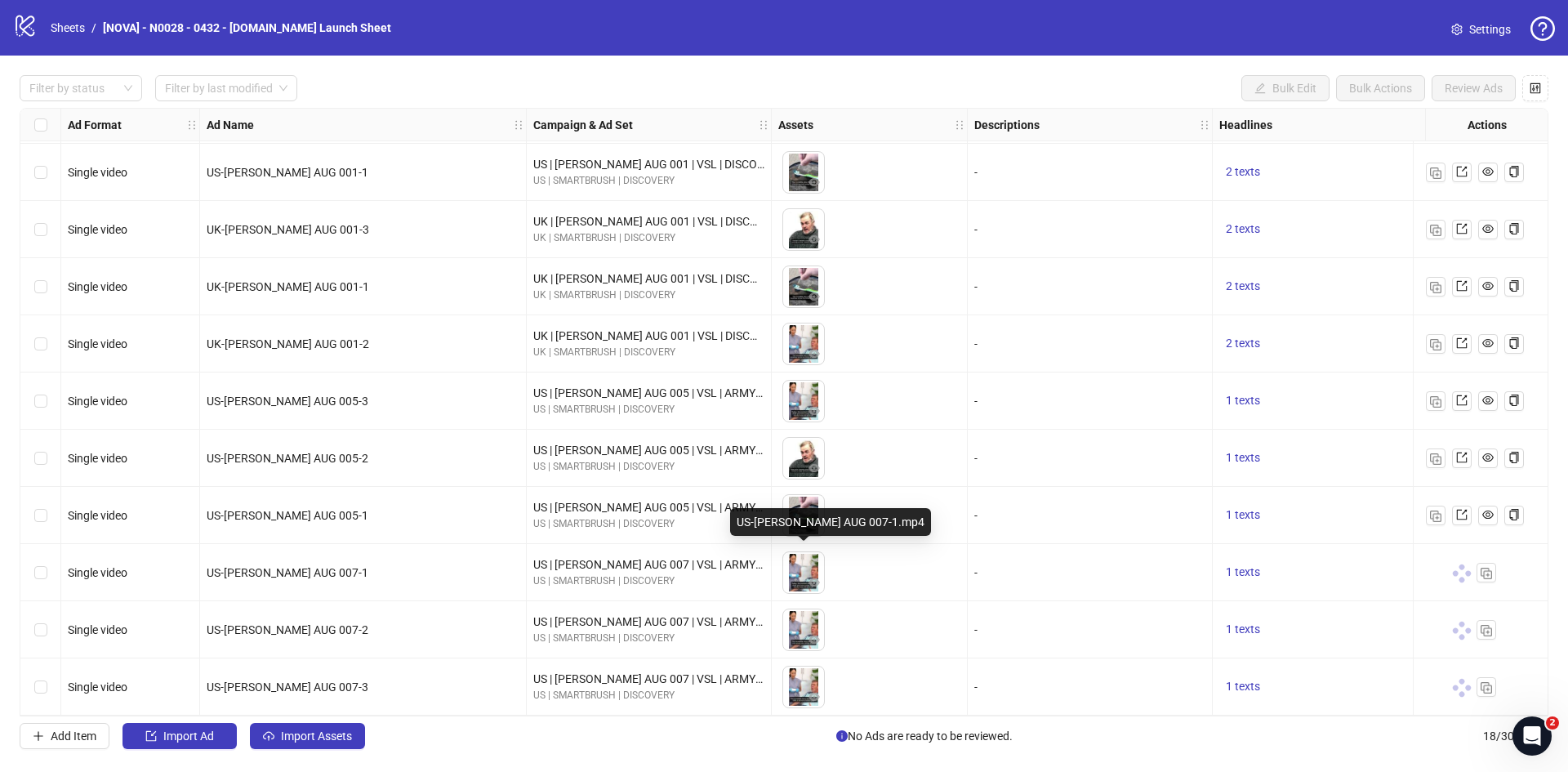
click at [799, 570] on img at bounding box center [804, 573] width 41 height 41
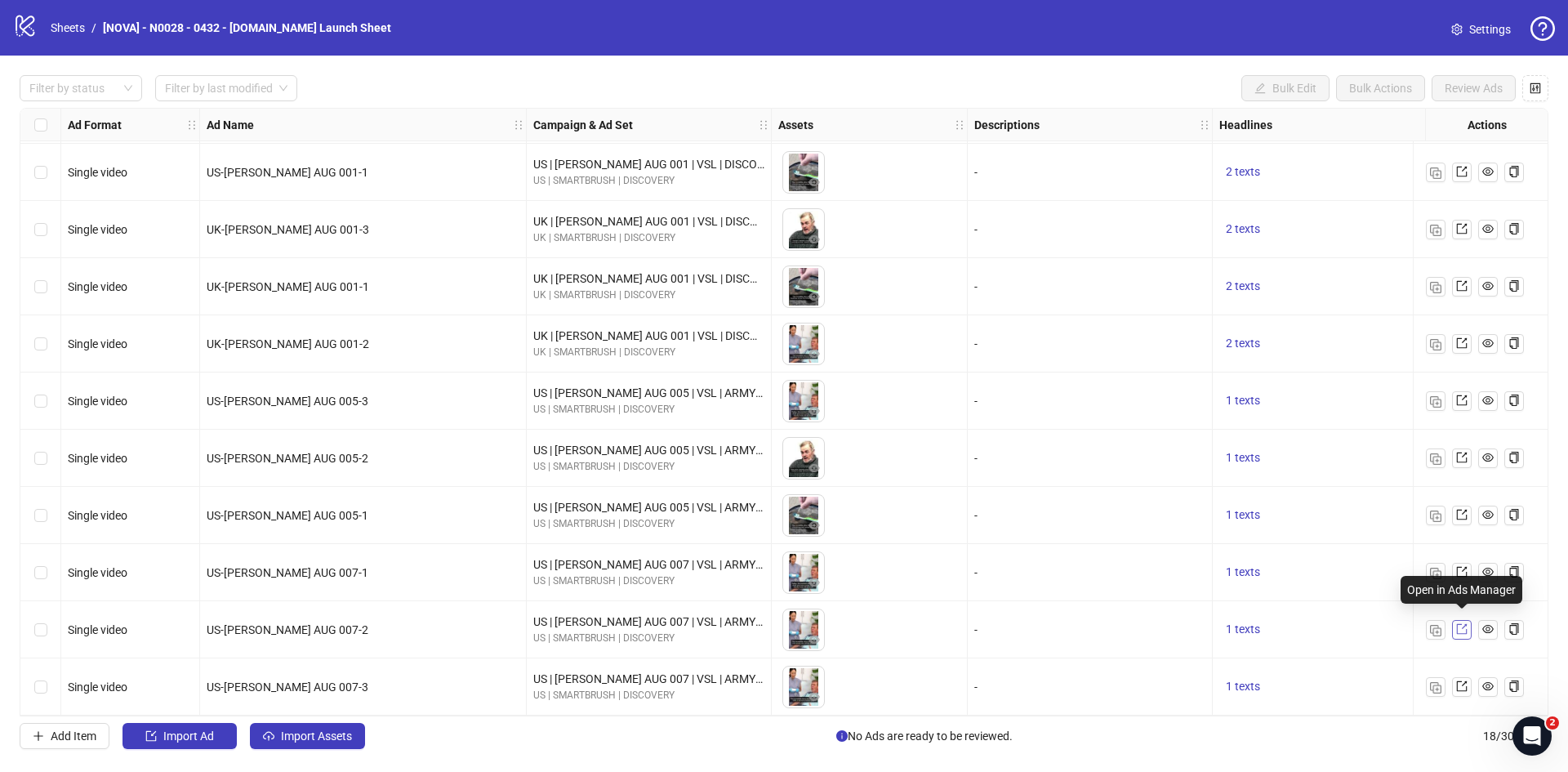
click at [1471, 624] on link at bounding box center [1461, 630] width 19 height 19
